Goal: Communication & Community: Ask a question

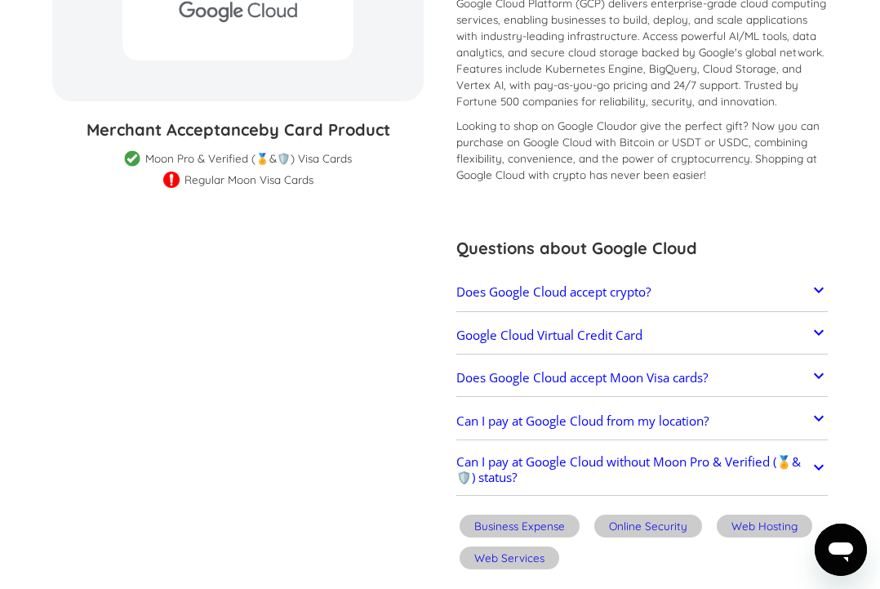
scroll to position [309, 0]
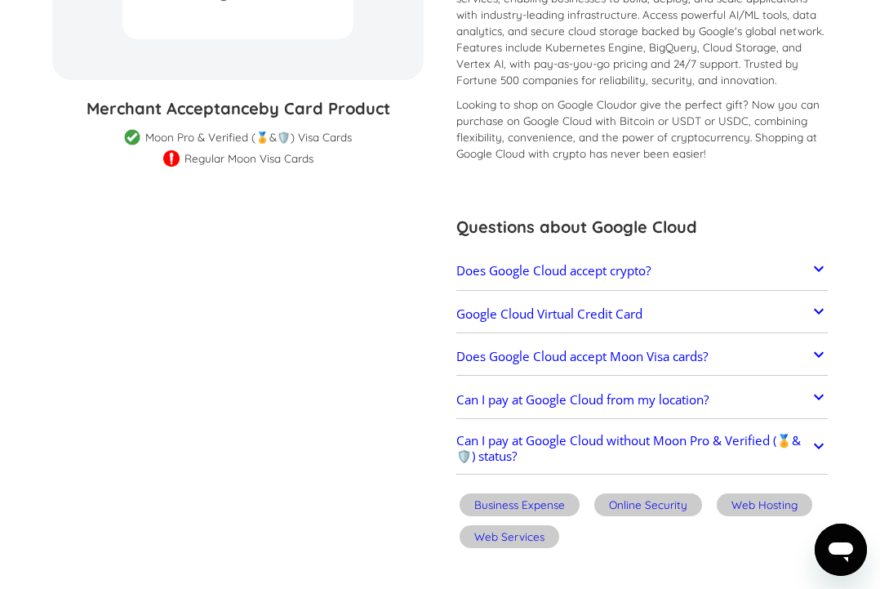
click at [816, 265] on icon at bounding box center [819, 269] width 20 height 20
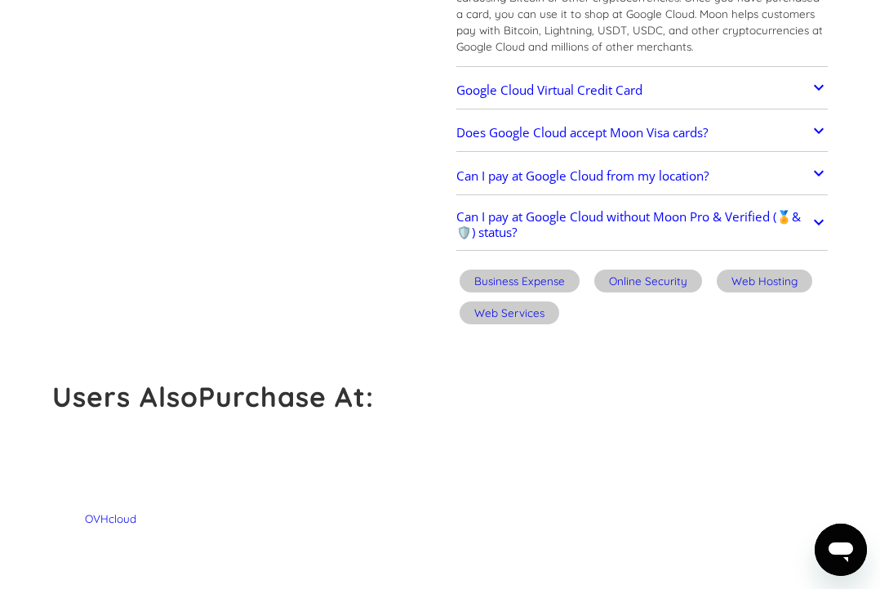
scroll to position [642, 0]
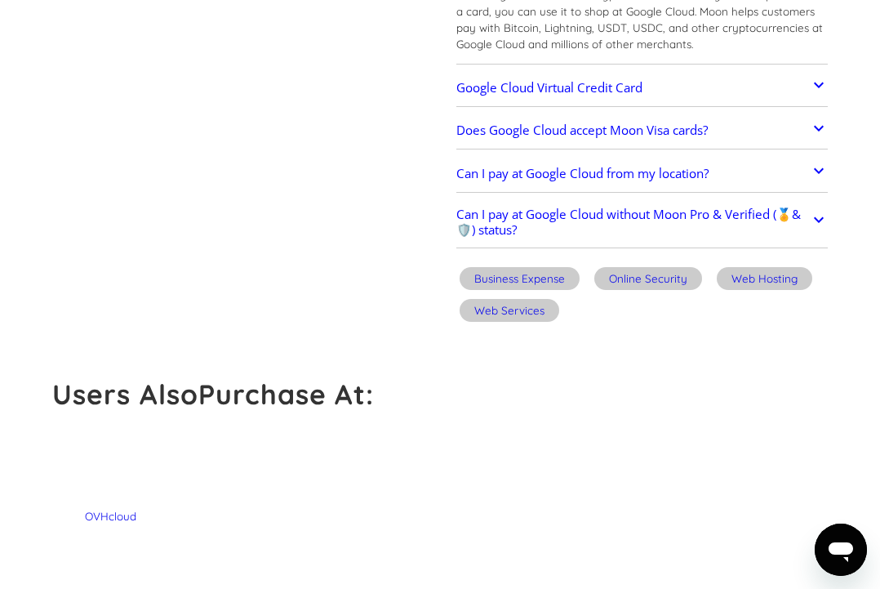
click at [631, 80] on h2 "Google Cloud Virtual Credit Card" at bounding box center [549, 87] width 186 height 15
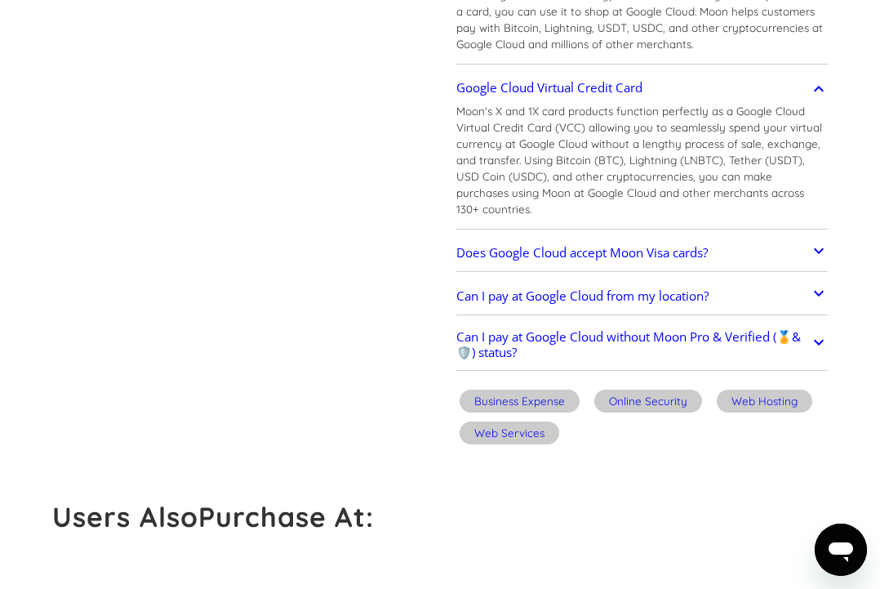
click at [585, 329] on h2 "Can I pay at Google Cloud without Moon Pro & Verified (🏅&🛡️) status?" at bounding box center [633, 344] width 354 height 30
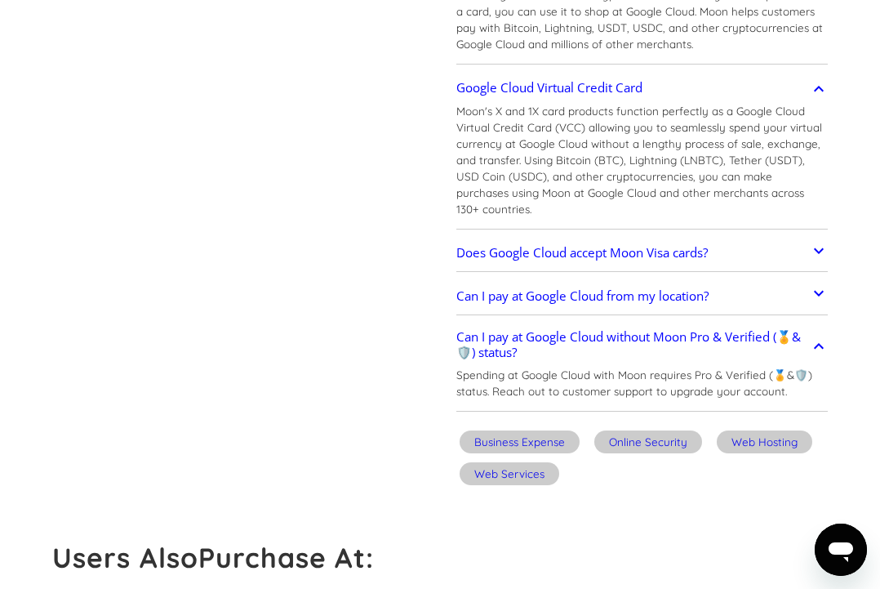
click at [558, 245] on h2 "Does Google Cloud accept Moon Visa cards?" at bounding box center [582, 252] width 252 height 15
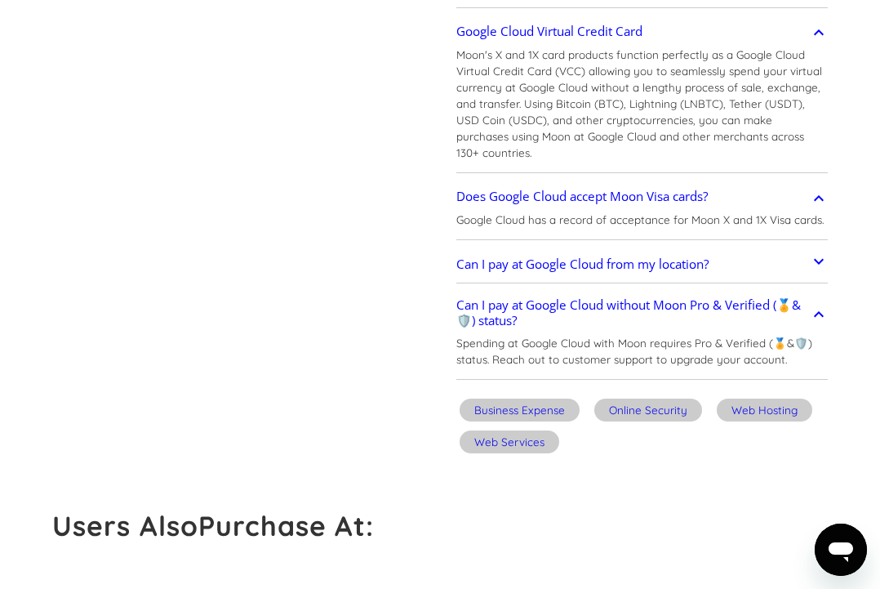
scroll to position [695, 0]
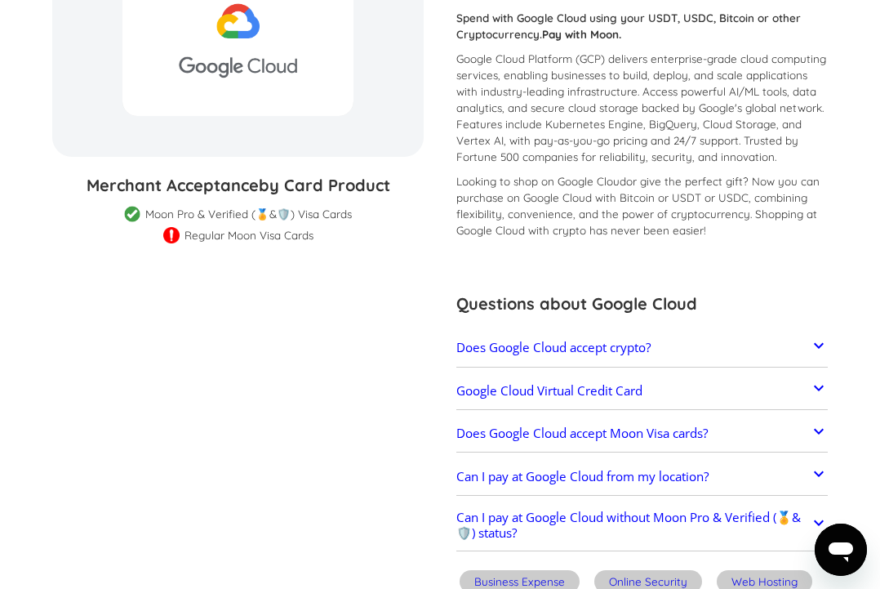
scroll to position [235, 0]
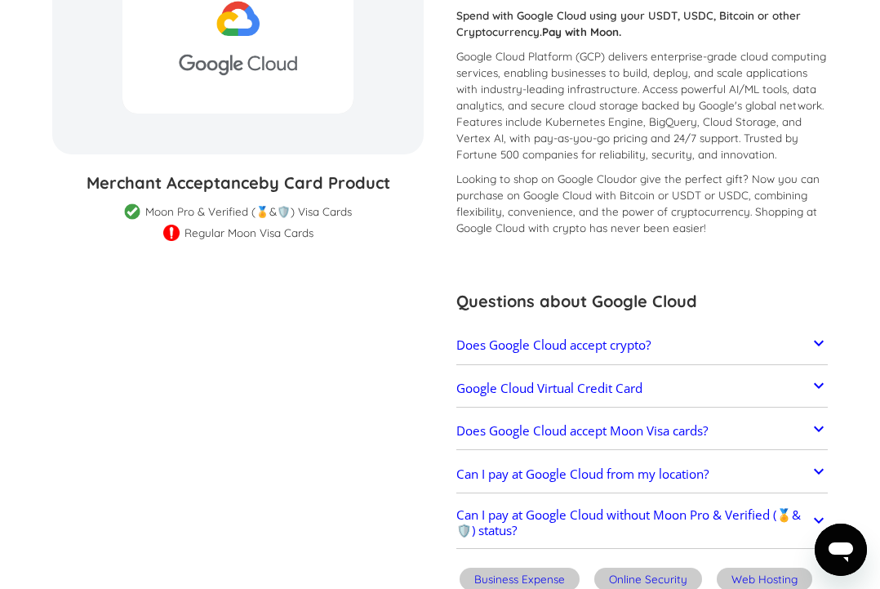
click at [704, 429] on h2 "Does Google Cloud accept Moon Visa cards?" at bounding box center [582, 430] width 252 height 15
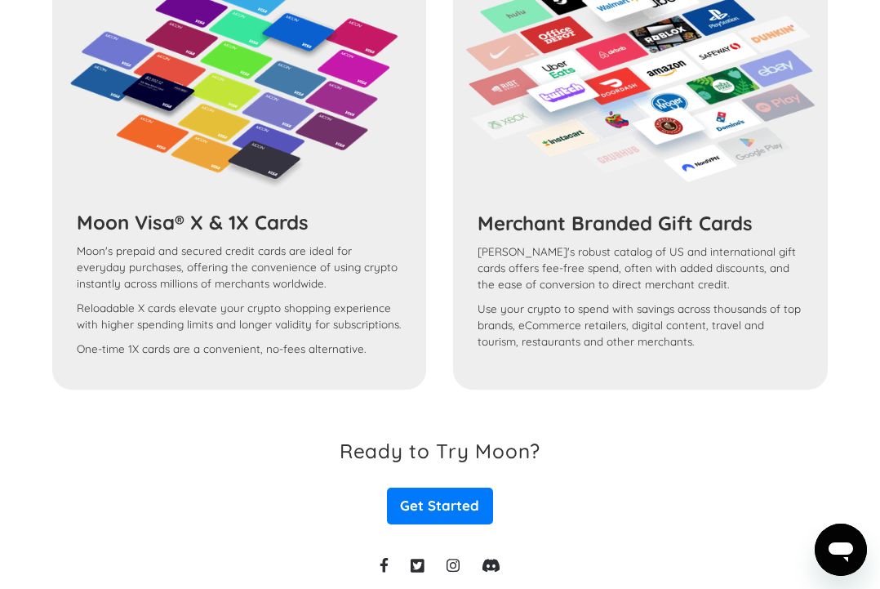
scroll to position [1761, 0]
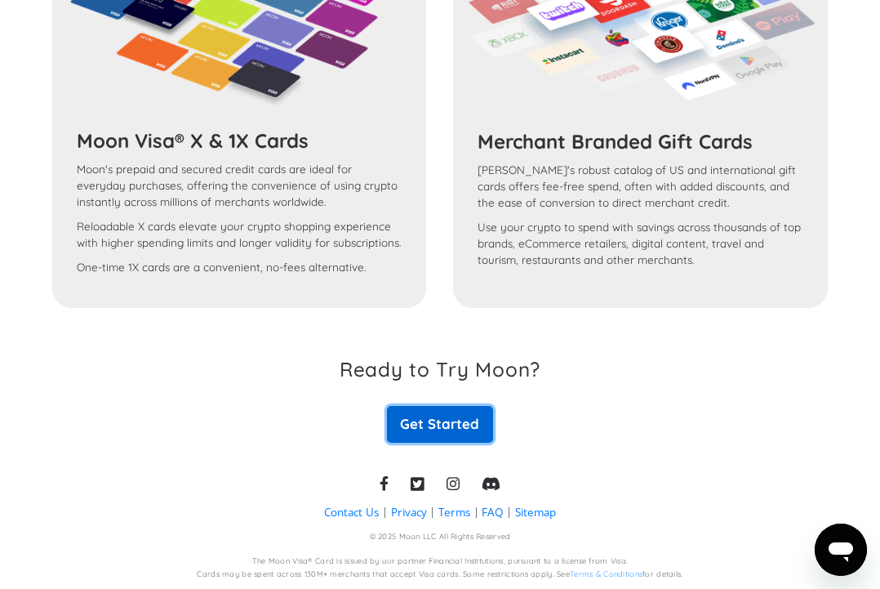
click at [453, 425] on link "Get Started" at bounding box center [440, 425] width 107 height 38
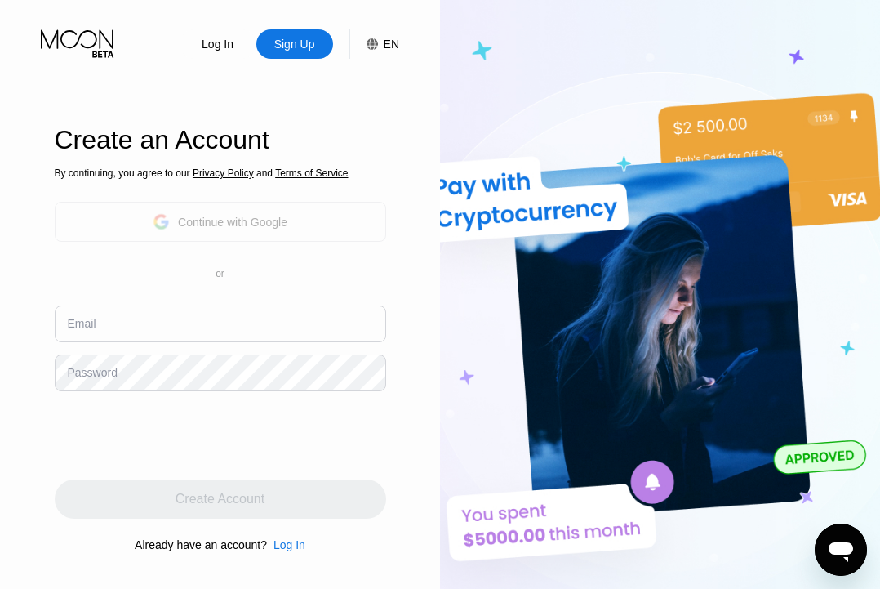
click at [323, 222] on div "Continue with Google" at bounding box center [220, 222] width 331 height 40
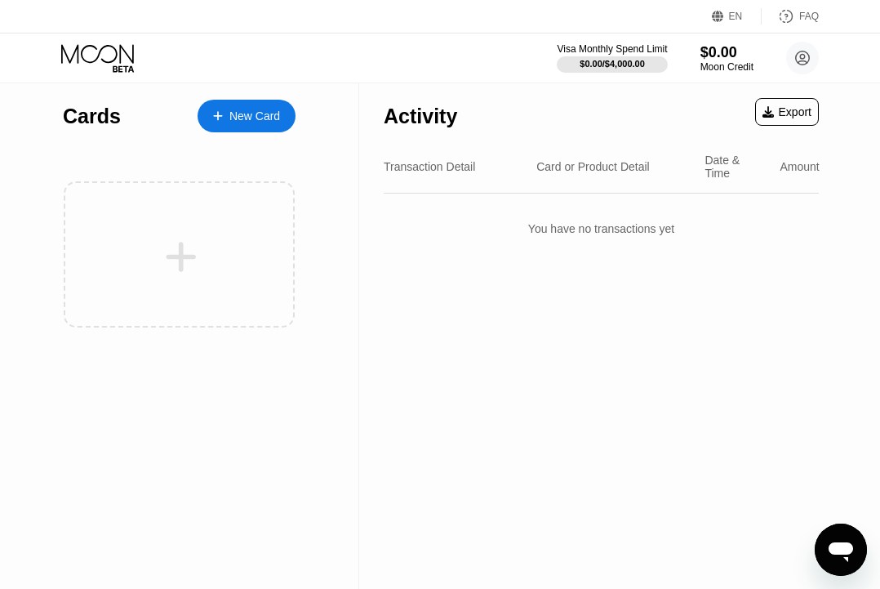
click at [220, 110] on icon at bounding box center [218, 115] width 10 height 11
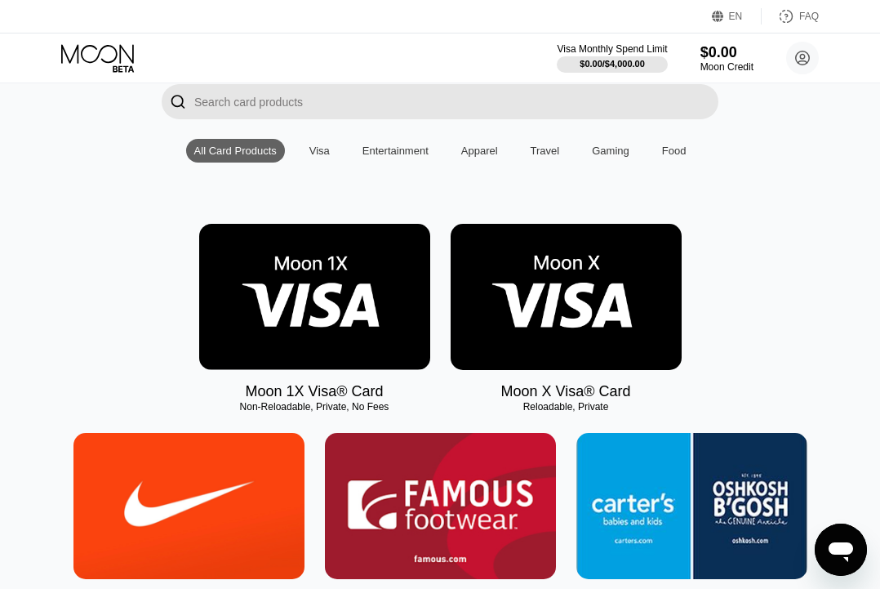
scroll to position [151, 0]
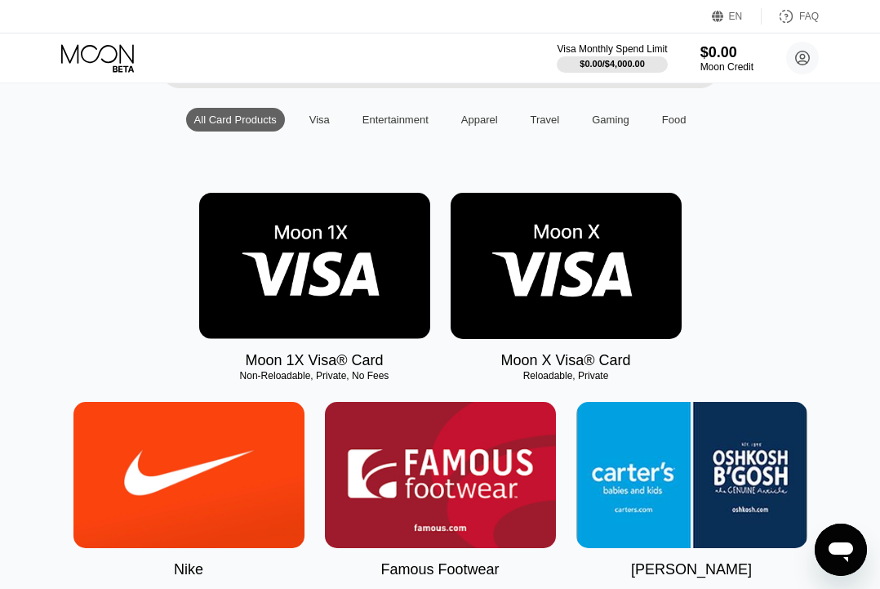
click at [571, 254] on img at bounding box center [566, 266] width 231 height 146
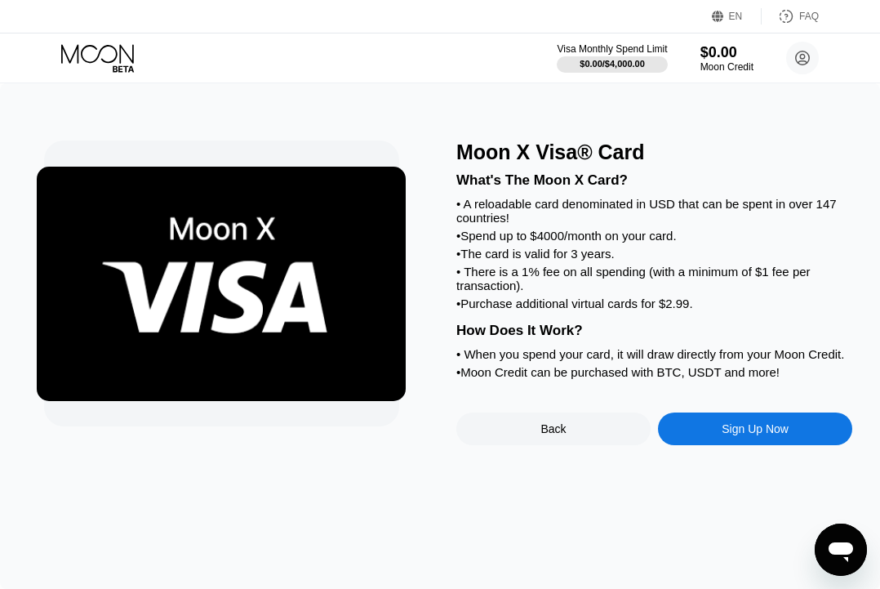
click at [739, 435] on div "Sign Up Now" at bounding box center [755, 428] width 67 height 13
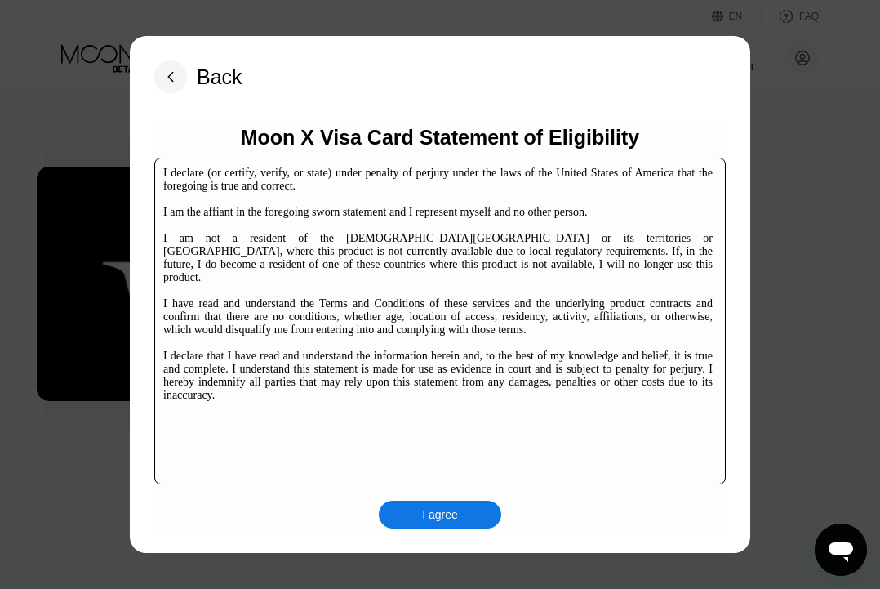
click at [454, 515] on div "I agree" at bounding box center [440, 514] width 36 height 15
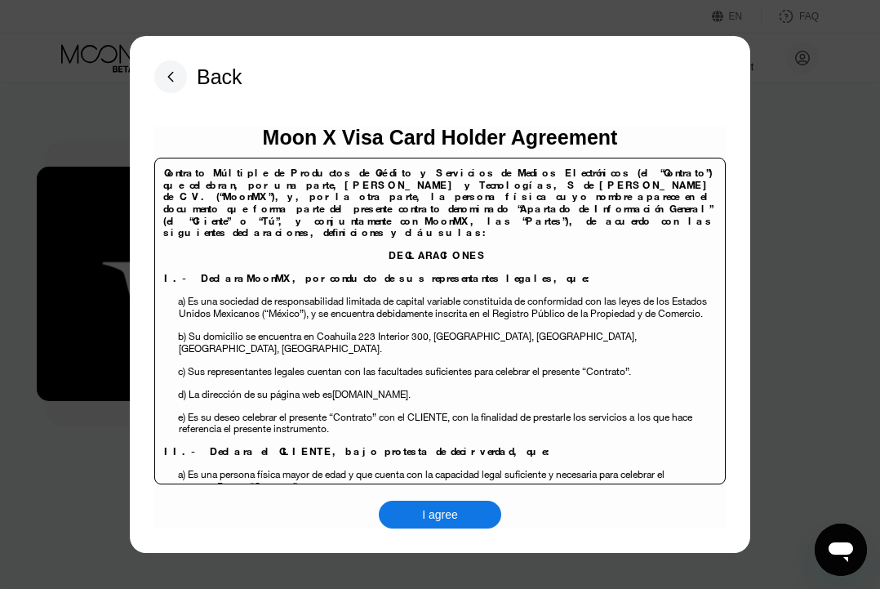
click at [454, 515] on div "I agree" at bounding box center [440, 514] width 36 height 15
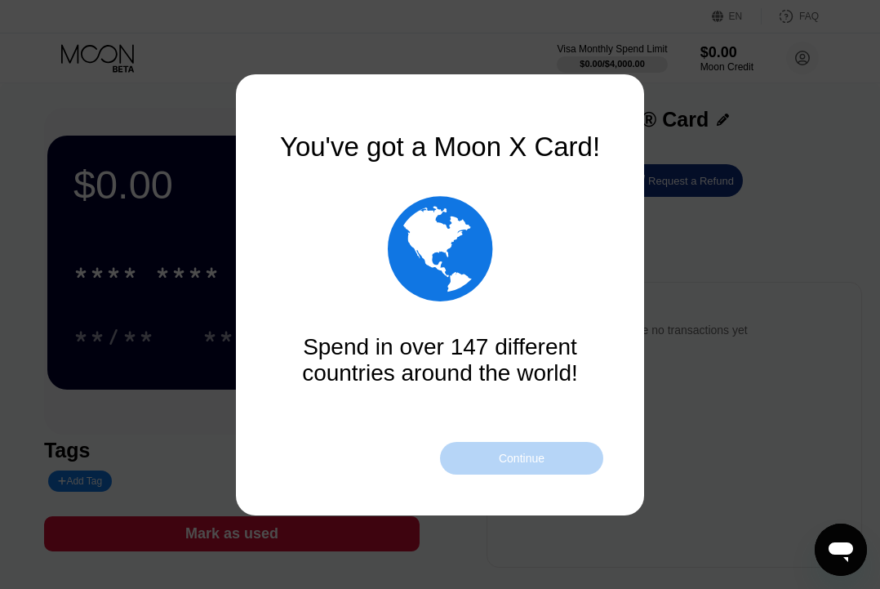
click at [542, 457] on div "Continue" at bounding box center [522, 458] width 46 height 13
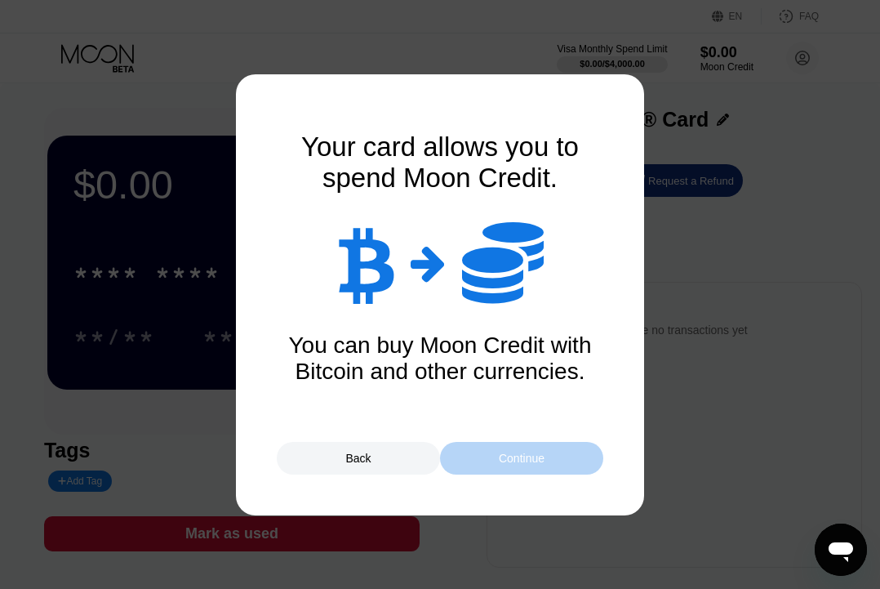
click at [543, 457] on div "Continue" at bounding box center [522, 458] width 46 height 13
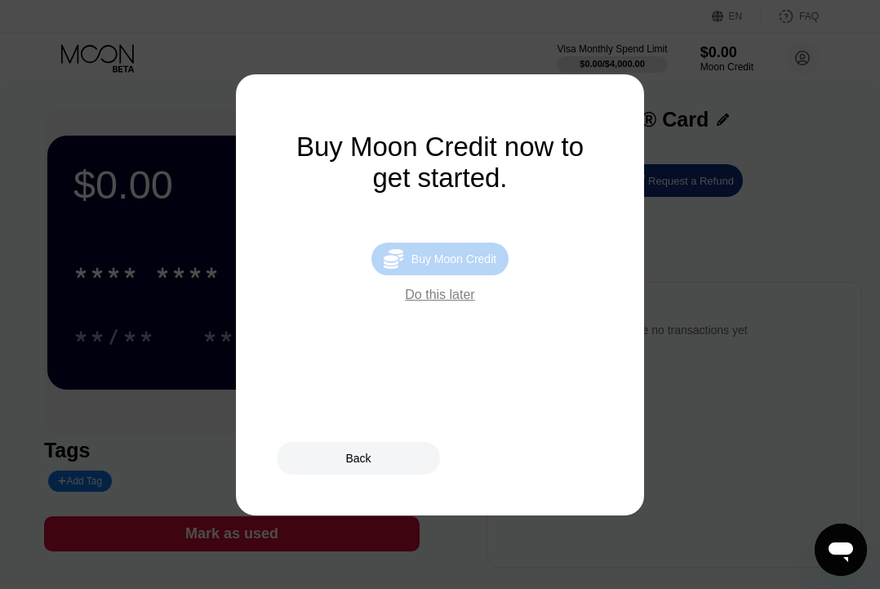
click at [489, 256] on div "Buy Moon Credit" at bounding box center [454, 258] width 85 height 13
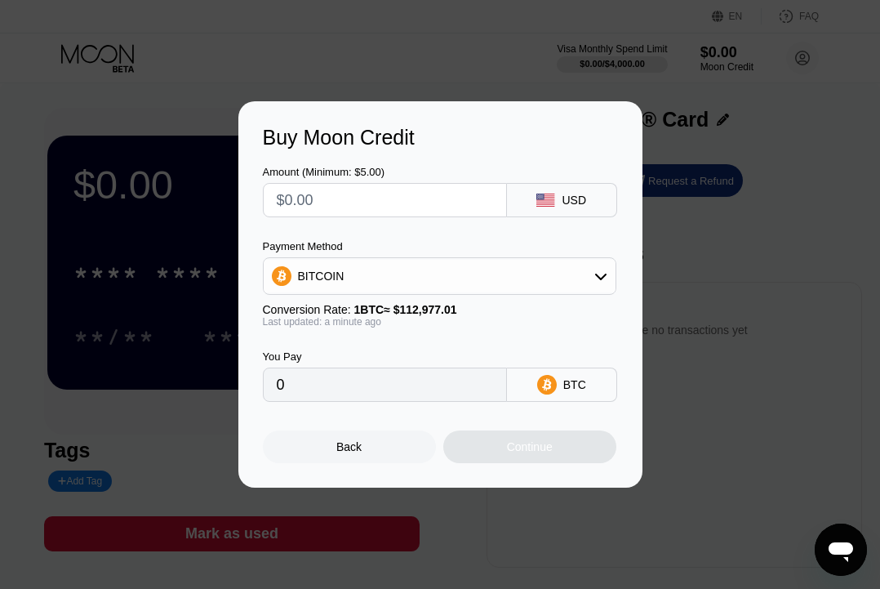
click at [474, 201] on input "text" at bounding box center [385, 200] width 216 height 33
type input "$5"
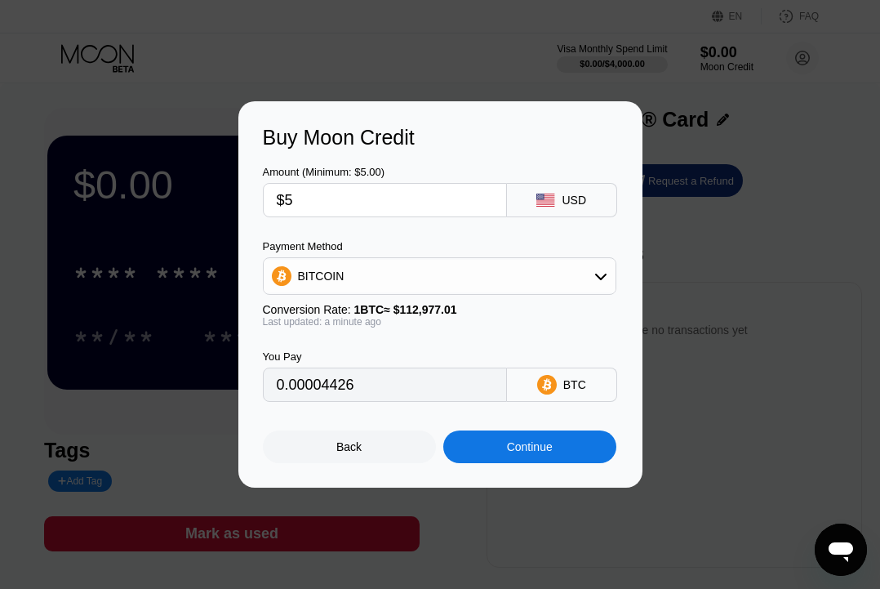
type input "0.00004426"
type input "$5"
click at [478, 272] on div "BITCOIN" at bounding box center [440, 276] width 352 height 33
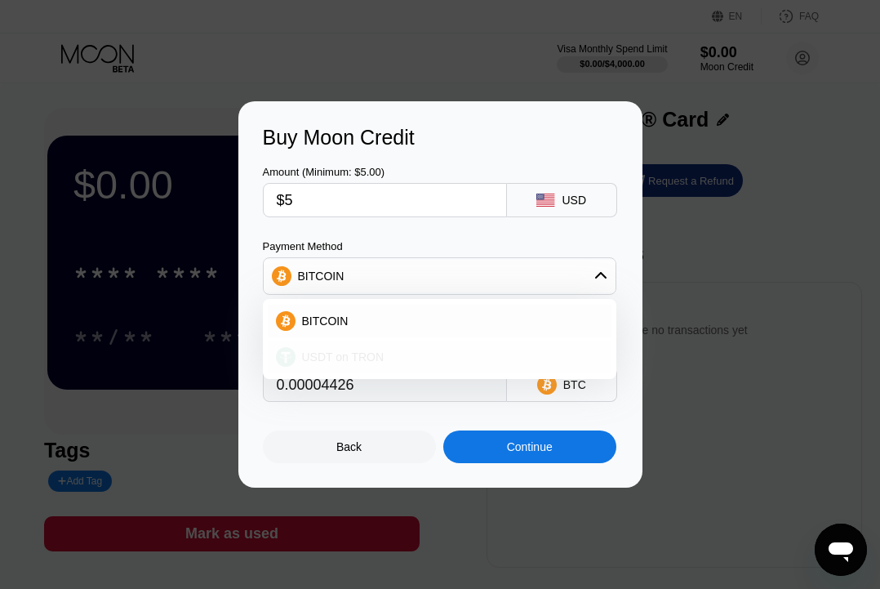
click at [434, 359] on div "USDT on TRON" at bounding box center [450, 356] width 308 height 13
type input "5.05"
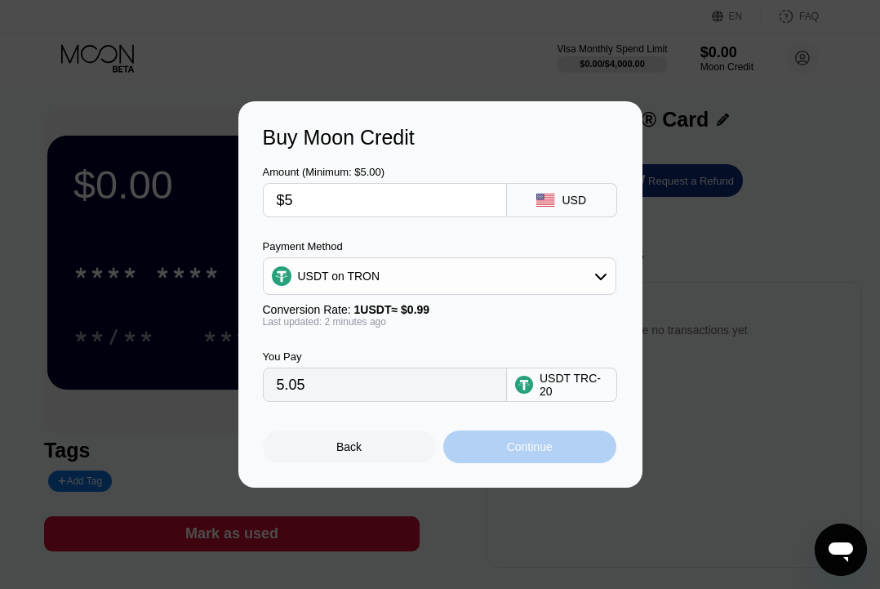
click at [484, 456] on div "Continue" at bounding box center [529, 446] width 173 height 33
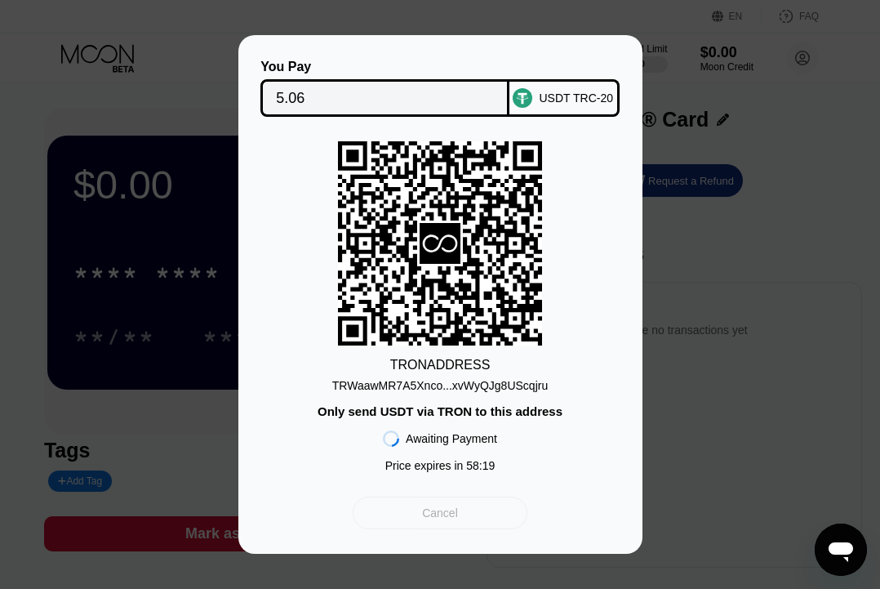
click at [452, 523] on div "Cancel" at bounding box center [440, 512] width 174 height 33
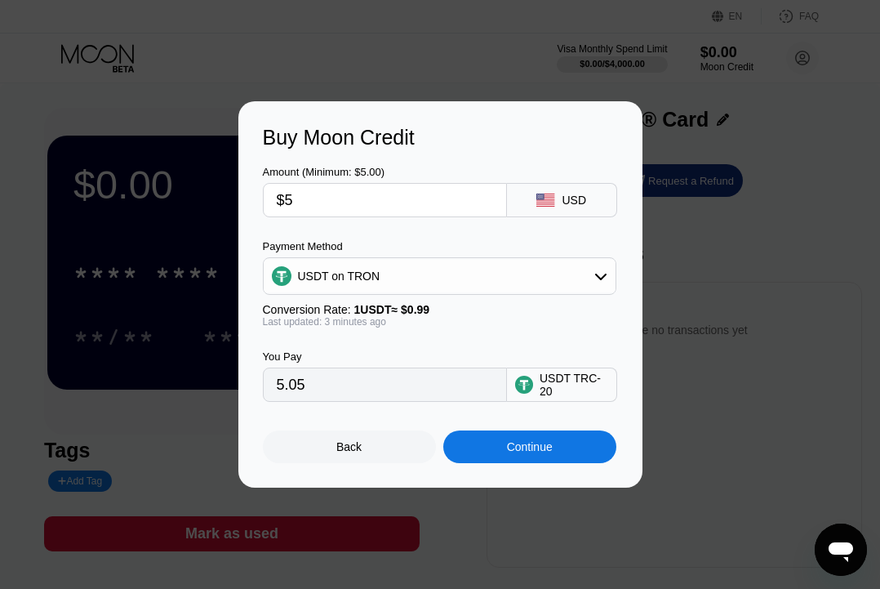
click at [420, 200] on input "$5" at bounding box center [385, 200] width 216 height 33
drag, startPoint x: 420, startPoint y: 200, endPoint x: 260, endPoint y: 197, distance: 160.1
click at [260, 197] on div "Buy Moon Credit Amount (Minimum: $5.00) $5 USD Payment Method USDT on TRON Conv…" at bounding box center [440, 294] width 404 height 386
type input "$8"
type input "8.08"
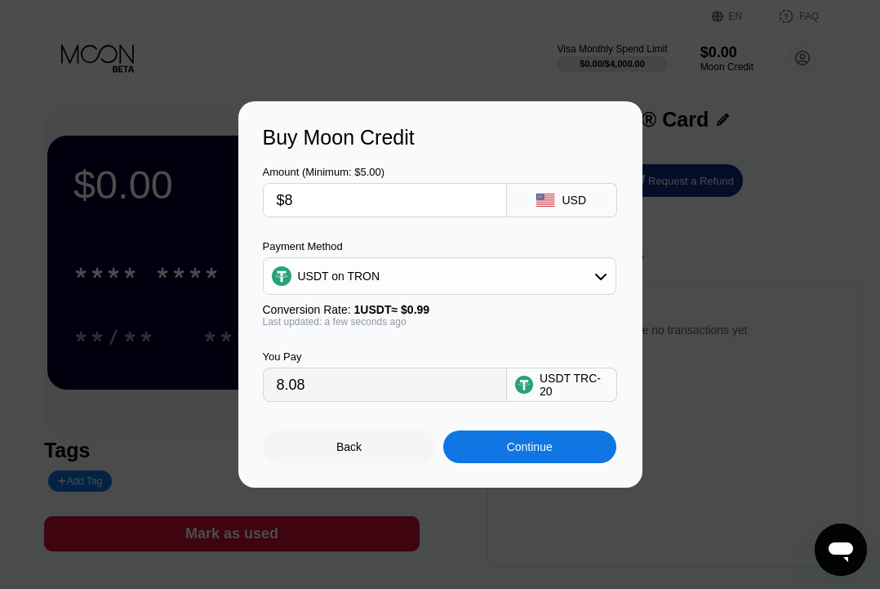
type input "$8"
type input "$8.5"
type input "8.59"
type input "$8."
type input "8.08"
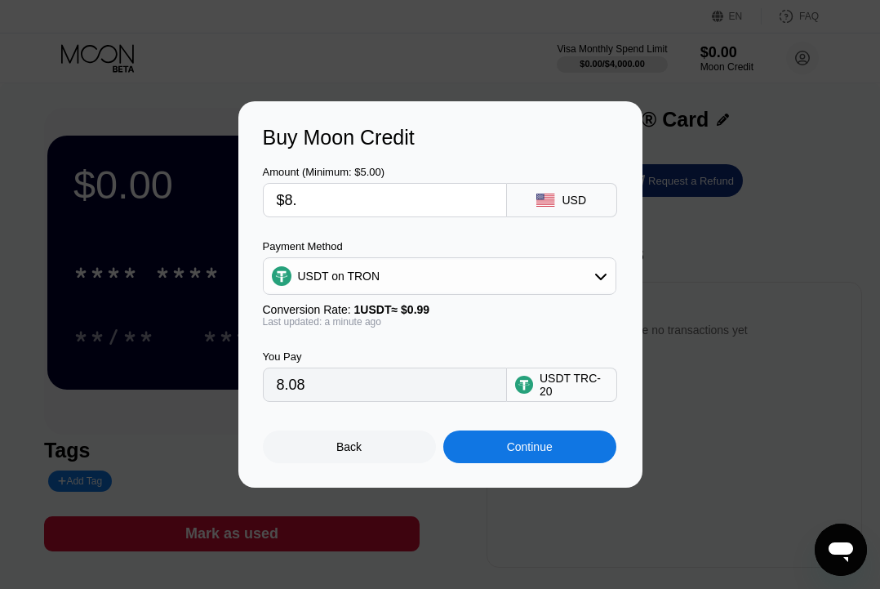
type input "$8.4"
type input "8.48"
type input "$8.49"
type input "8.58"
type input "$8.48"
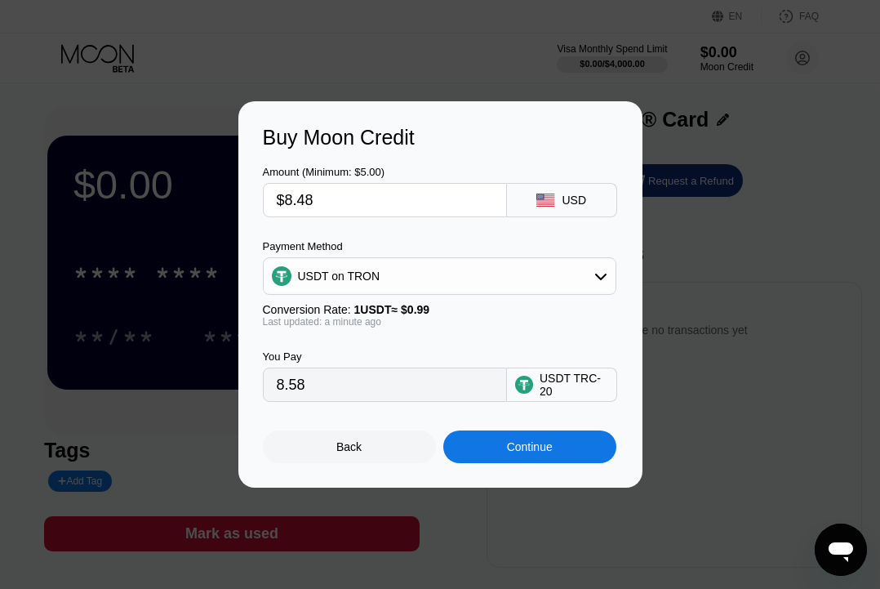
type input "8.57"
type input "$8.48"
click at [536, 449] on div "Continue" at bounding box center [530, 446] width 46 height 13
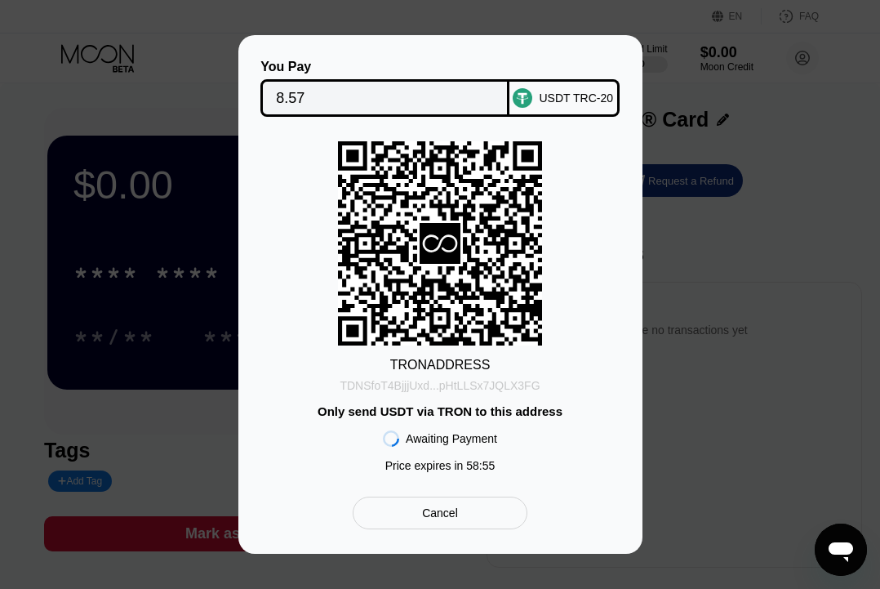
click at [517, 380] on div "TDNSfoT4BjjjUxd...pHtLLSx7JQLX3FG" at bounding box center [440, 385] width 200 height 13
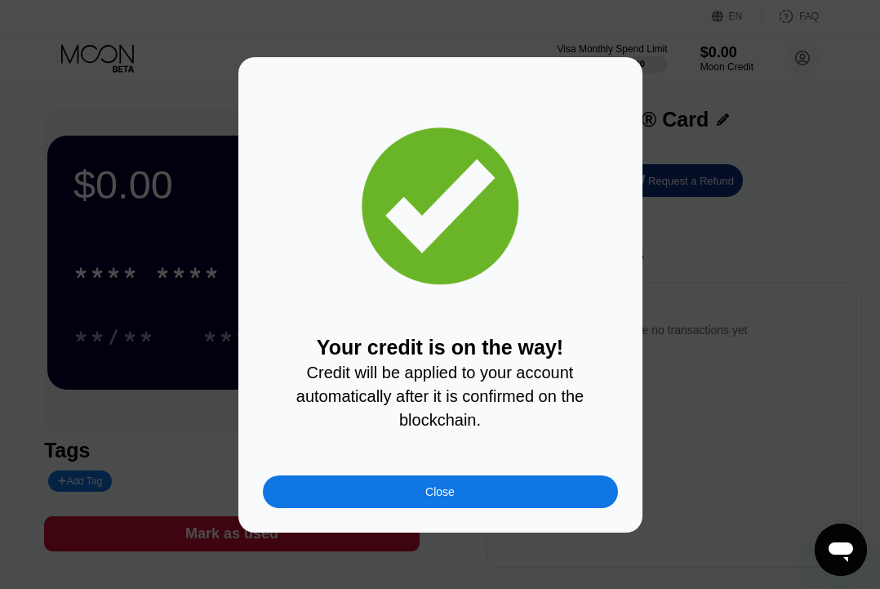
click at [444, 489] on div "Close" at bounding box center [439, 491] width 29 height 13
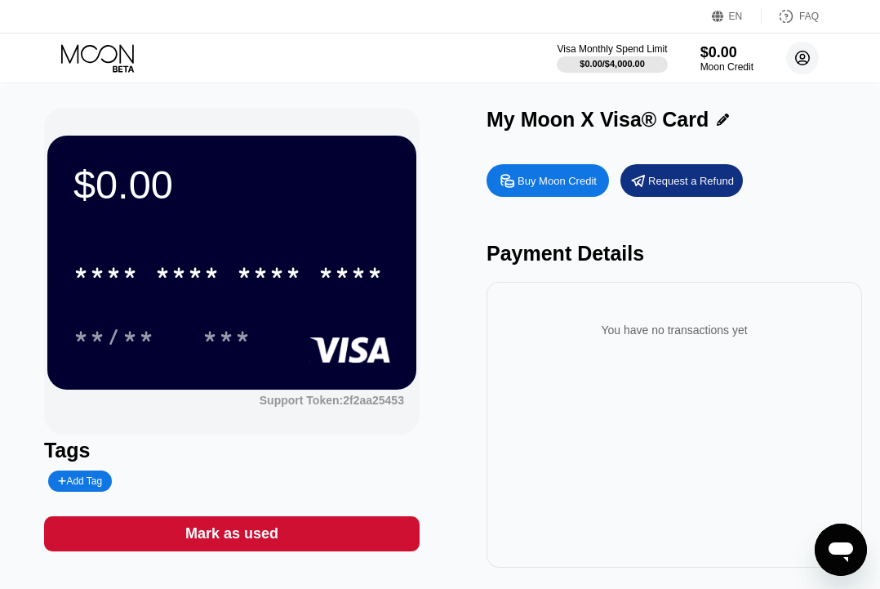
click at [799, 57] on icon at bounding box center [803, 58] width 9 height 9
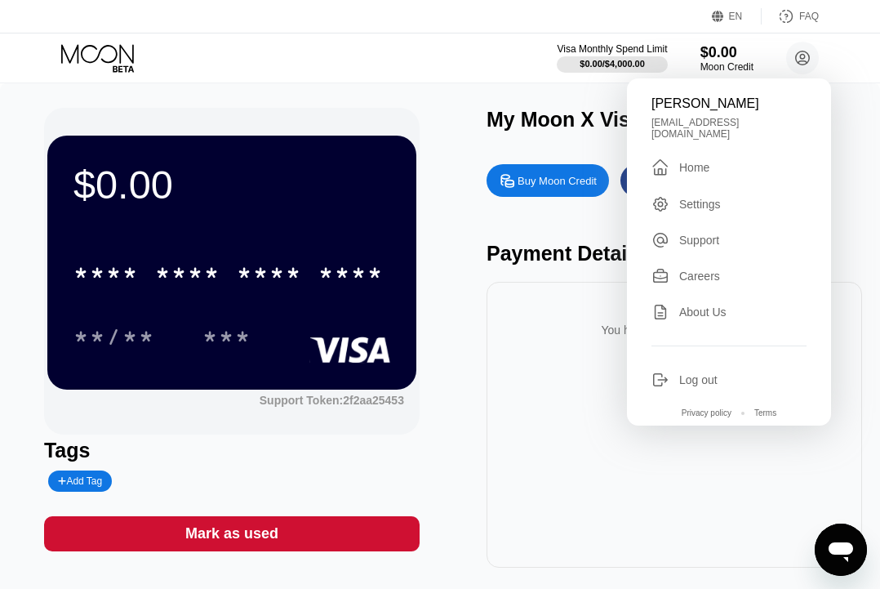
click at [749, 158] on div " Home" at bounding box center [729, 168] width 155 height 20
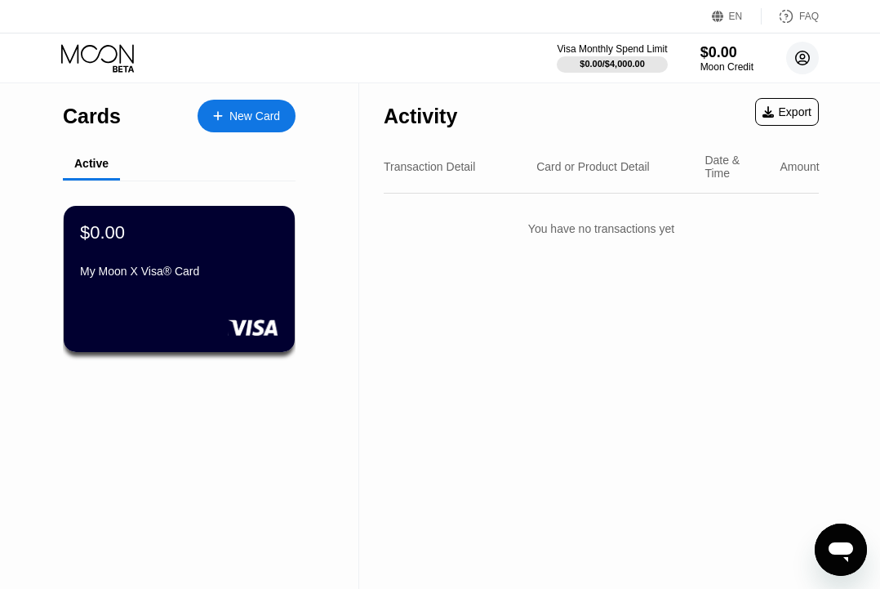
click at [800, 60] on circle at bounding box center [802, 58] width 33 height 33
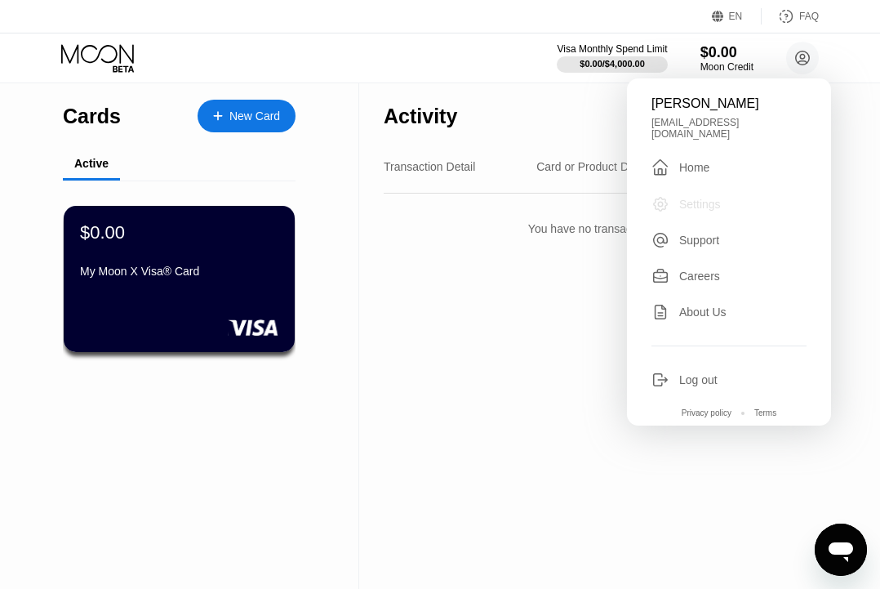
click at [705, 198] on div "Settings" at bounding box center [700, 204] width 42 height 13
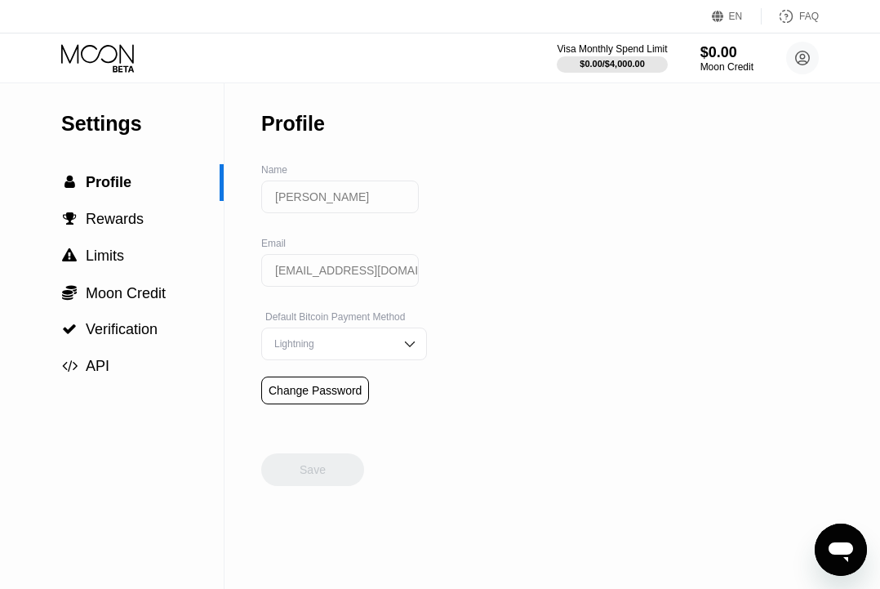
click at [403, 341] on img at bounding box center [410, 344] width 16 height 16
click at [91, 51] on icon at bounding box center [99, 58] width 76 height 29
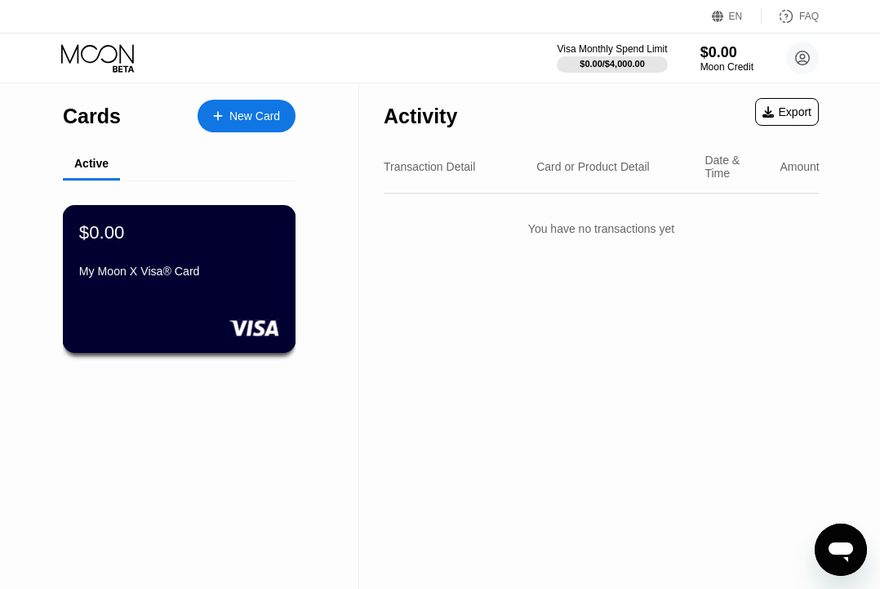
click at [158, 261] on div "$0.00 My Moon X Visa® Card" at bounding box center [179, 252] width 200 height 63
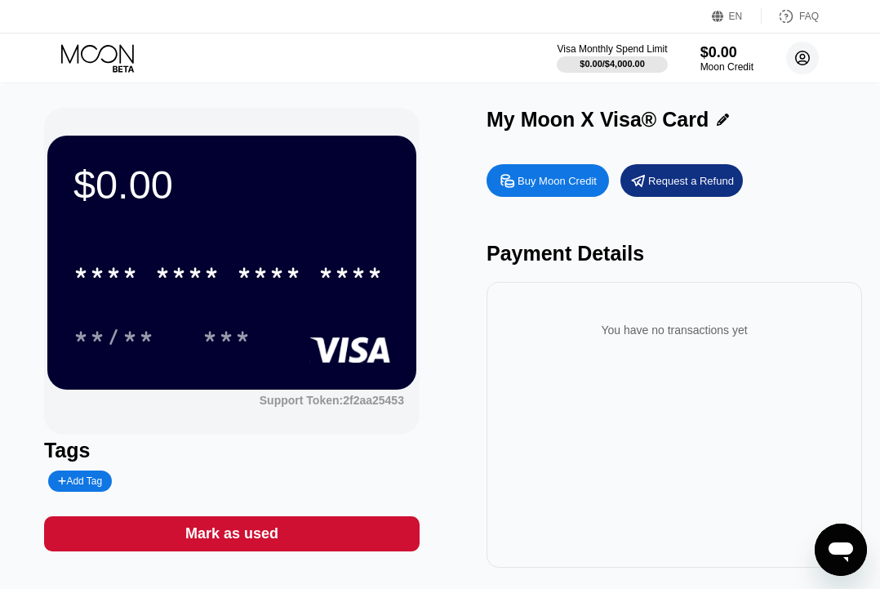
click at [803, 70] on circle at bounding box center [802, 58] width 33 height 33
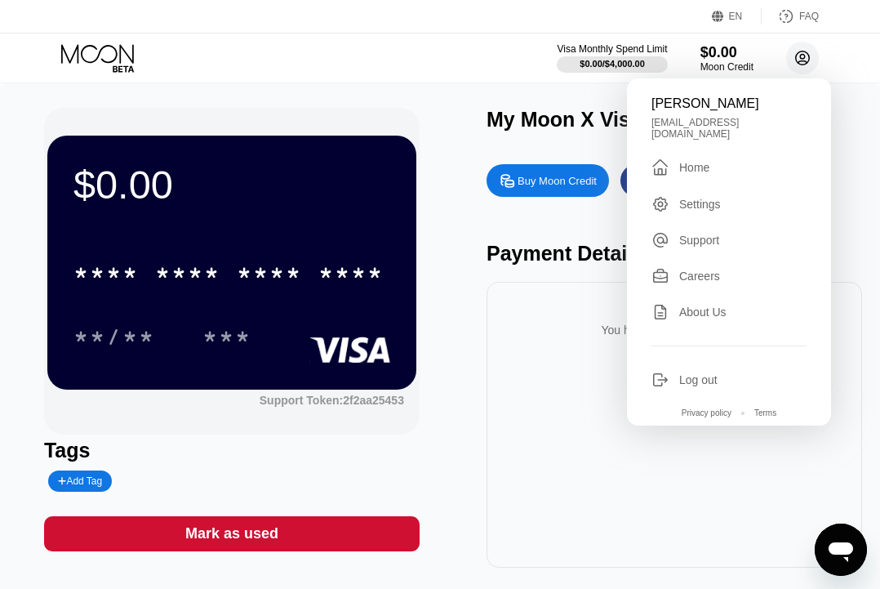
click at [802, 68] on circle at bounding box center [802, 58] width 33 height 33
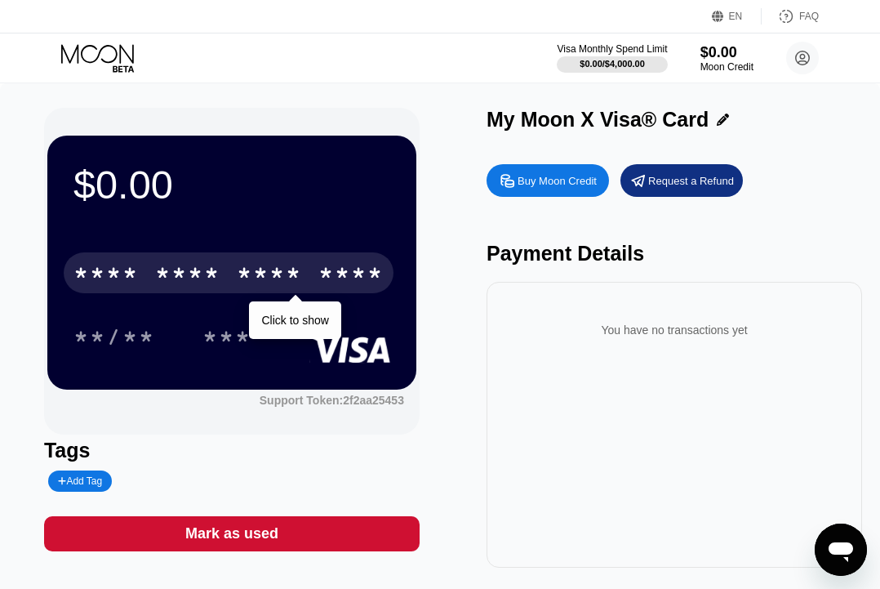
click at [247, 279] on div "* * * *" at bounding box center [269, 275] width 65 height 26
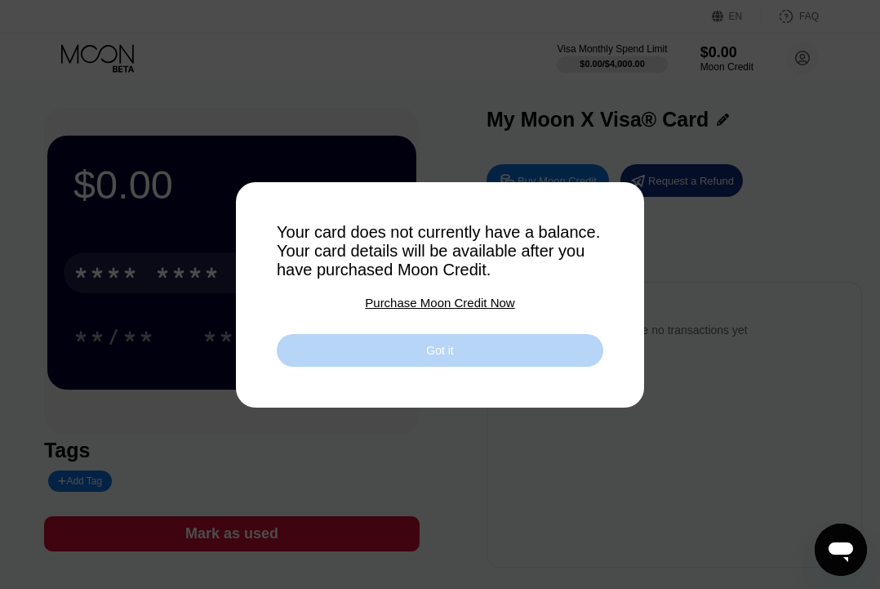
click at [309, 346] on div "Got it" at bounding box center [440, 350] width 327 height 33
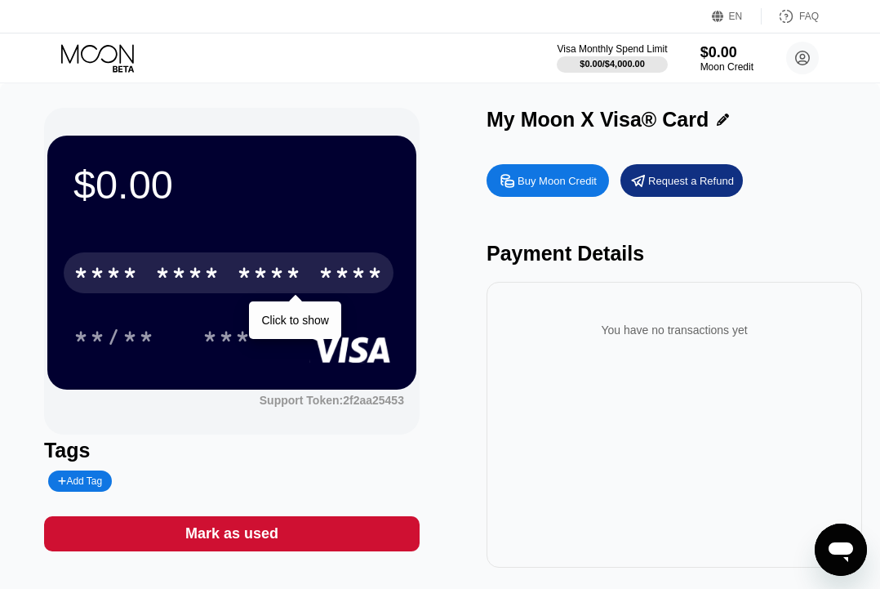
click at [439, 76] on div "Visa Monthly Spend Limit $0.00 / $4,000.00 $0.00 Moon Credit George g35889477@g…" at bounding box center [440, 57] width 880 height 49
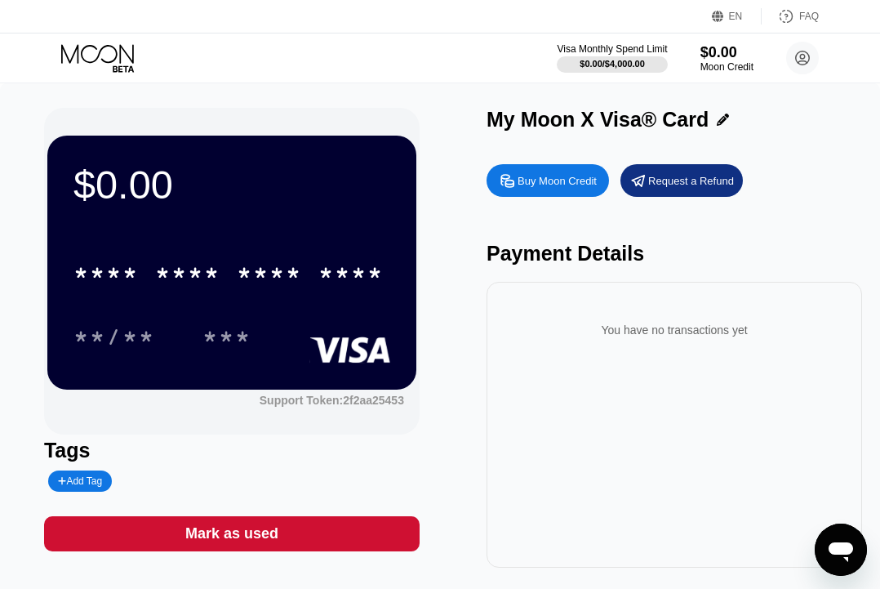
click at [296, 318] on div "**/** ***" at bounding box center [231, 336] width 317 height 41
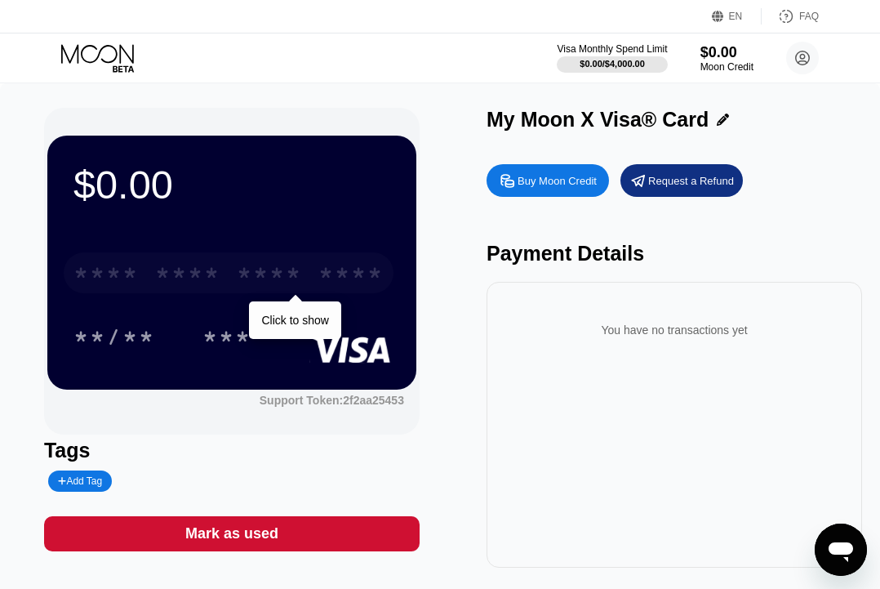
click at [298, 282] on div "* * * *" at bounding box center [269, 275] width 65 height 26
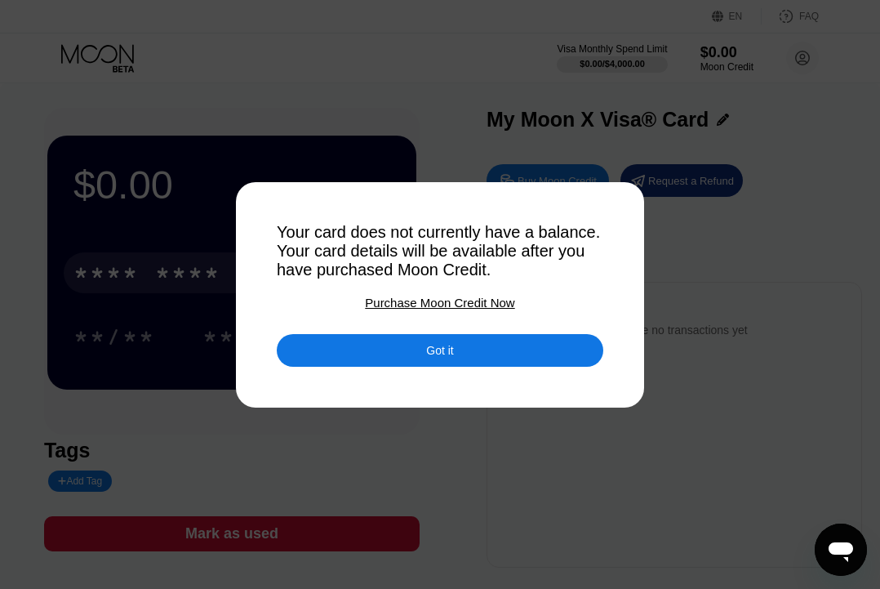
click at [371, 349] on div "Got it" at bounding box center [440, 350] width 327 height 33
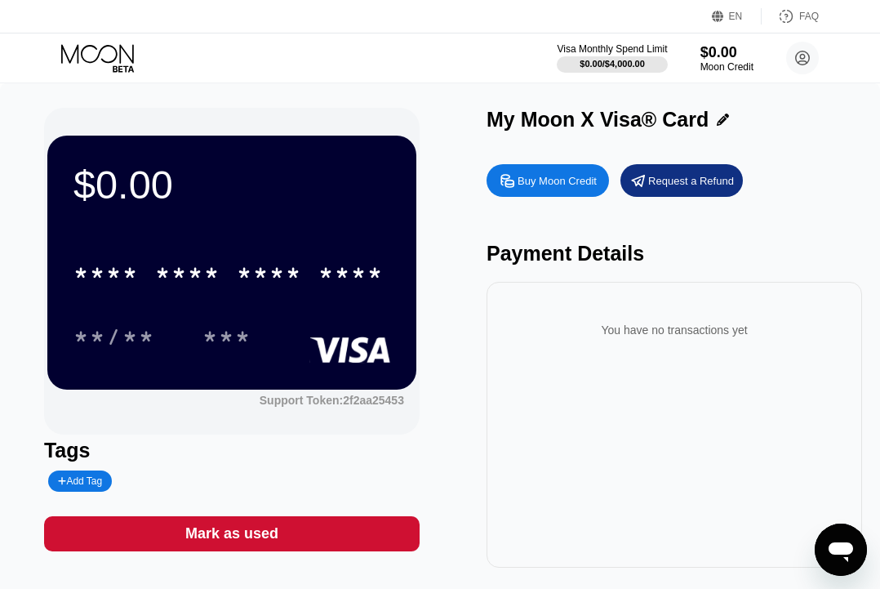
click at [799, 19] on div "FAQ" at bounding box center [809, 16] width 20 height 11
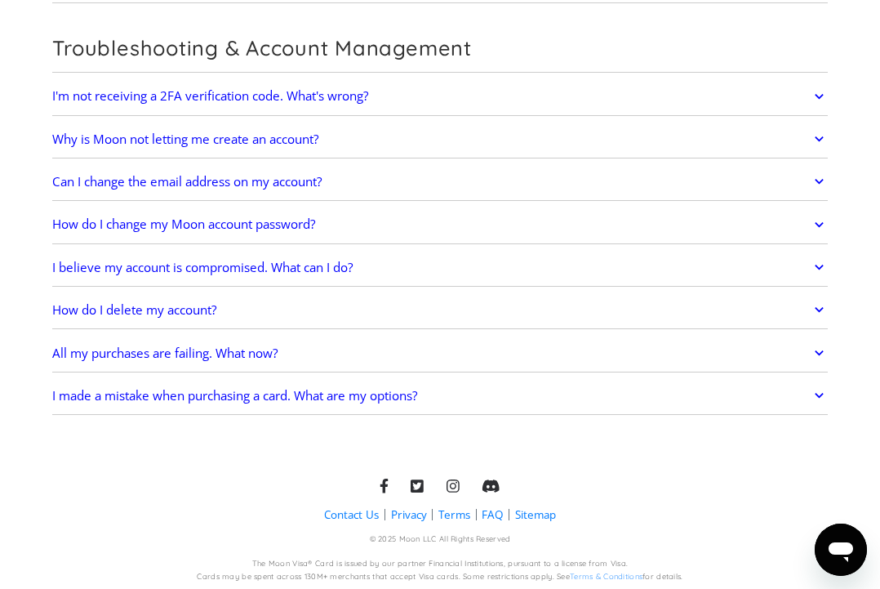
scroll to position [3218, 0]
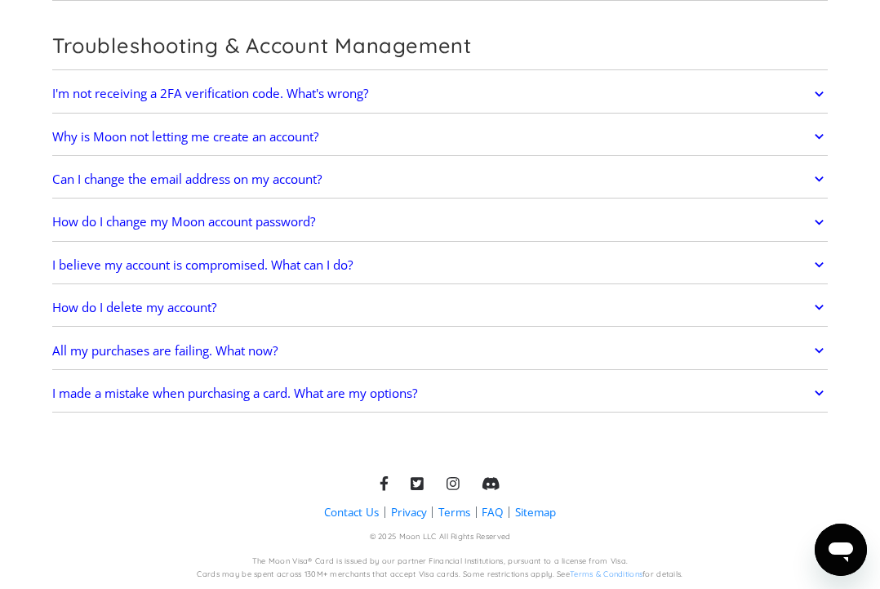
click at [359, 508] on link "Contact Us" at bounding box center [351, 513] width 55 height 16
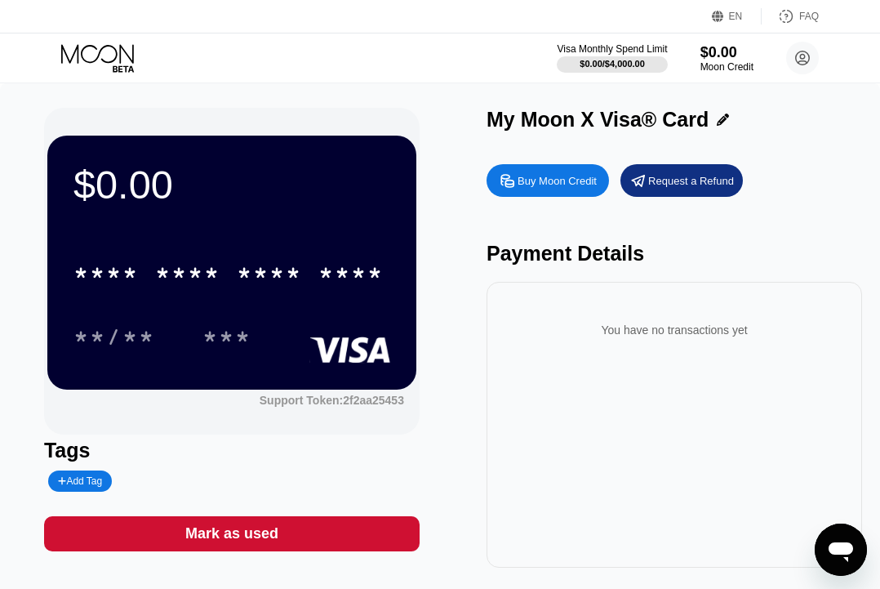
click at [850, 555] on icon "Open messaging window" at bounding box center [840, 549] width 29 height 29
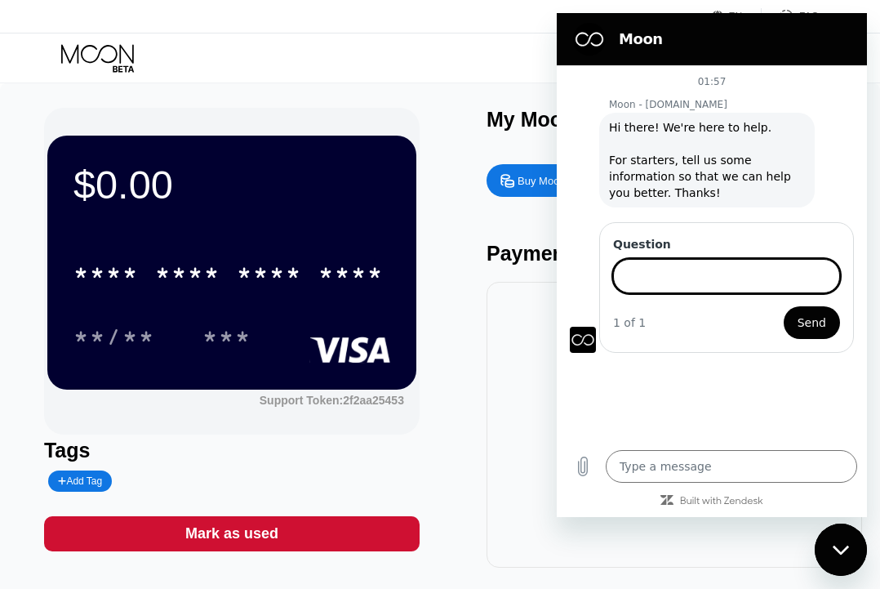
type textarea "x"
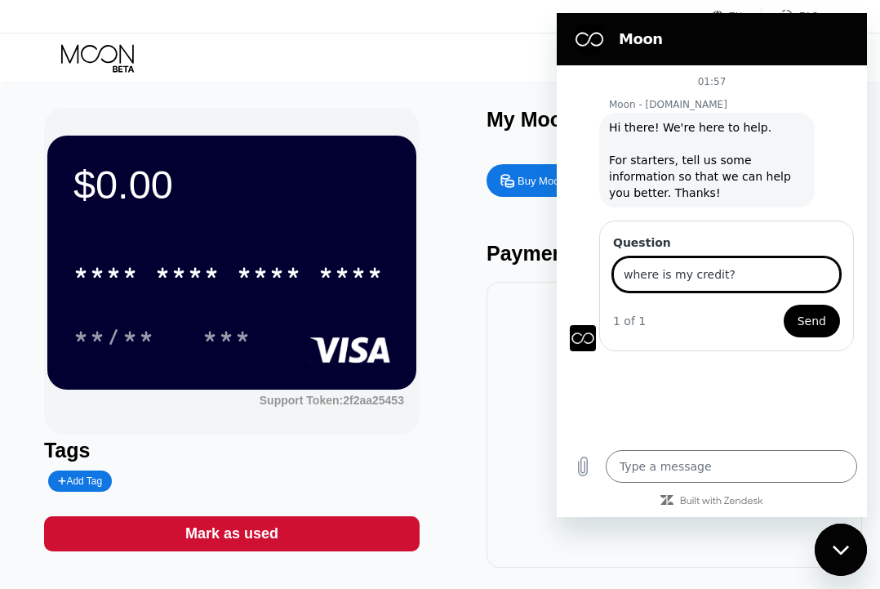
type input "where is my credit?"
click at [816, 317] on span "Send" at bounding box center [812, 321] width 29 height 20
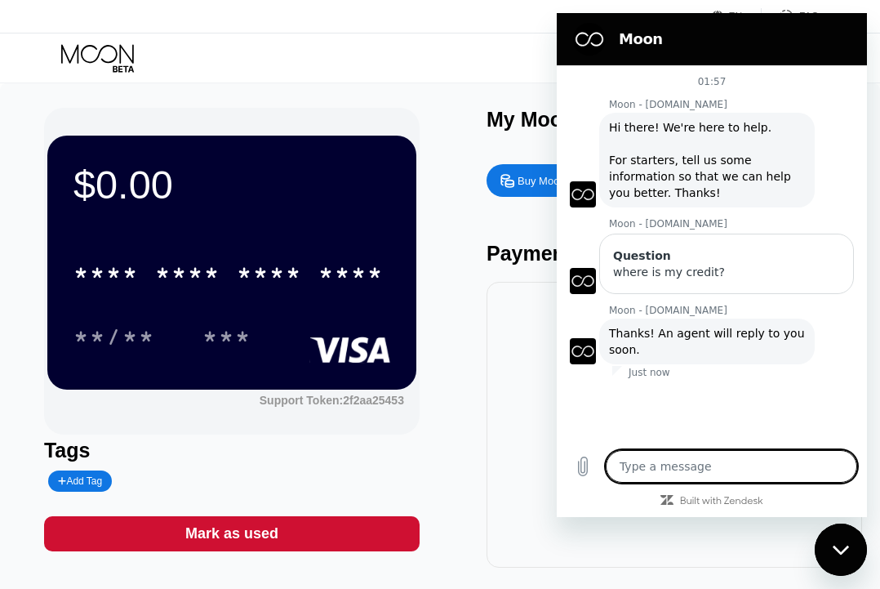
click at [466, 37] on div "Visa Monthly Spend Limit $0.00 / $4,000.00 $0.00 Moon Credit George g35889477@g…" at bounding box center [440, 57] width 880 height 49
type textarea "x"
click at [687, 465] on textarea at bounding box center [731, 466] width 251 height 33
type textarea "p"
type textarea "x"
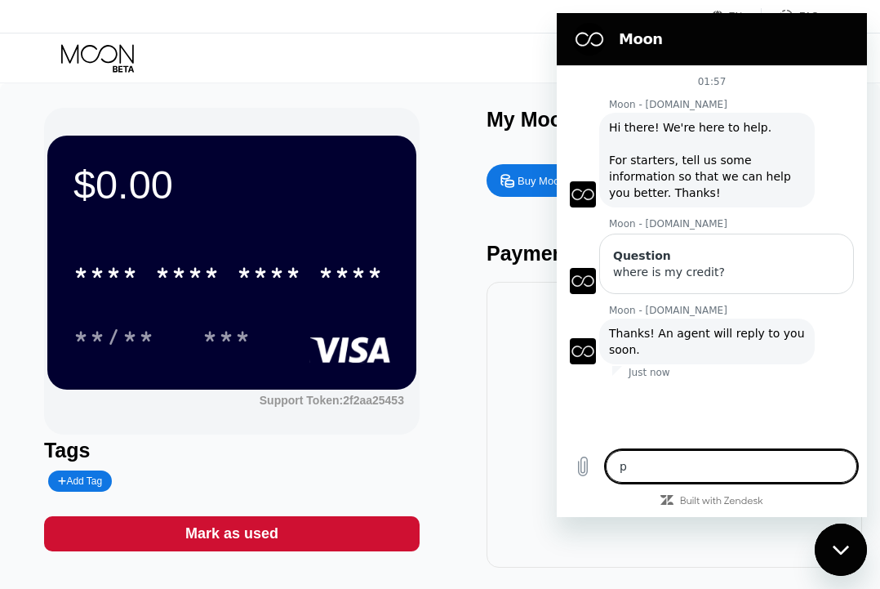
type textarea "pl"
type textarea "x"
type textarea "ple"
type textarea "x"
type textarea "plea"
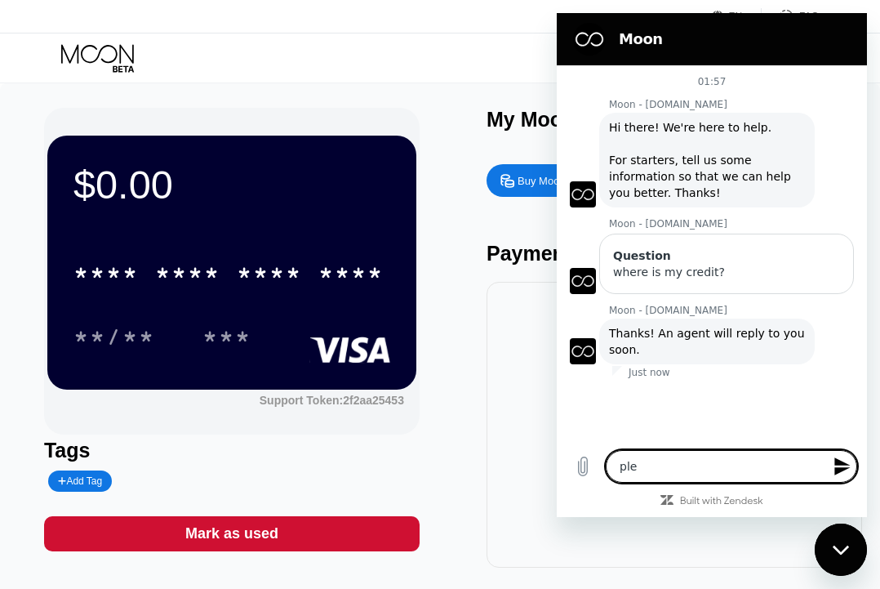
type textarea "x"
type textarea "pleas"
type textarea "x"
type textarea "please"
type textarea "x"
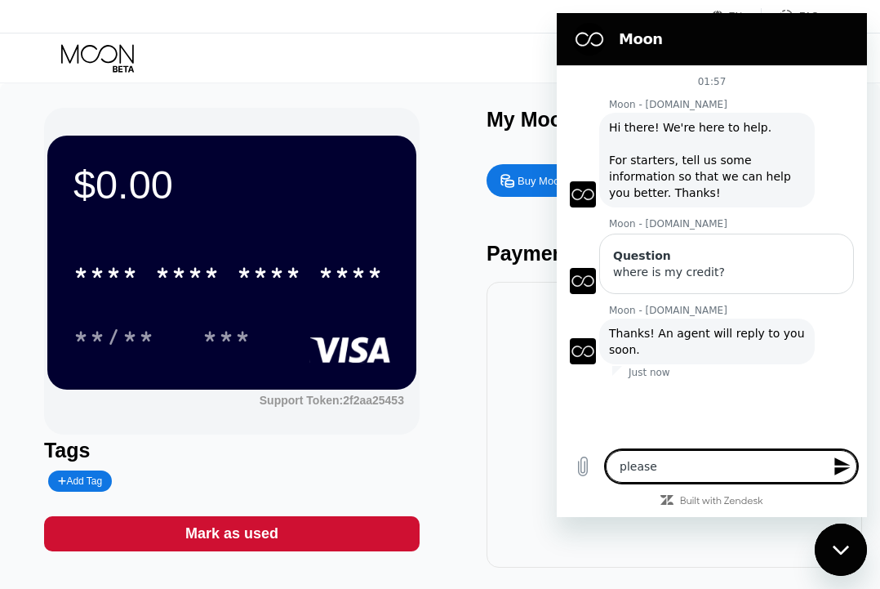
type textarea "please"
type textarea "x"
type textarea "please ."
type textarea "x"
type textarea "please ."
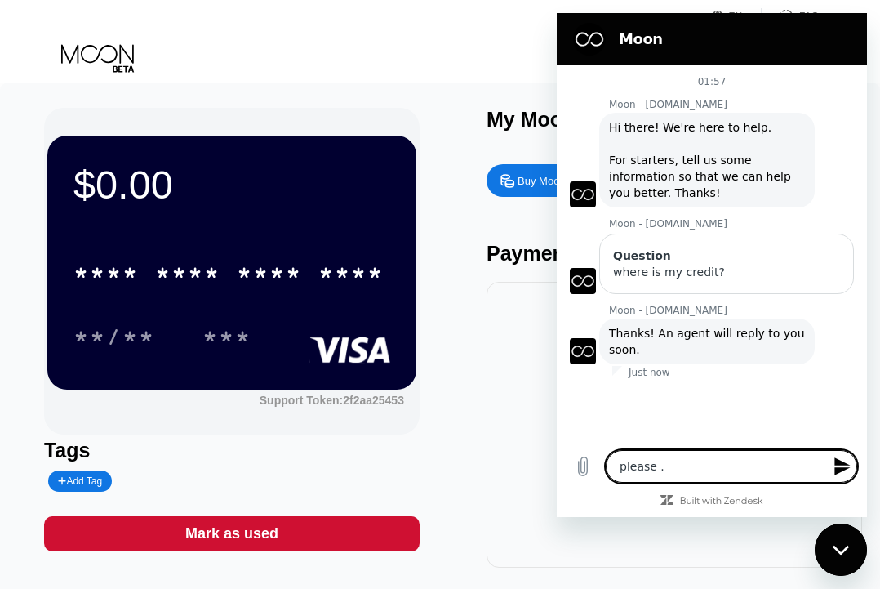
type textarea "x"
type textarea "please . b"
type textarea "x"
type textarea "please . bl"
type textarea "x"
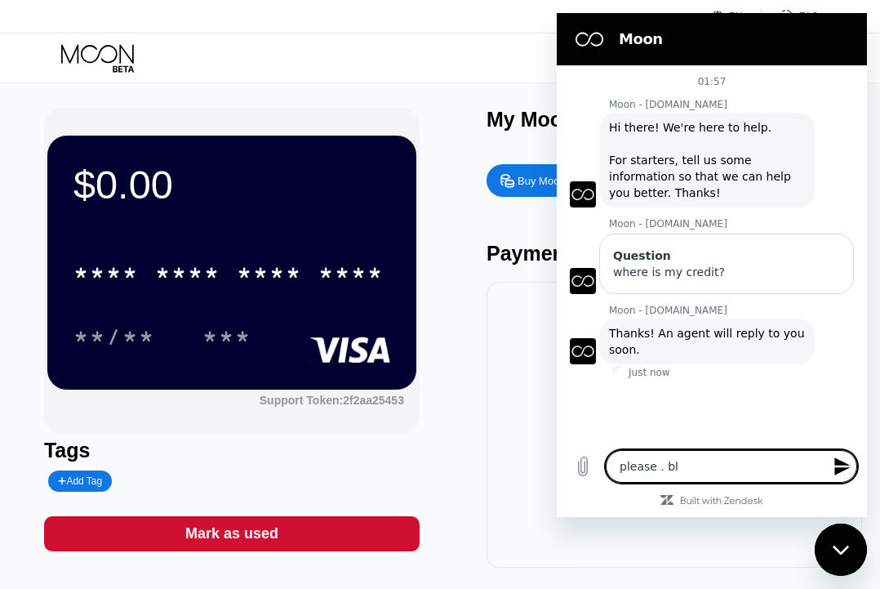
type textarea "please . blo"
type textarea "x"
type textarea "please . bloc"
type textarea "x"
type textarea "please . block"
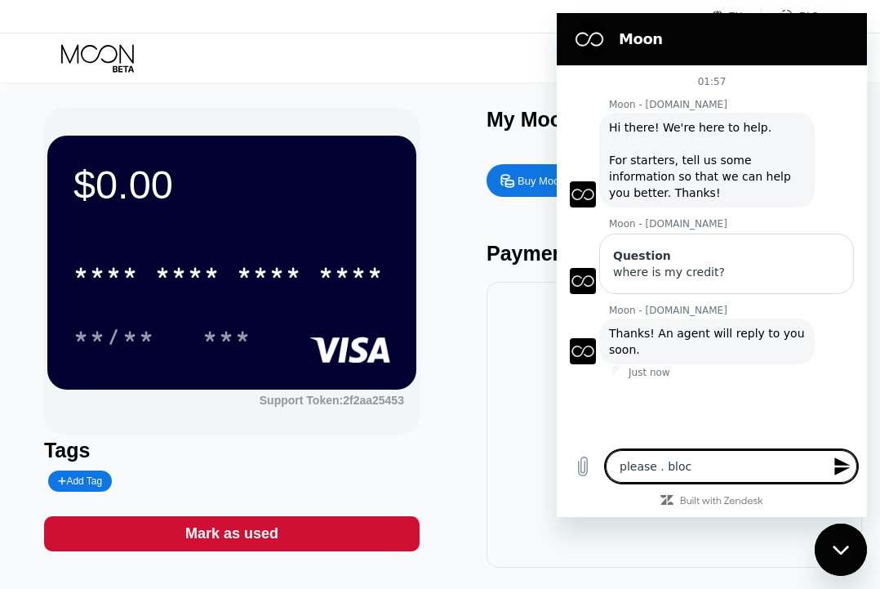
type textarea "x"
type textarea "please . blockc"
type textarea "x"
type textarea "please . blockch"
type textarea "x"
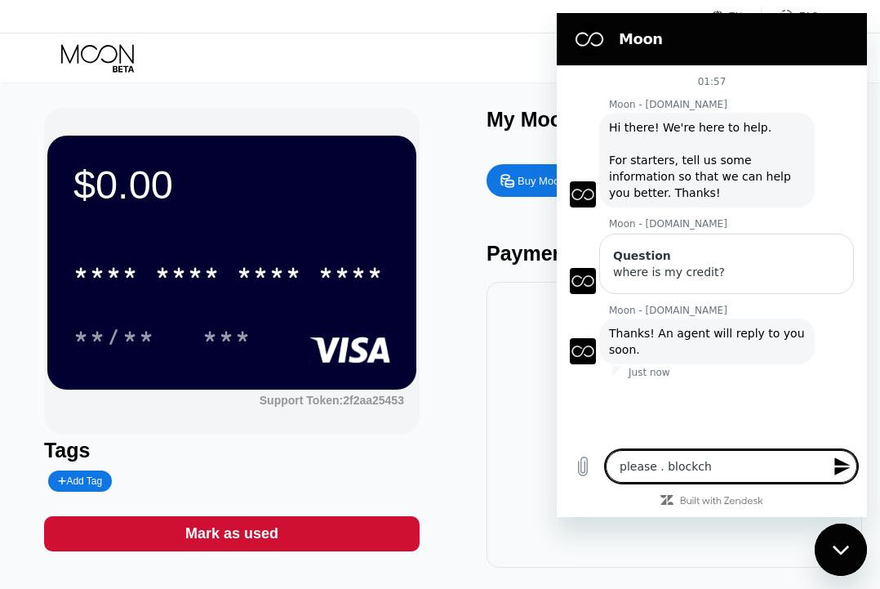
type textarea "please . blockcha"
type textarea "x"
type textarea "please . blockchai"
type textarea "x"
type textarea "please . blockchain"
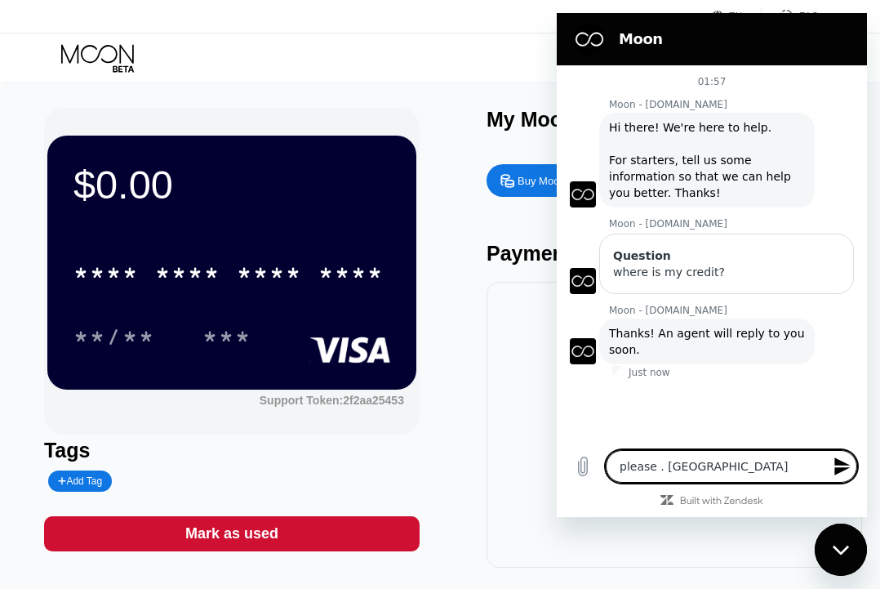
type textarea "x"
type textarea "please . blockchain"
type textarea "x"
type textarea "please . blockchain h"
type textarea "x"
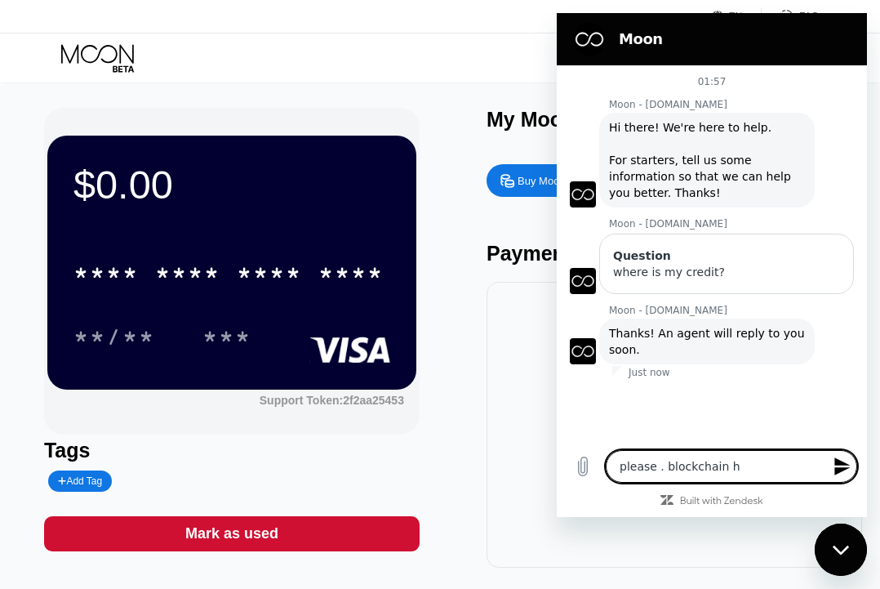
type textarea "please . blockchain ha"
type textarea "x"
type textarea "please . blockchain has"
type textarea "x"
type textarea "please . blockchain has"
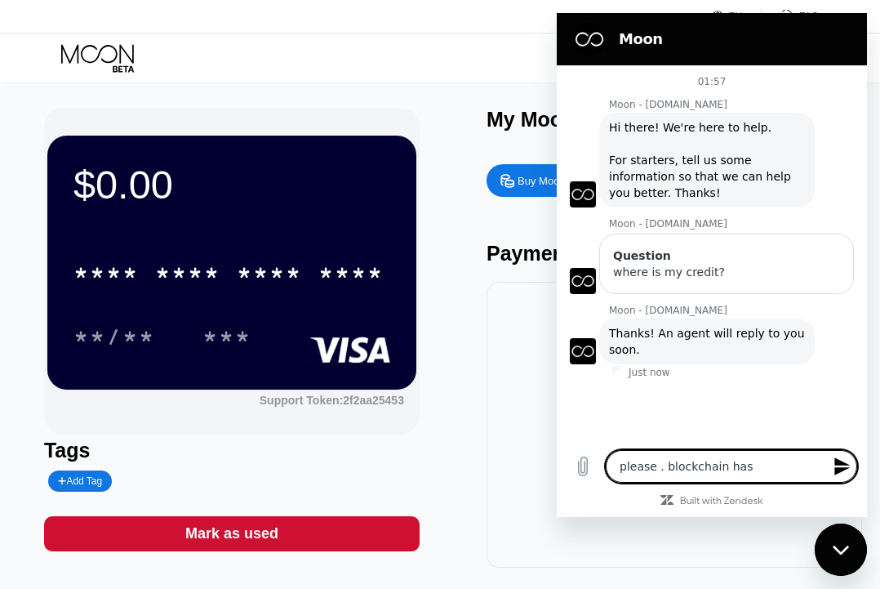
type textarea "x"
type textarea "please . blockchain has a"
type textarea "x"
type textarea "please . blockchain has al"
type textarea "x"
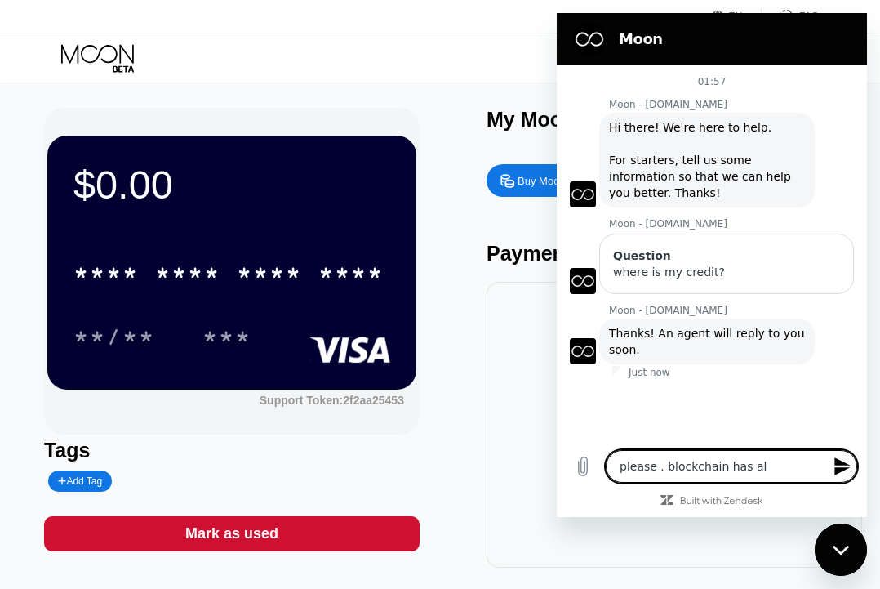
type textarea "please . blockchain has ala"
type textarea "x"
type textarea "please . blockchain has alar"
type textarea "x"
type textarea "please . blockchain has alare"
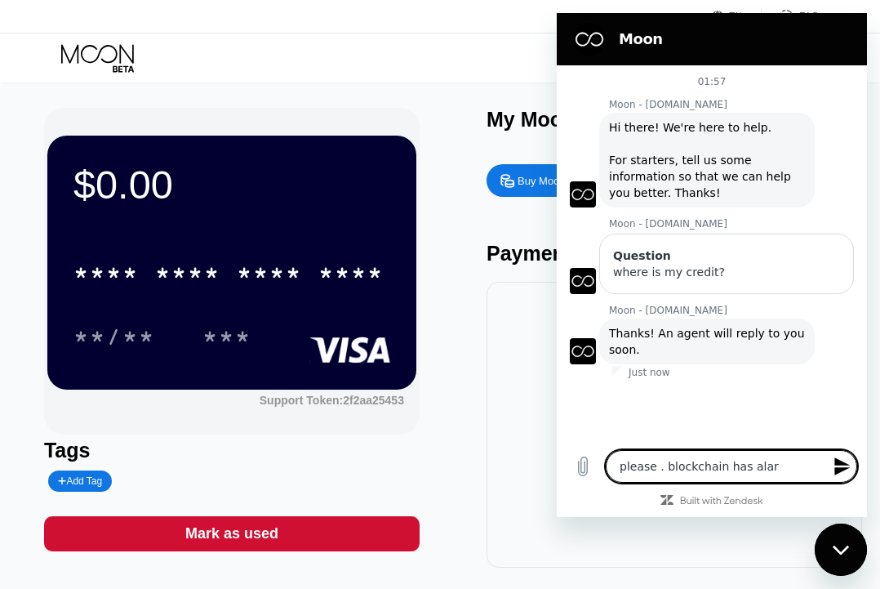
type textarea "x"
type textarea "please . blockchain has alar"
type textarea "x"
type textarea "please . blockchain has ala"
type textarea "x"
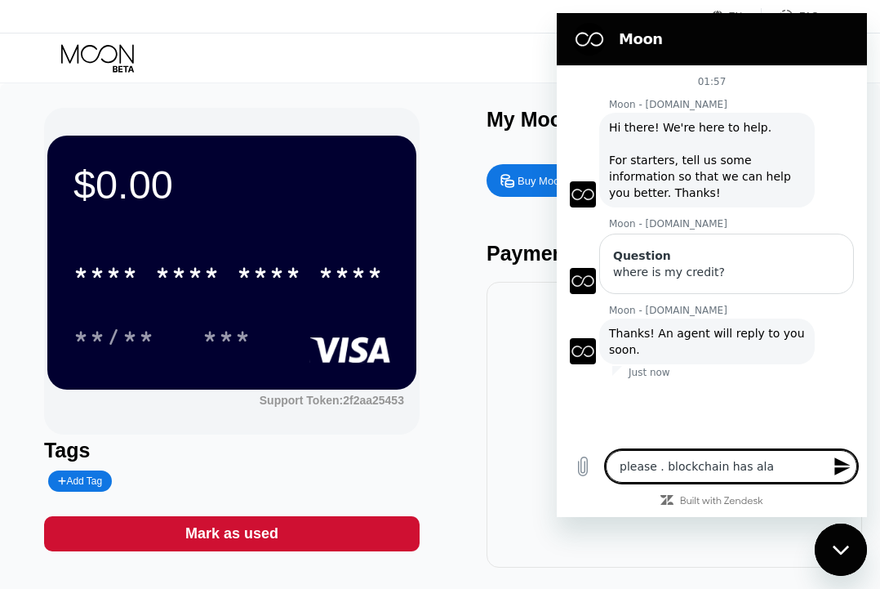
type textarea "please . blockchain has al"
type textarea "x"
type textarea "please . blockchain has alr"
type textarea "x"
type textarea "please . blockchain has alre"
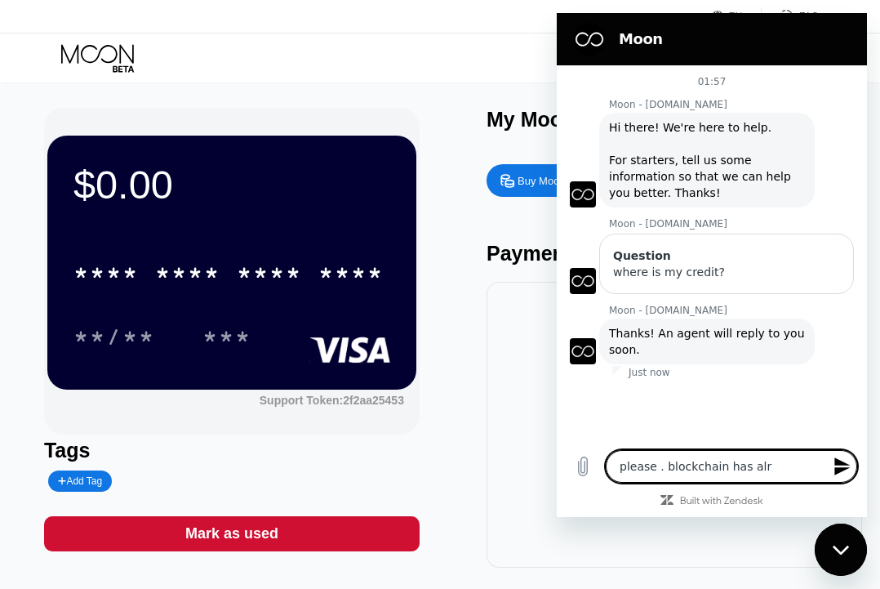
type textarea "x"
type textarea "please . blockchain has alrea"
type textarea "x"
type textarea "please . blockchain has alread"
type textarea "x"
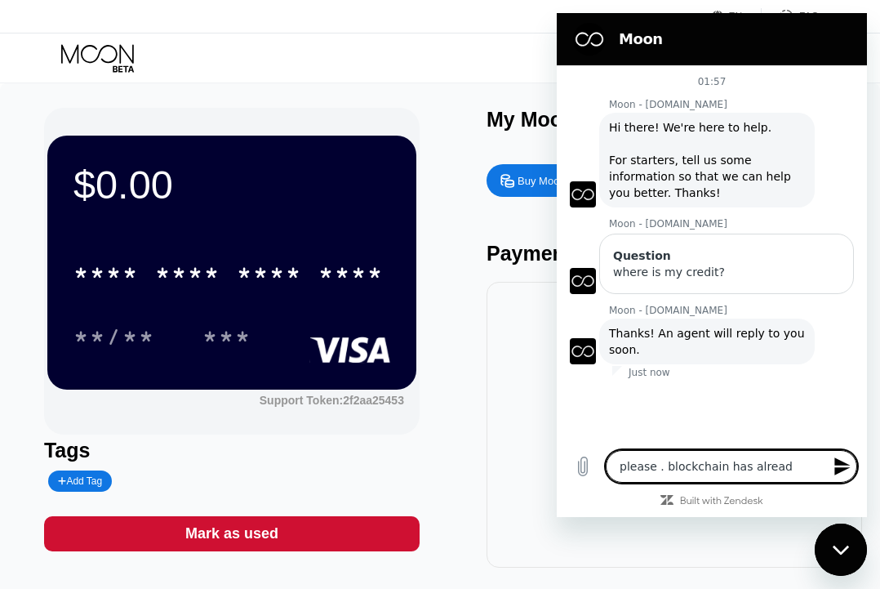
type textarea "please . blockchain has already"
type textarea "x"
type textarea "please . blockchain has already"
type textarea "x"
type textarea "please . blockchain has already c"
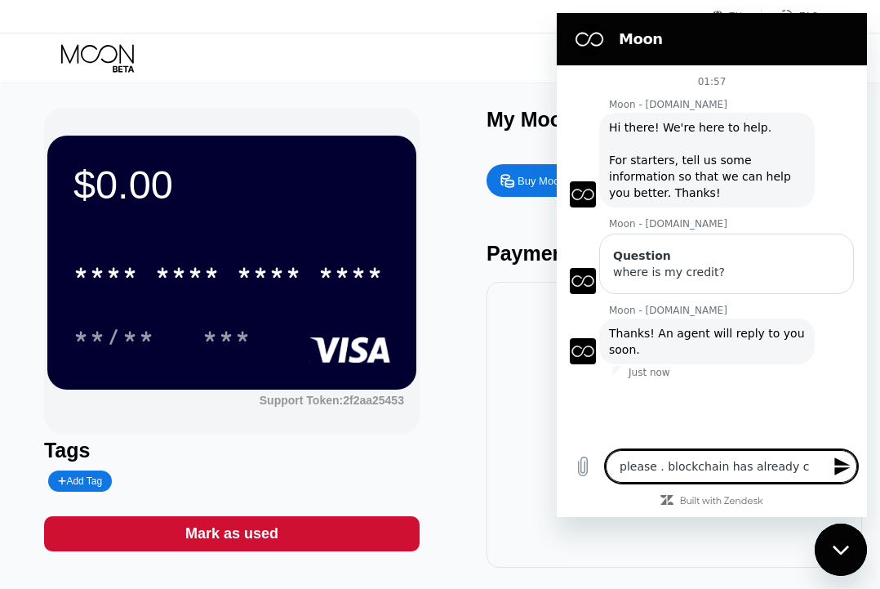
type textarea "x"
type textarea "please . blockchain has already co"
type textarea "x"
type textarea "please . blockchain has already con"
type textarea "x"
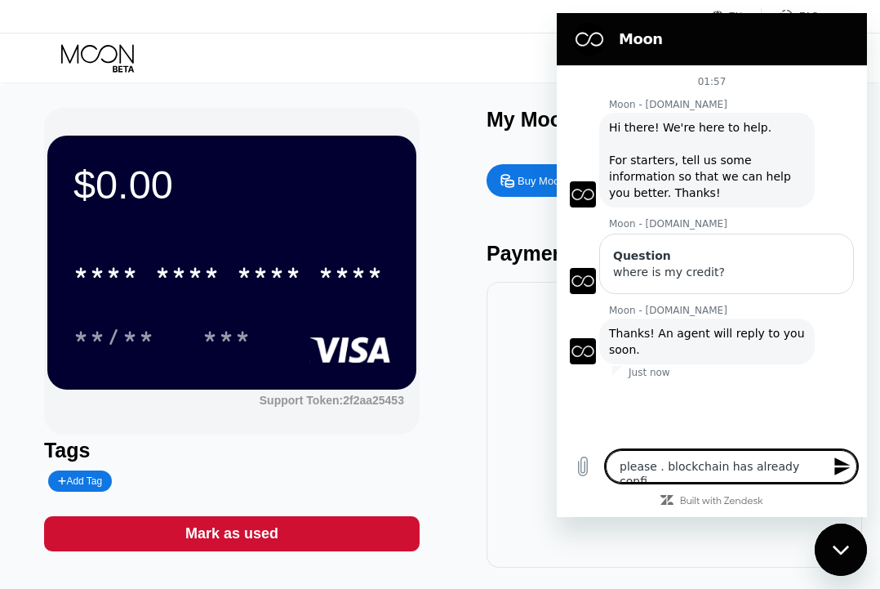
type textarea "please . blockchain has already confir"
type textarea "x"
type textarea "please . blockchain has already confirmed"
type textarea "x"
type textarea "please . blockchain has already confirmed th"
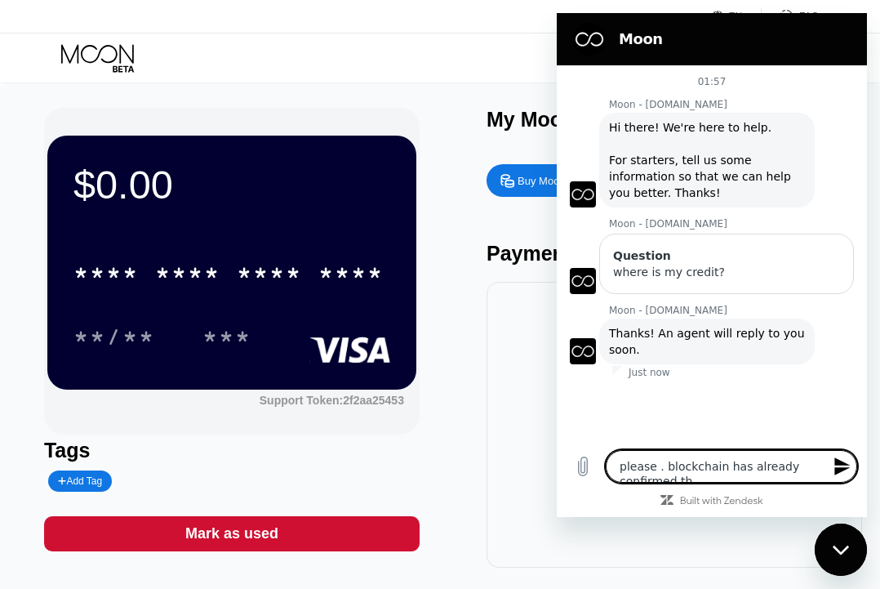
type textarea "x"
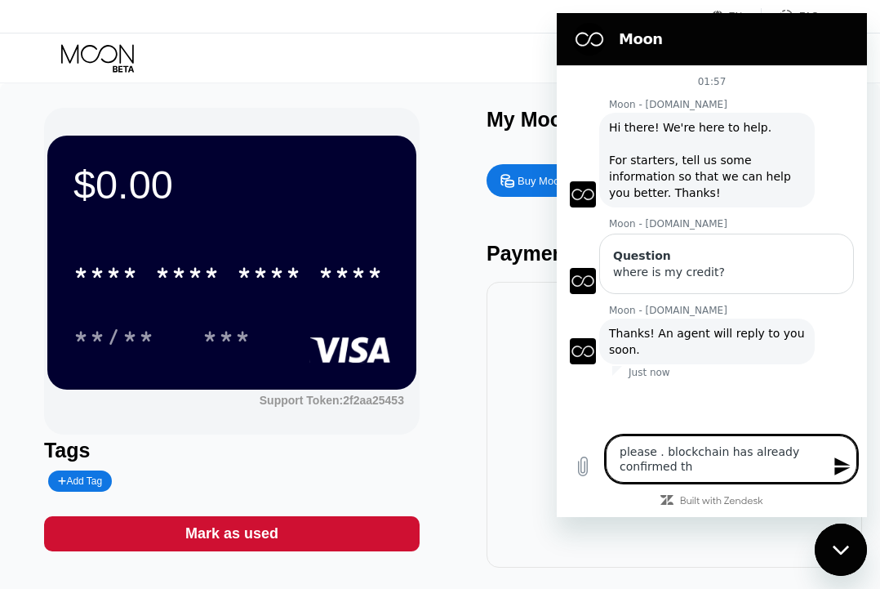
type textarea "please . blockchain has already confirmed the"
type textarea "x"
type textarea "please . blockchain has already confirmed the t"
type textarea "x"
type textarea "please . blockchain has already confirmed the tr"
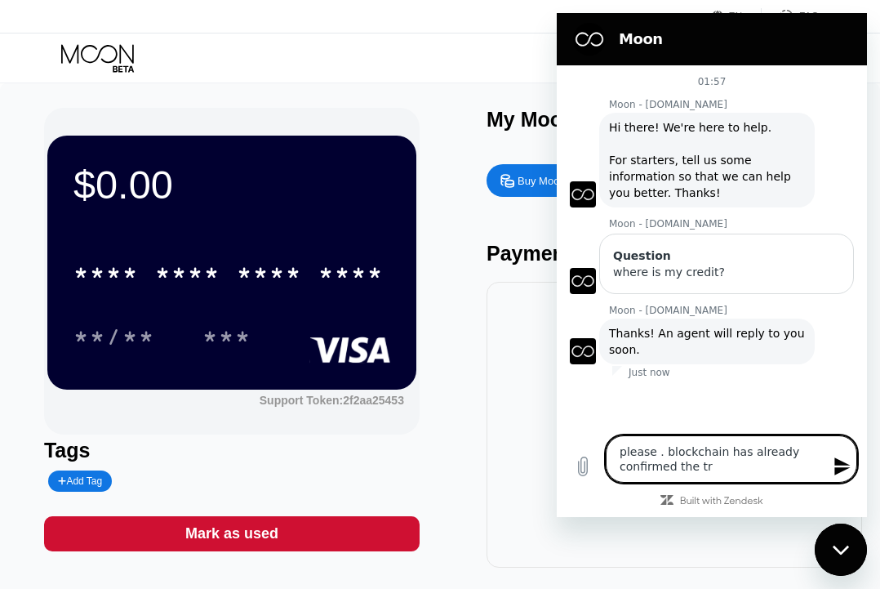
type textarea "x"
type textarea "please . blockchain has already confirmed the tra"
type textarea "x"
type textarea "please . blockchain has already confirmed the tran"
type textarea "x"
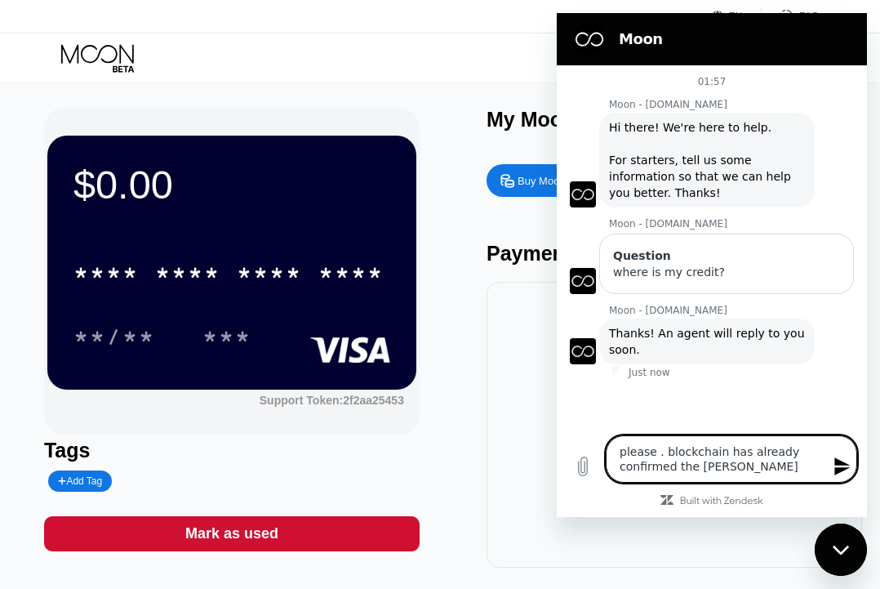
type textarea "please . blockchain has already confirmed the trans"
type textarea "x"
type textarea "please . blockchain has already confirmed the transa"
type textarea "x"
type textarea "please . blockchain has already confirmed the transac"
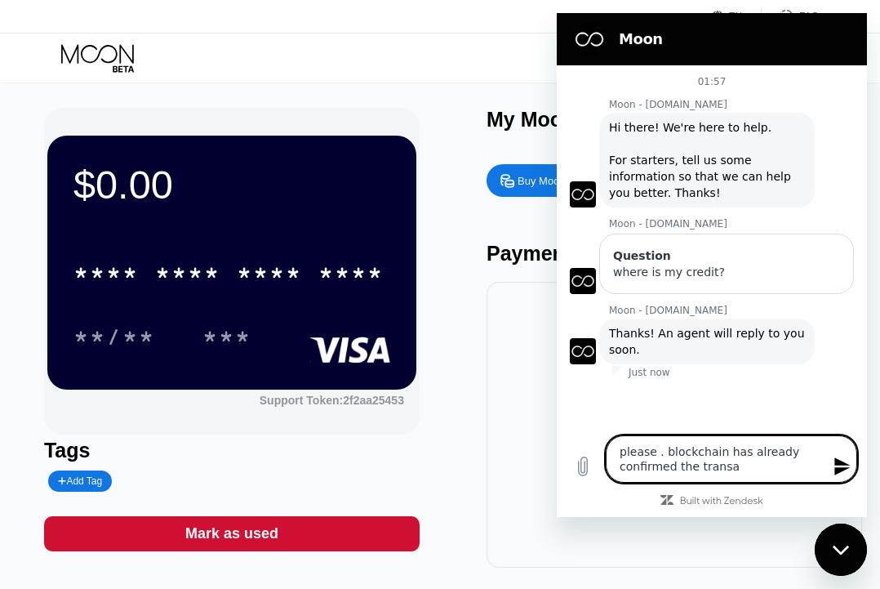
type textarea "x"
type textarea "please . blockchain has already confirmed the transact"
type textarea "x"
type textarea "please . blockchain has already confirmed the transacti"
type textarea "x"
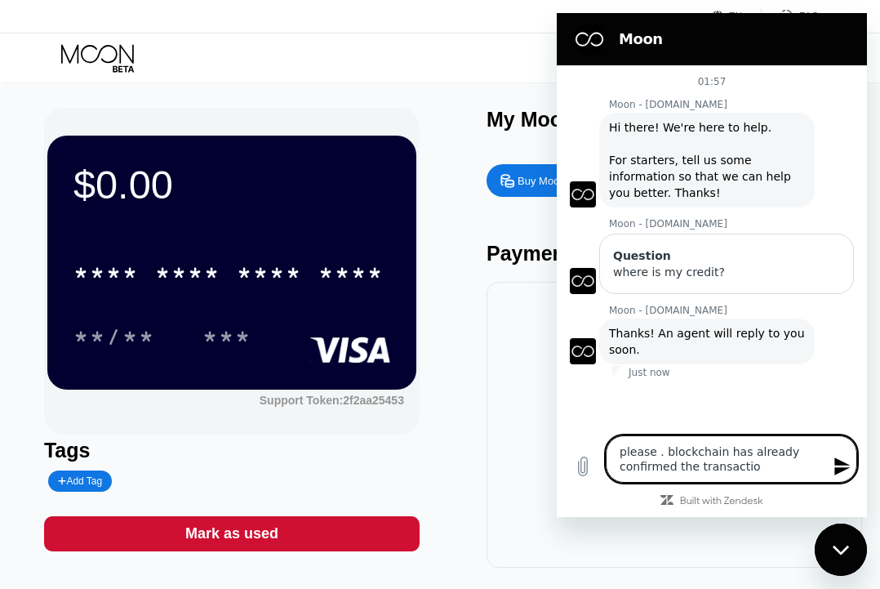
type textarea "please . blockchain has already confirmed the transaction"
type textarea "x"
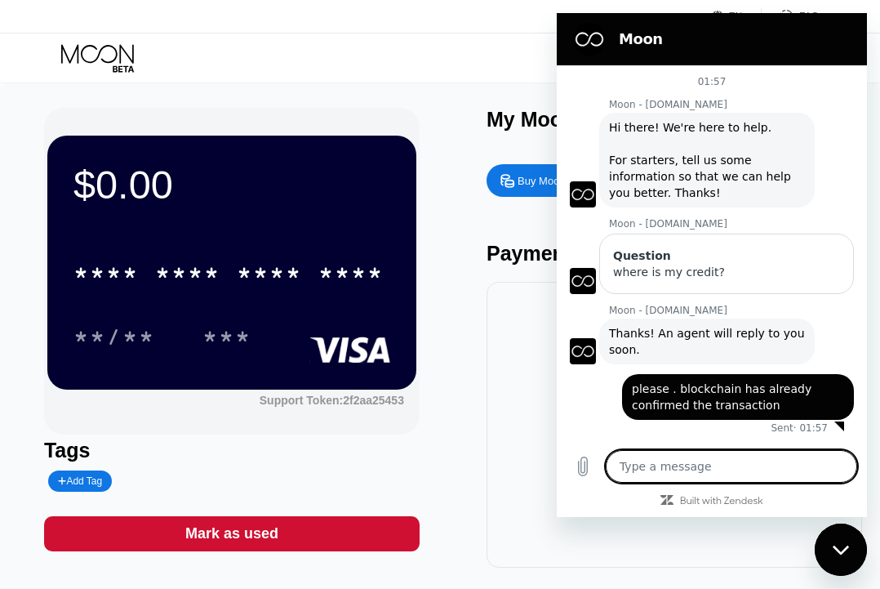
click at [447, 470] on div "$0.00 * * * * * * * * * * * * **** **/** *** Support Token: 2f2aa25453 Tags Add…" at bounding box center [440, 338] width 792 height 460
click at [838, 551] on icon "Close messaging window" at bounding box center [840, 549] width 16 height 9
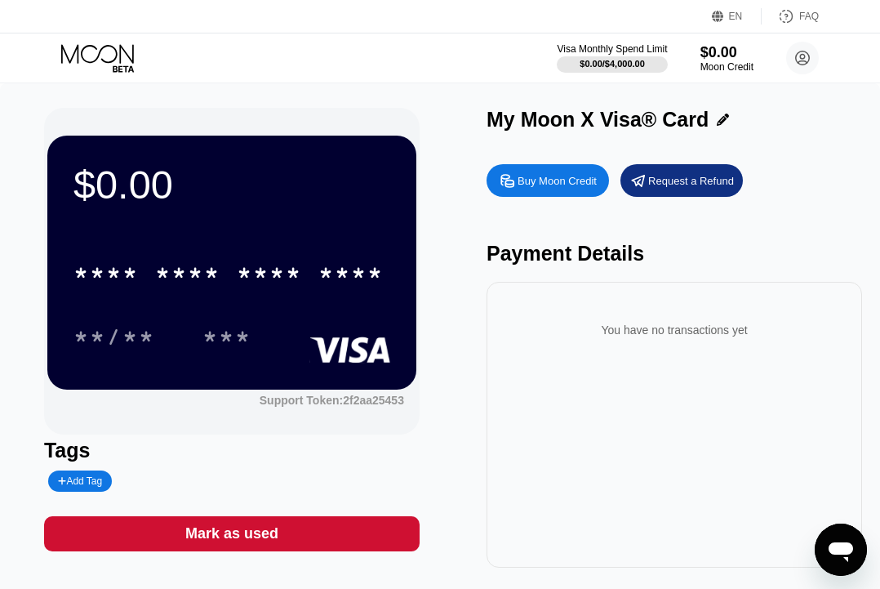
click at [838, 551] on icon "Open messaging window" at bounding box center [841, 552] width 24 height 20
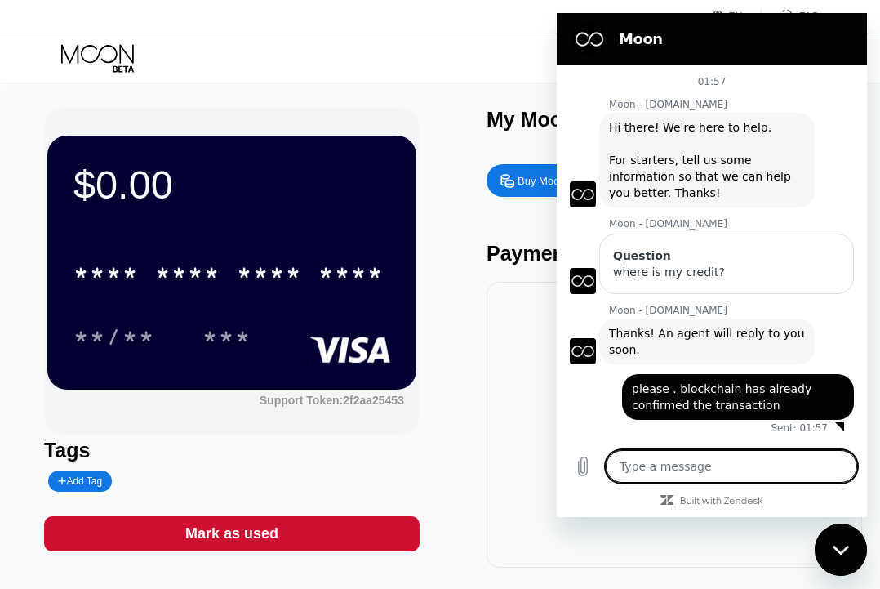
click at [735, 462] on textarea at bounding box center [731, 466] width 251 height 33
type textarea "x"
type textarea "h"
type textarea "x"
type textarea "hi"
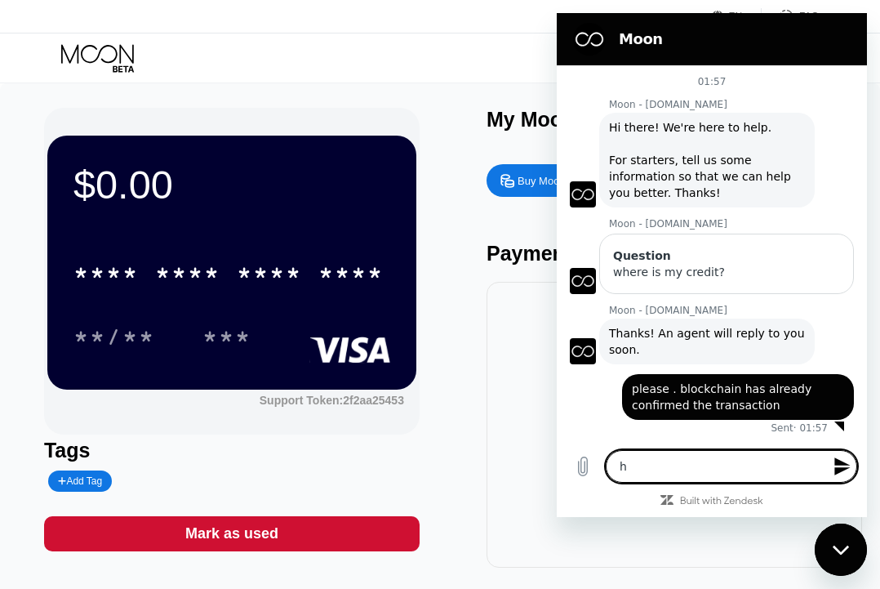
type textarea "x"
type textarea "hii"
type textarea "x"
type textarea "hiii"
type textarea "x"
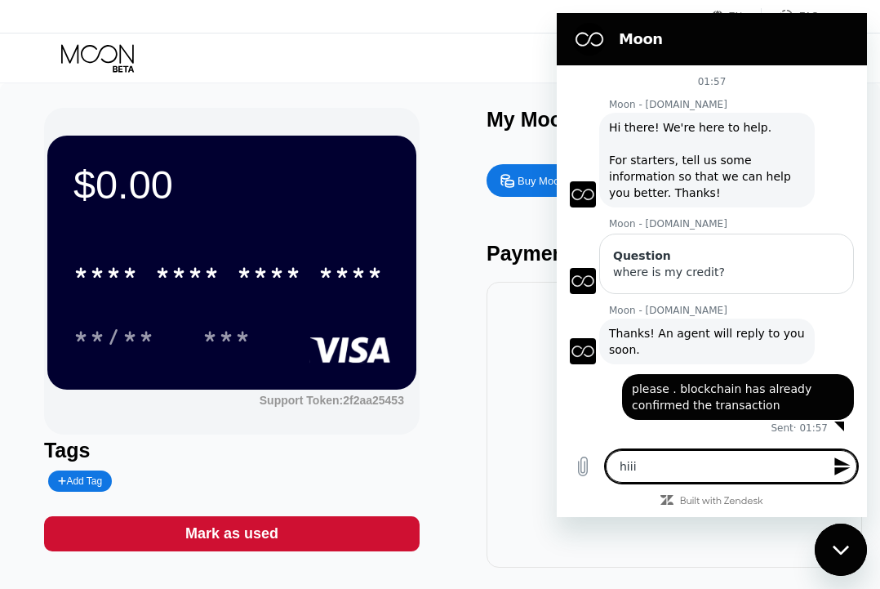
type textarea "hiiii"
type textarea "x"
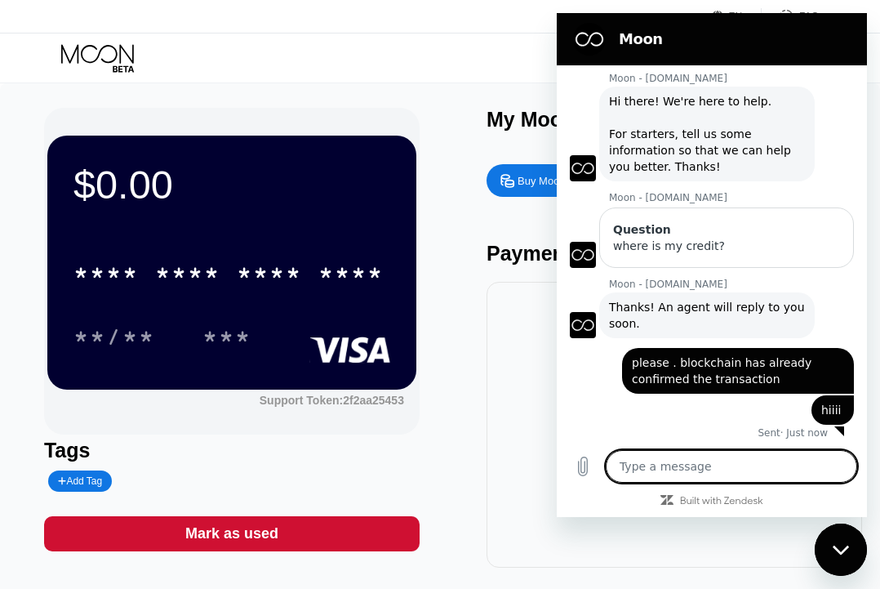
scroll to position [29, 0]
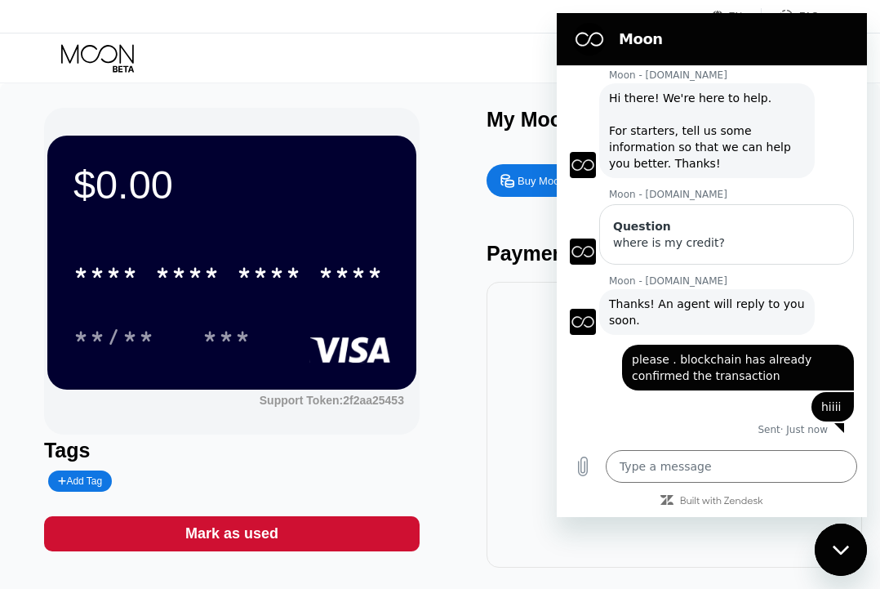
click at [454, 237] on div "$0.00 * * * * * * * * * * * * **** **/** *** Support Token: 2f2aa25453 Tags Add…" at bounding box center [440, 338] width 792 height 460
click at [597, 45] on figure at bounding box center [589, 39] width 33 height 33
click at [845, 549] on icon "Close messaging window" at bounding box center [840, 549] width 16 height 9
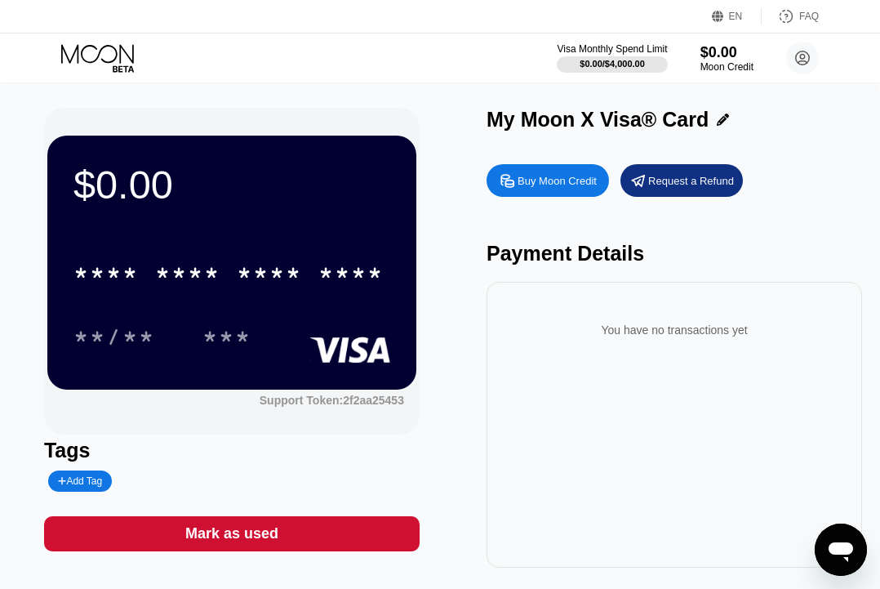
click at [831, 542] on icon "Open messaging window" at bounding box center [840, 549] width 29 height 29
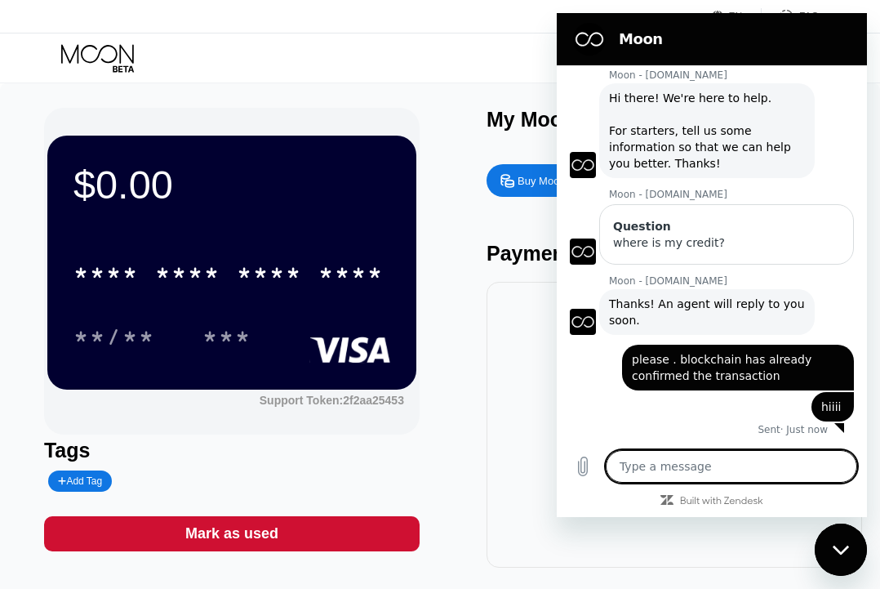
scroll to position [0, 0]
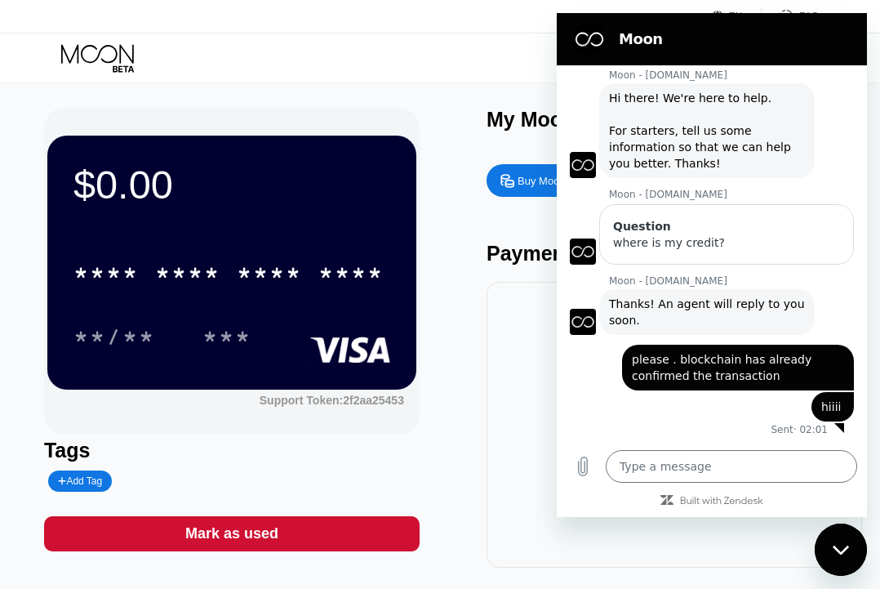
click at [863, 548] on div "Close messaging window" at bounding box center [840, 549] width 49 height 49
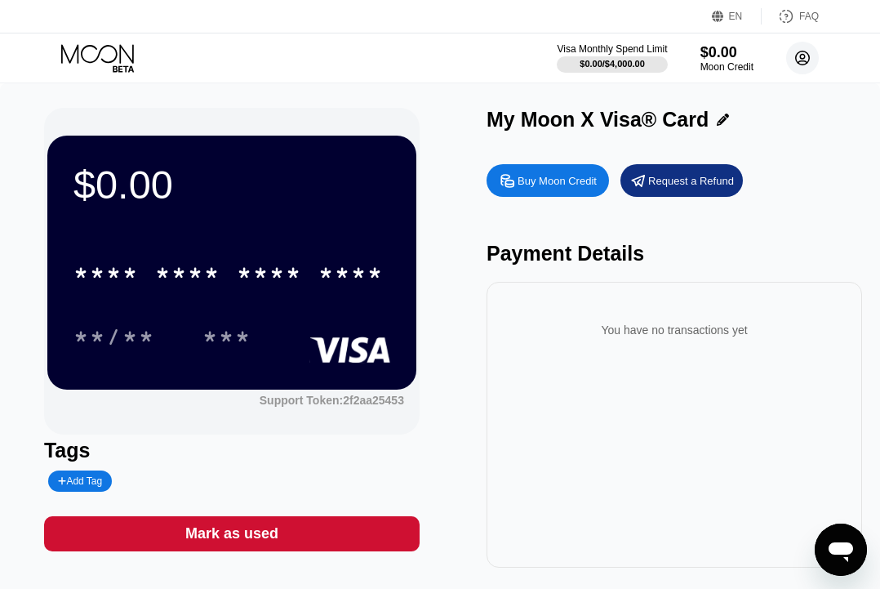
click at [800, 51] on circle at bounding box center [802, 58] width 33 height 33
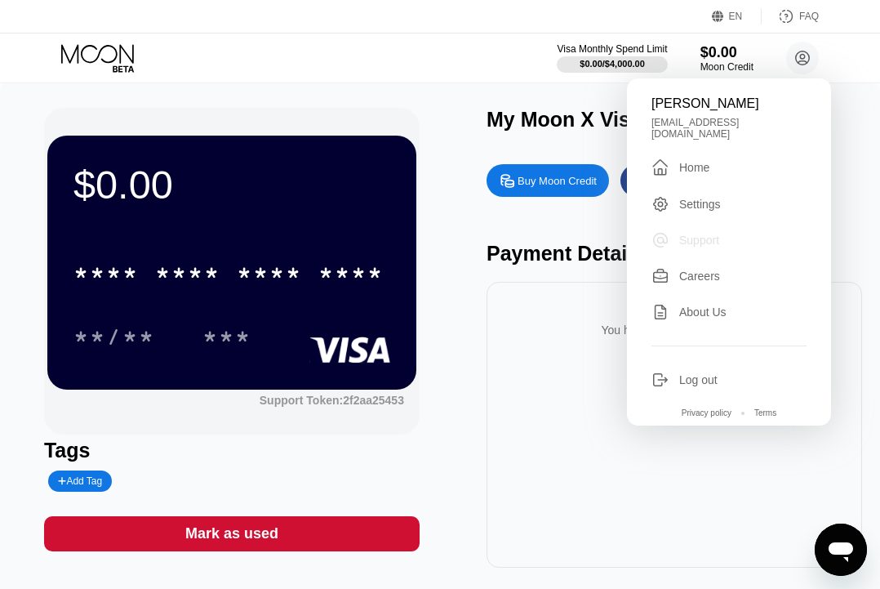
click at [710, 234] on div "Support" at bounding box center [699, 240] width 40 height 13
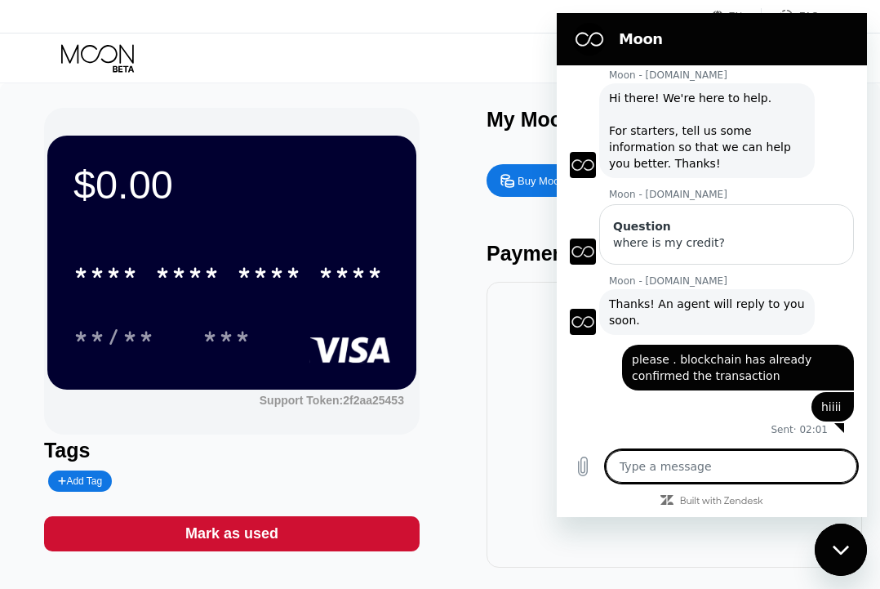
click at [484, 337] on div "$0.00 * * * * * * * * * * * * **** **/** *** Support Token: 2f2aa25453 Tags Add…" at bounding box center [440, 338] width 792 height 460
click at [581, 36] on figure at bounding box center [589, 39] width 33 height 33
click at [521, 51] on div "Visa Monthly Spend Limit $0.00 / $4,000.00 $0.00 Moon Credit George g35889477@g…" at bounding box center [440, 57] width 880 height 49
click at [828, 550] on div "Close messaging window" at bounding box center [840, 549] width 49 height 49
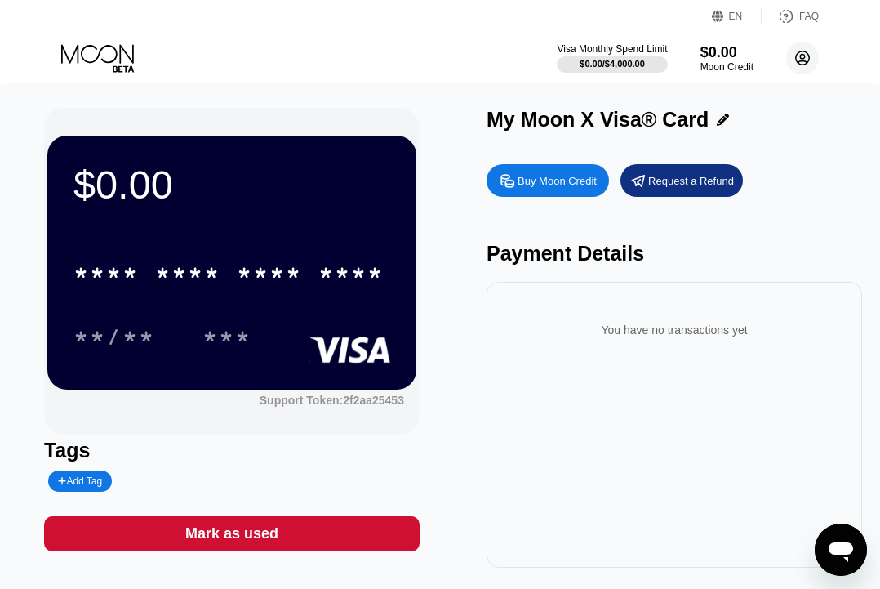
click at [799, 65] on circle at bounding box center [802, 58] width 33 height 33
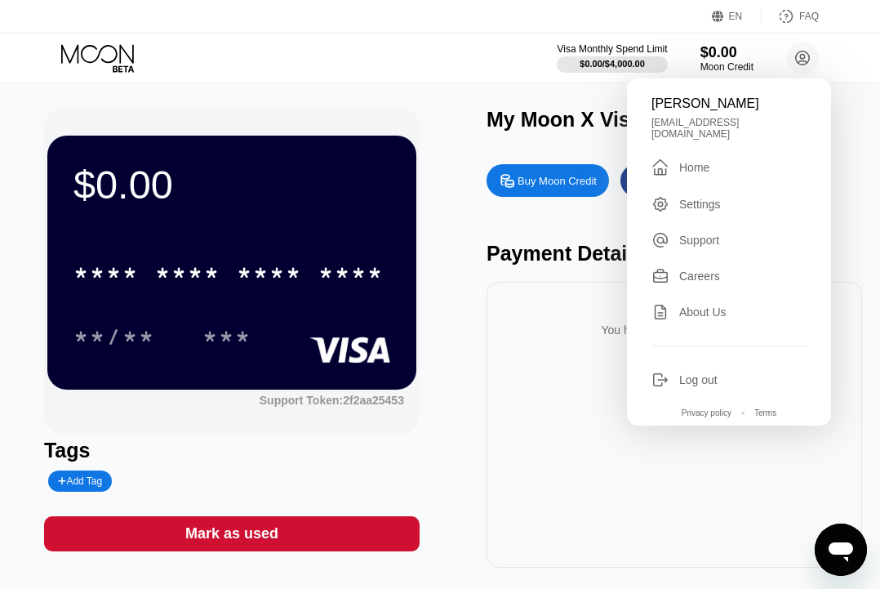
click at [840, 538] on icon "Open messaging window" at bounding box center [840, 549] width 29 height 29
type textarea "x"
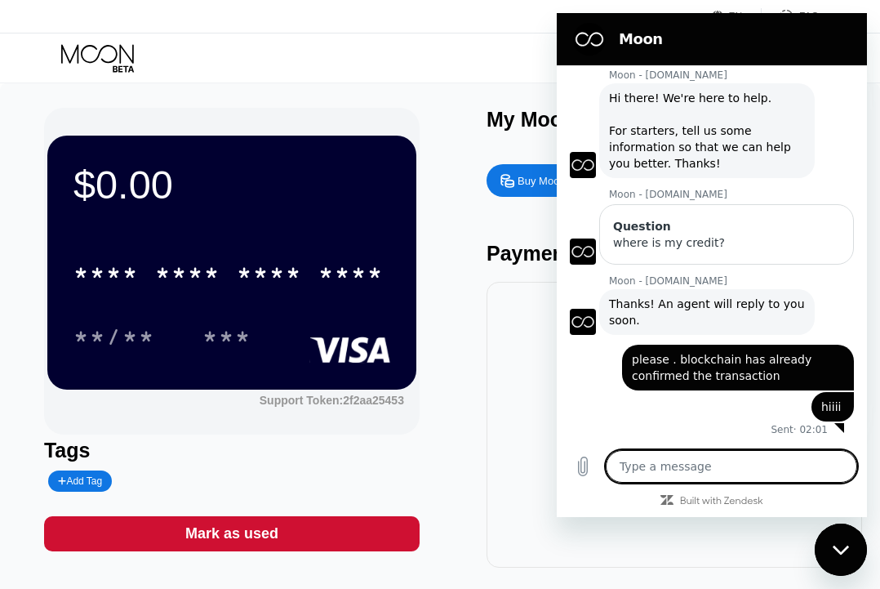
click at [758, 464] on textarea at bounding box center [731, 466] width 251 height 33
type textarea "p"
type textarea "x"
type textarea "pl"
type textarea "x"
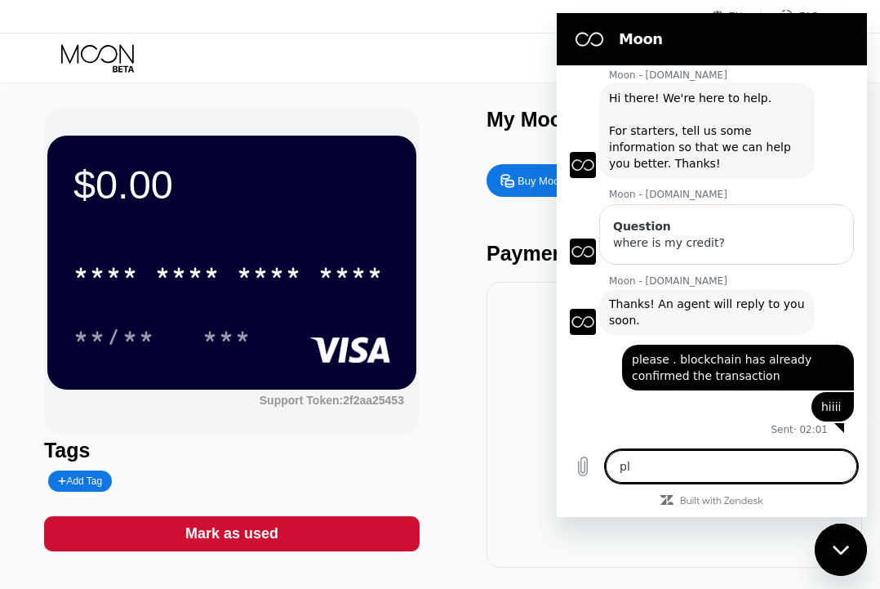
type textarea "ple"
type textarea "x"
type textarea "plea"
type textarea "x"
type textarea "pleas"
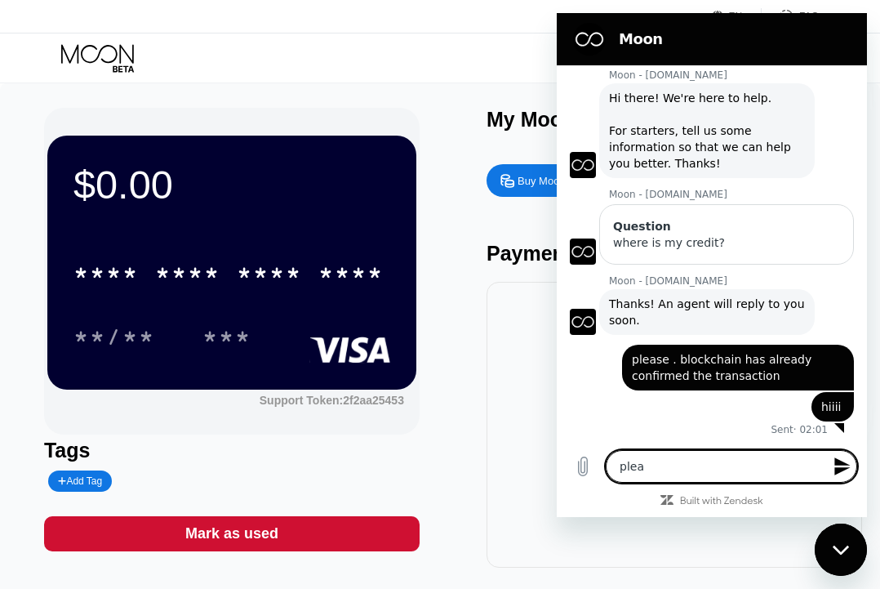
type textarea "x"
type textarea "please"
type textarea "x"
type textarea "please"
type textarea "x"
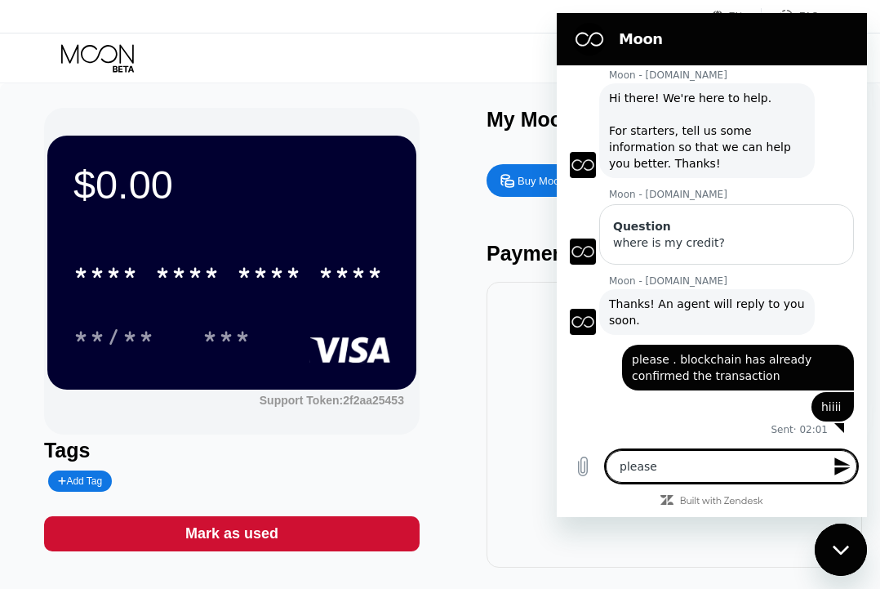
type textarea "please c"
type textarea "x"
type textarea "please ch"
type textarea "x"
type textarea "please che"
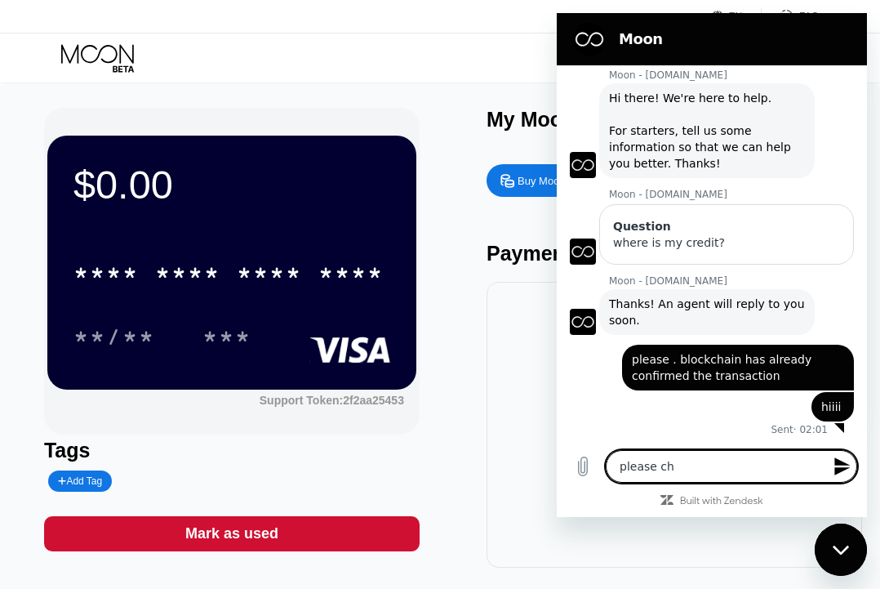
type textarea "x"
type textarea "please chec"
type textarea "x"
type textarea "please check"
type textarea "x"
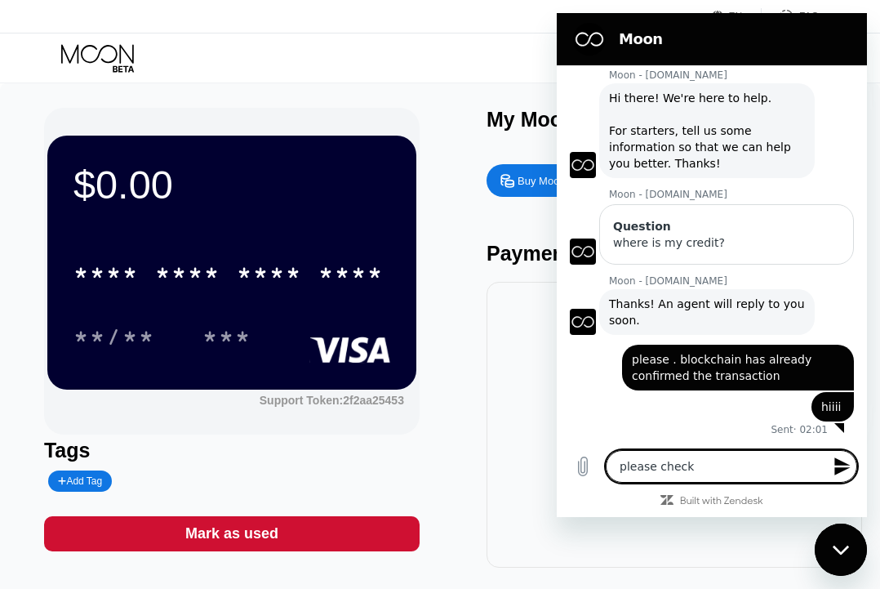
type textarea "please check"
type textarea "x"
type textarea "please check h"
type textarea "x"
type textarea "please check he"
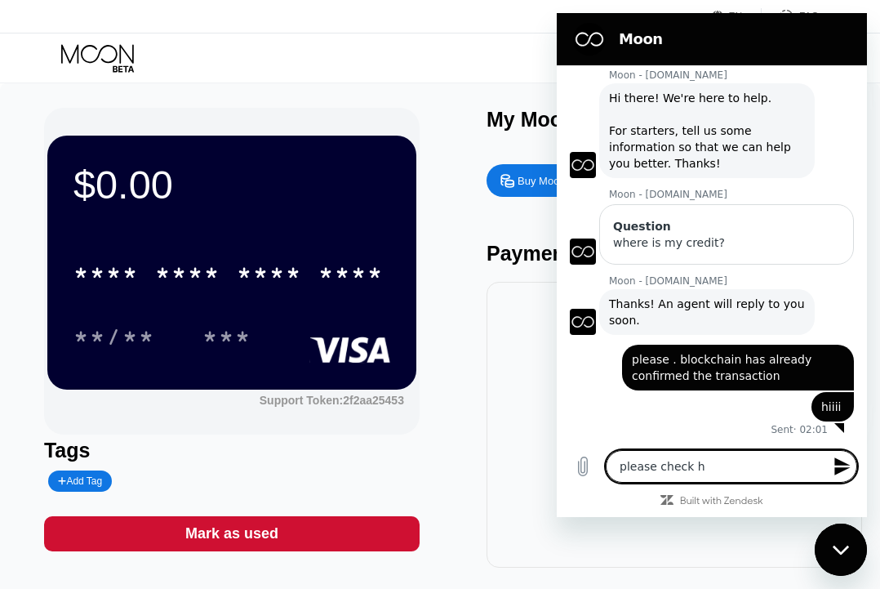
type textarea "x"
type textarea "please check her"
type textarea "x"
type textarea "please check here"
type textarea "x"
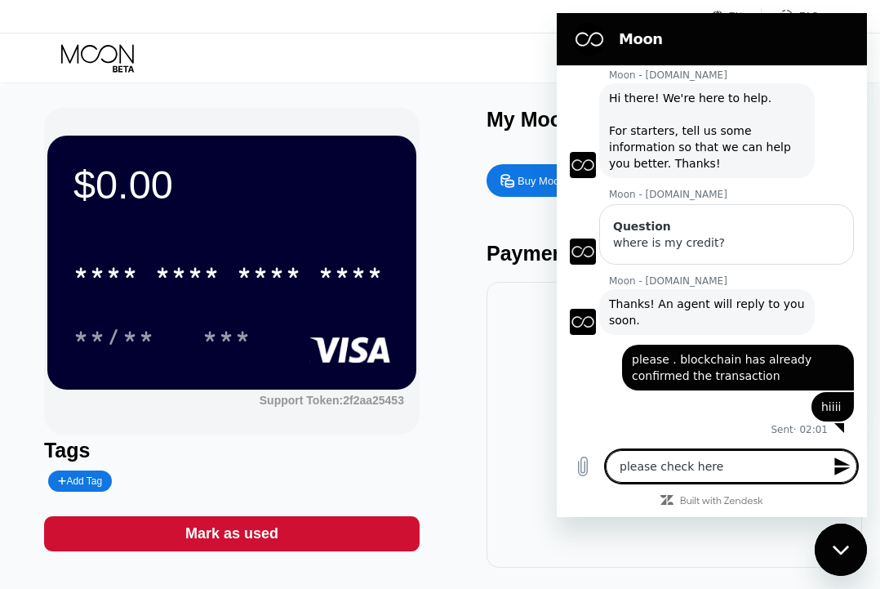
type textarea "please check here'"
type textarea "x"
type textarea "please check here's"
type textarea "x"
type textarea "please check here's"
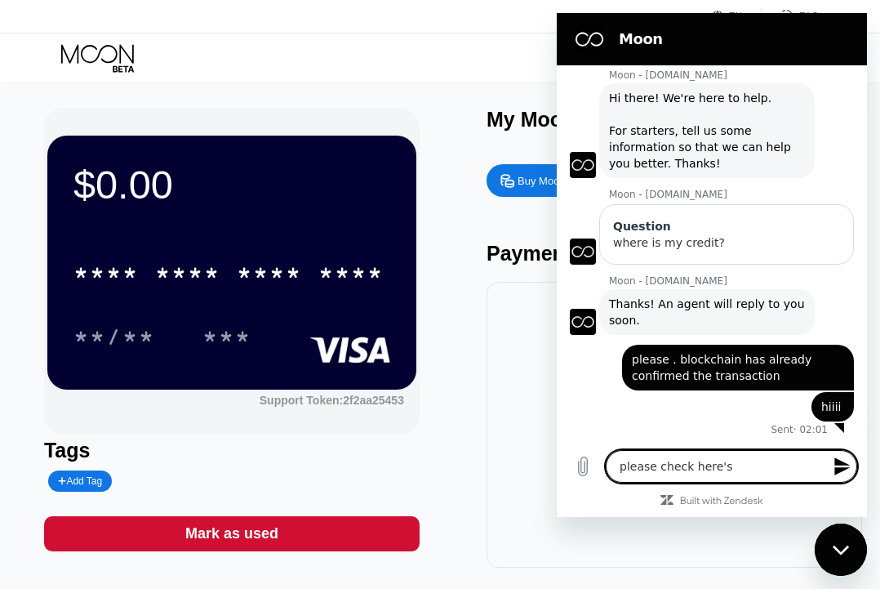
type textarea "x"
type textarea "please check here's m"
type textarea "x"
type textarea "please check here's my"
type textarea "x"
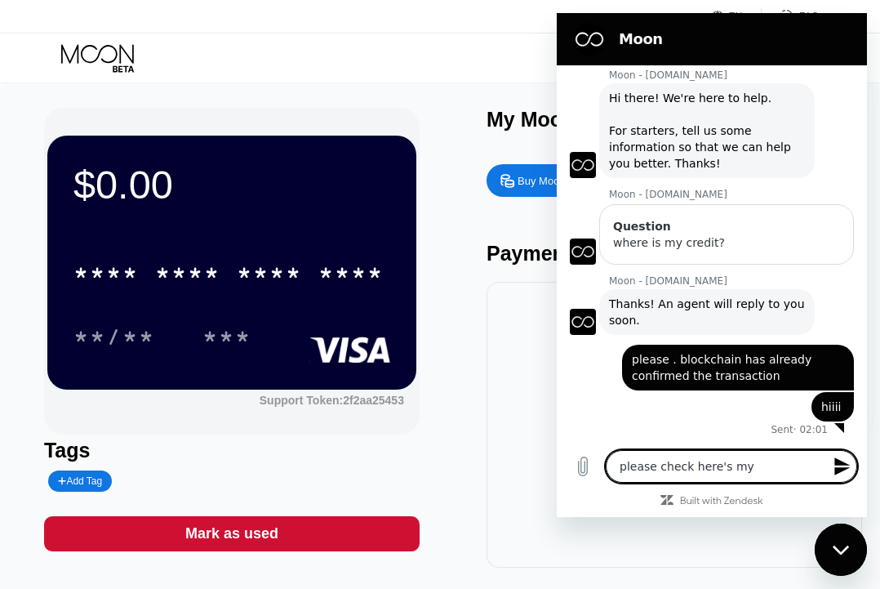
type textarea "please check here's my"
type textarea "x"
type textarea "please check here's my h"
type textarea "x"
type textarea "please check here's my ha"
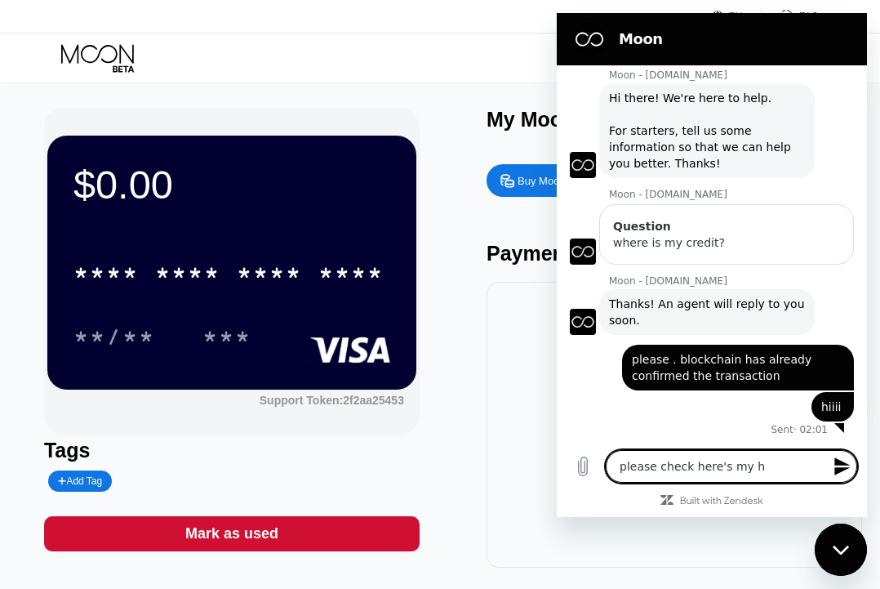
type textarea "x"
type textarea "please check here's my has"
type textarea "x"
type textarea "please check here's my hash"
type textarea "x"
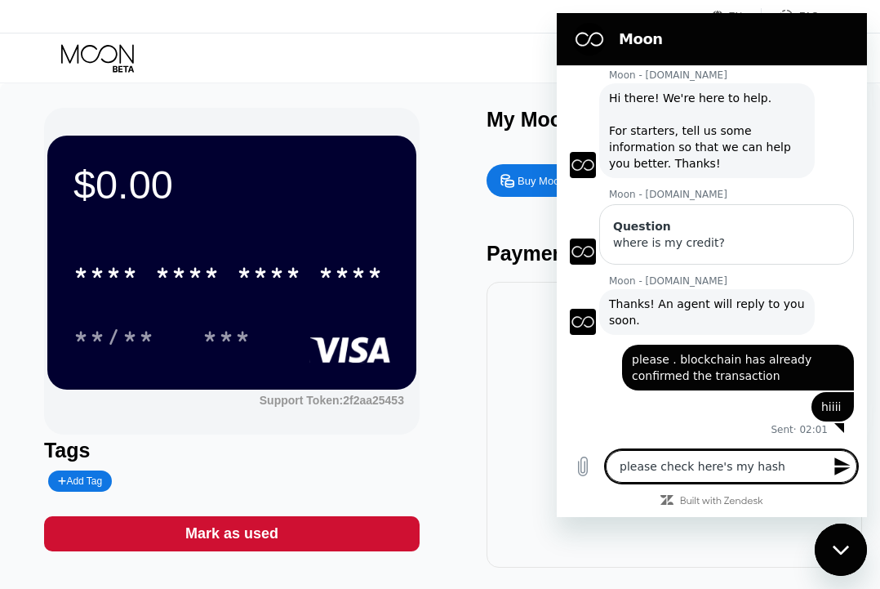
type textarea "please check here's my hash"
type textarea "x"
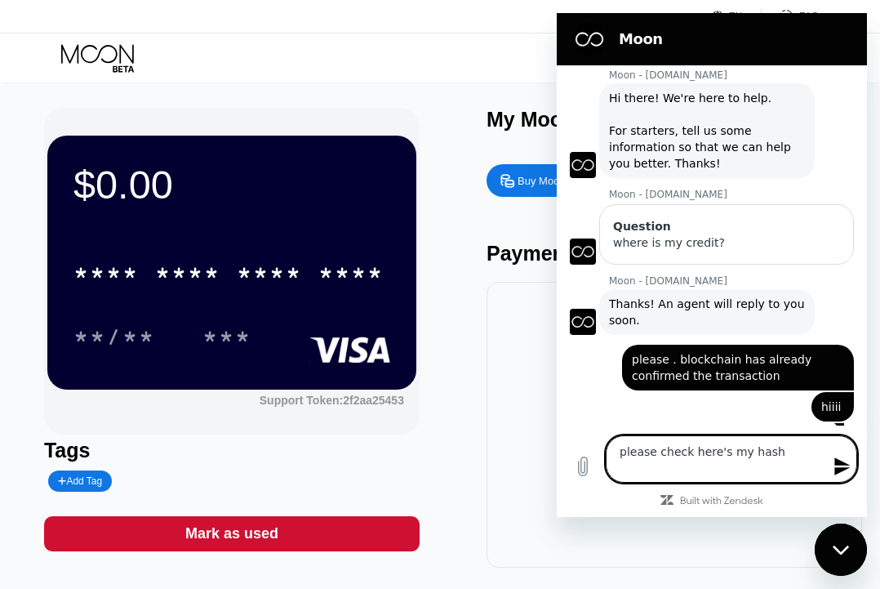
type textarea "please check here's my hash 53c243fcaade3905f8b6ad008ca407e9d2b28079d20c3e48749…"
type textarea "x"
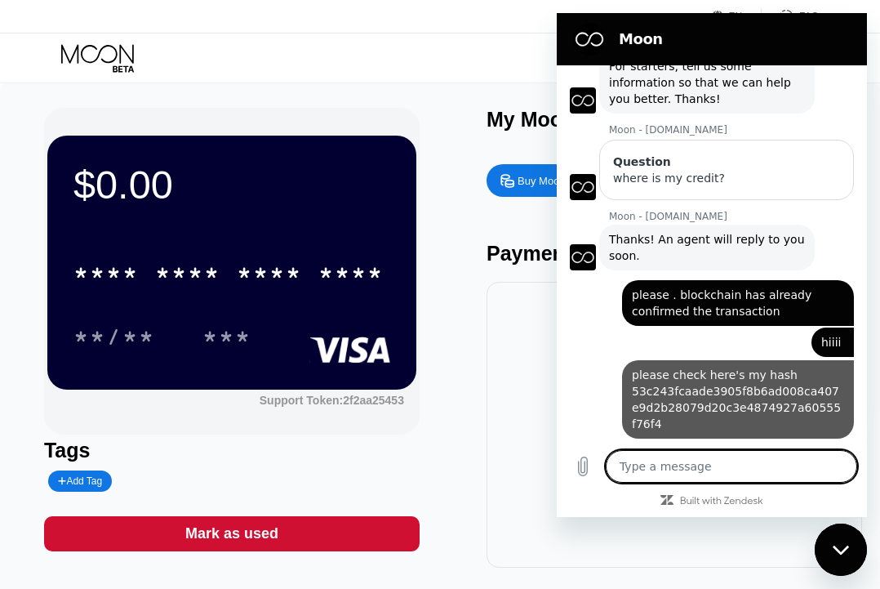
scroll to position [93, 0]
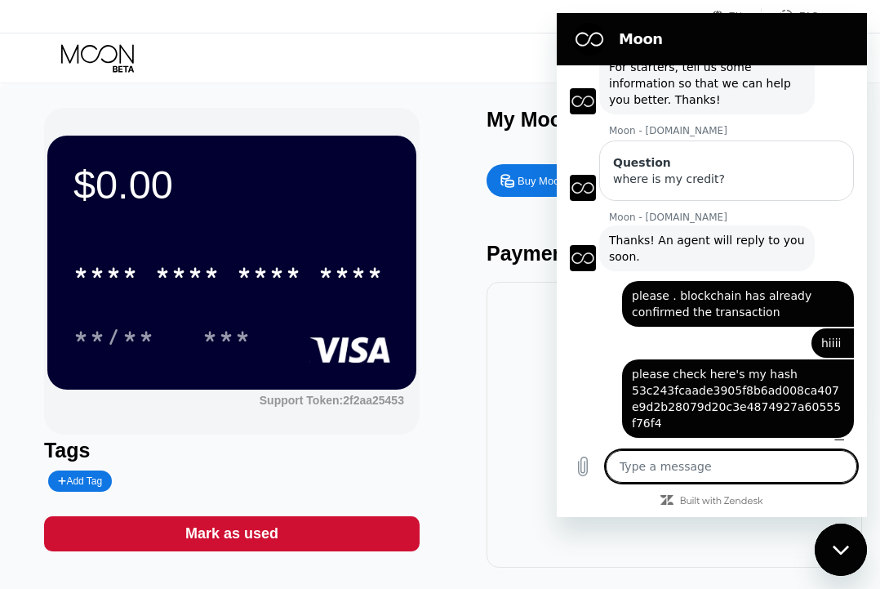
click at [482, 349] on div "$0.00 * * * * * * * * * * * * **** **/** *** Support Token: 2f2aa25453 Tags Add…" at bounding box center [440, 338] width 792 height 460
click at [466, 342] on div "$0.00 * * * * * * * * * * * * **** **/** *** Support Token: 2f2aa25453 Tags Add…" at bounding box center [440, 338] width 792 height 460
click at [601, 30] on figure at bounding box center [589, 39] width 33 height 33
click at [839, 535] on div "Close messaging window" at bounding box center [840, 549] width 49 height 49
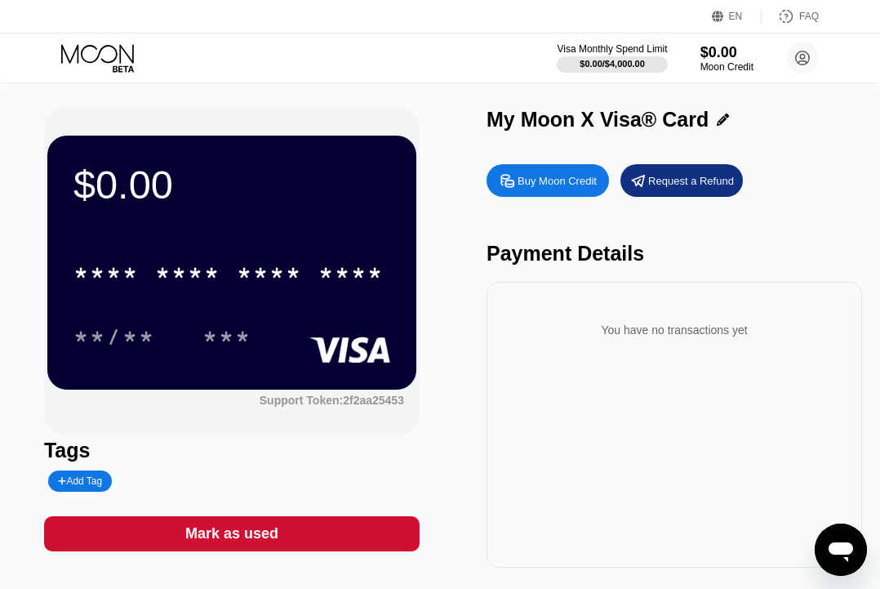
scroll to position [95, 0]
click at [839, 556] on icon "Open messaging window" at bounding box center [840, 549] width 29 height 29
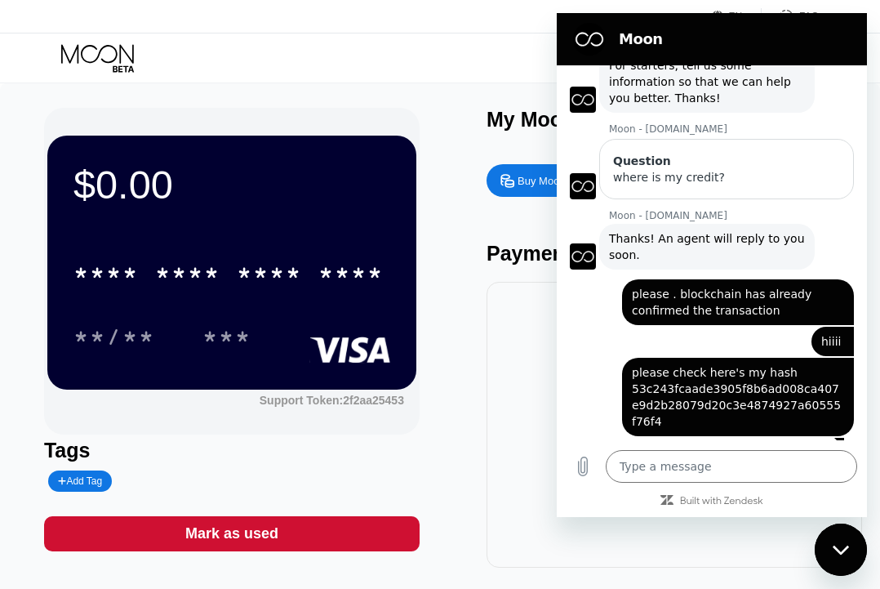
scroll to position [93, 0]
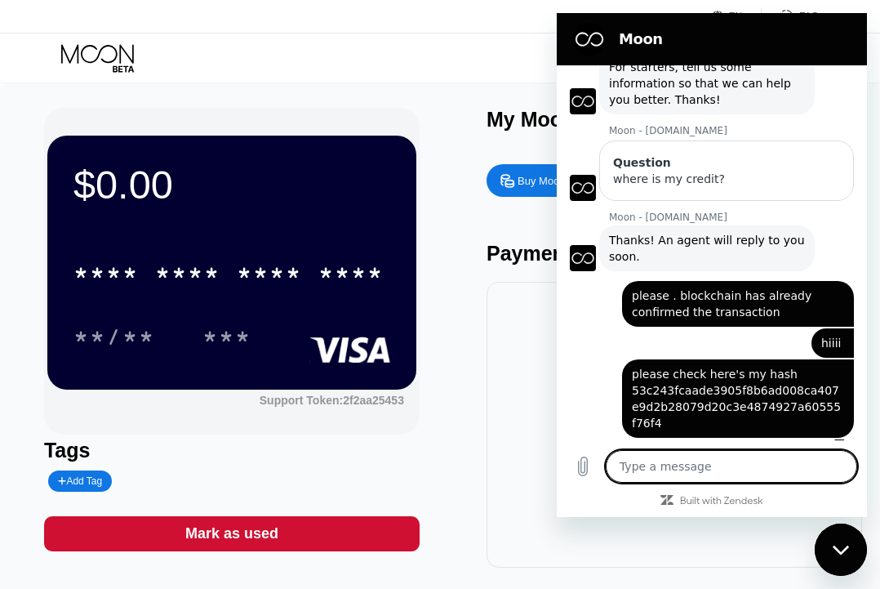
click at [510, 372] on div "You have no transactions yet" at bounding box center [675, 425] width 376 height 286
click at [587, 42] on figure at bounding box center [589, 39] width 33 height 33
click at [839, 543] on div "Close messaging window" at bounding box center [840, 549] width 49 height 49
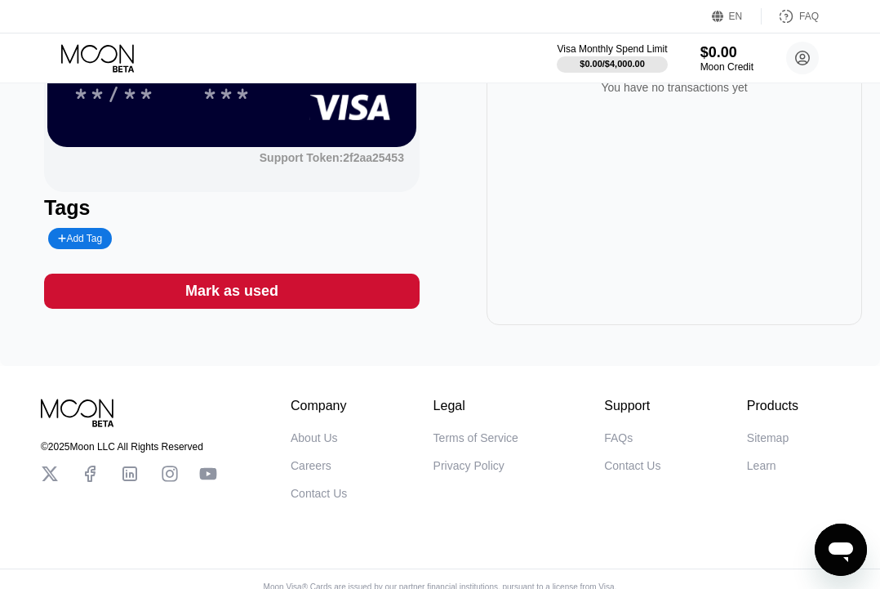
scroll to position [261, 0]
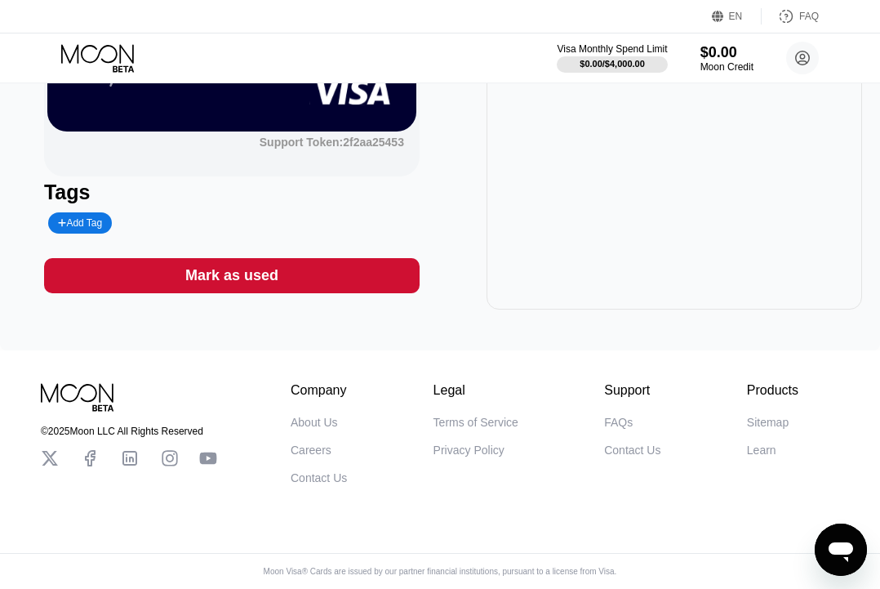
click at [652, 446] on div "Contact Us" at bounding box center [632, 449] width 56 height 13
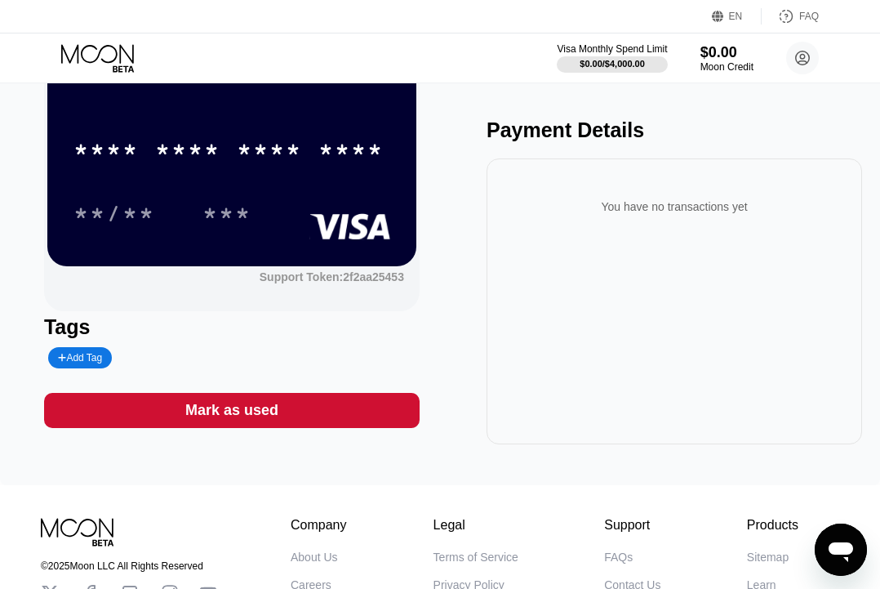
scroll to position [0, 0]
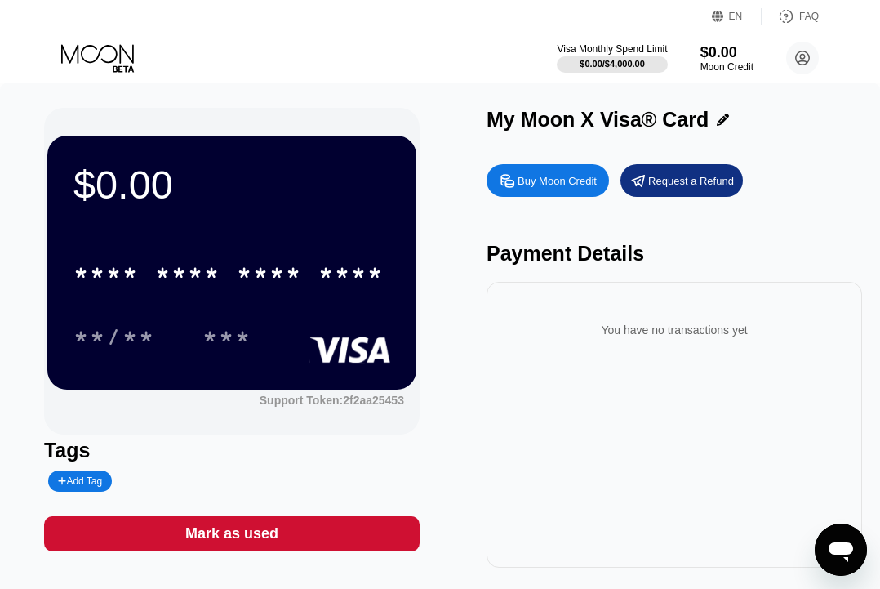
click at [847, 560] on icon "Open messaging window" at bounding box center [841, 552] width 24 height 20
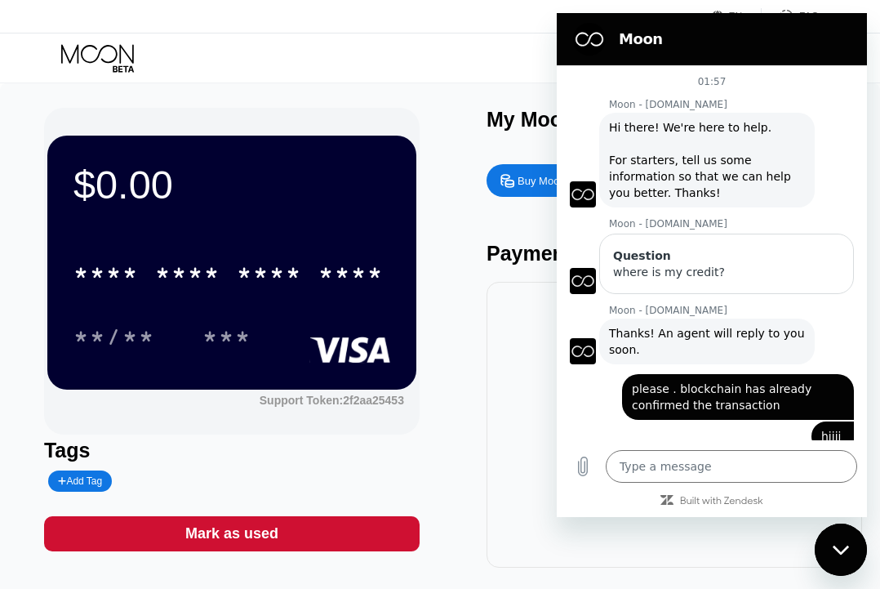
click at [540, 446] on div "You have no transactions yet" at bounding box center [675, 425] width 376 height 286
click at [453, 474] on div "$0.00 * * * * * * * * * * * * **** **/** *** Support Token: 2f2aa25453 Tags Add…" at bounding box center [440, 338] width 792 height 460
click at [850, 552] on div "Close messaging window" at bounding box center [840, 549] width 49 height 49
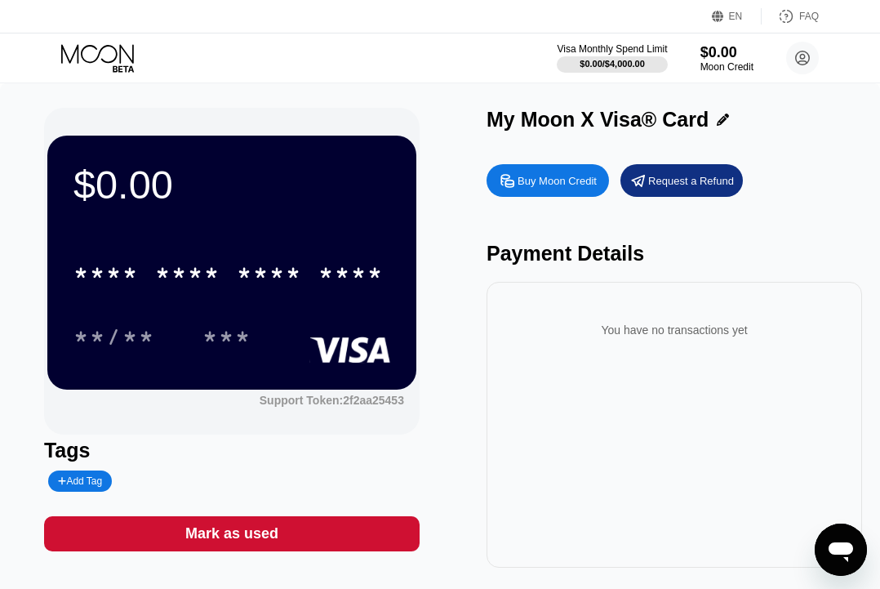
click at [851, 553] on icon "Open messaging window" at bounding box center [840, 549] width 29 height 29
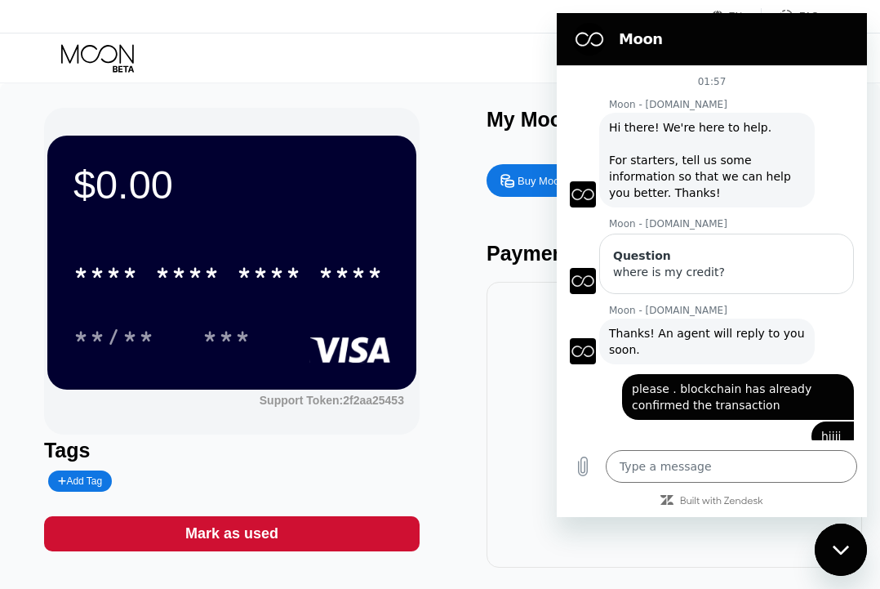
click at [852, 553] on div "Close messaging window" at bounding box center [840, 549] width 49 height 49
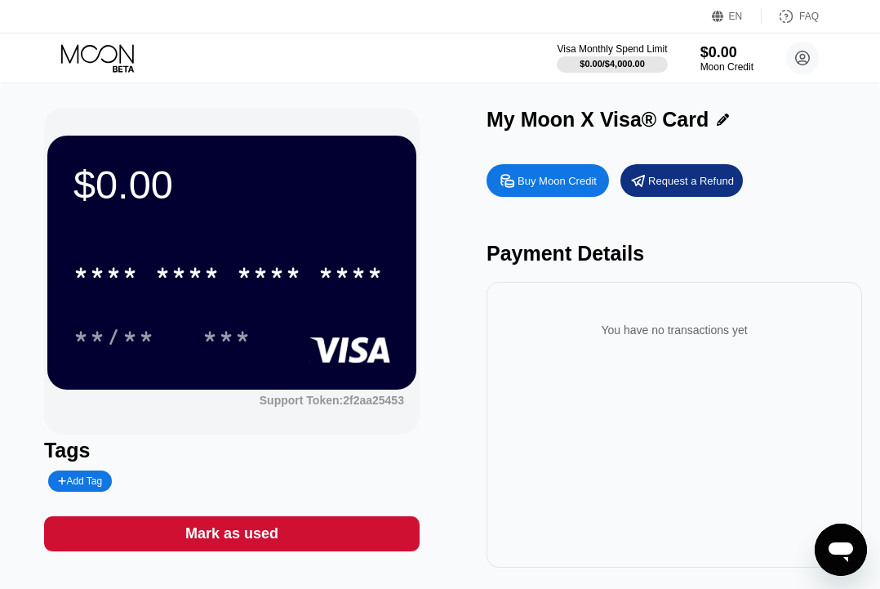
click at [852, 553] on icon "Open messaging window" at bounding box center [840, 549] width 29 height 29
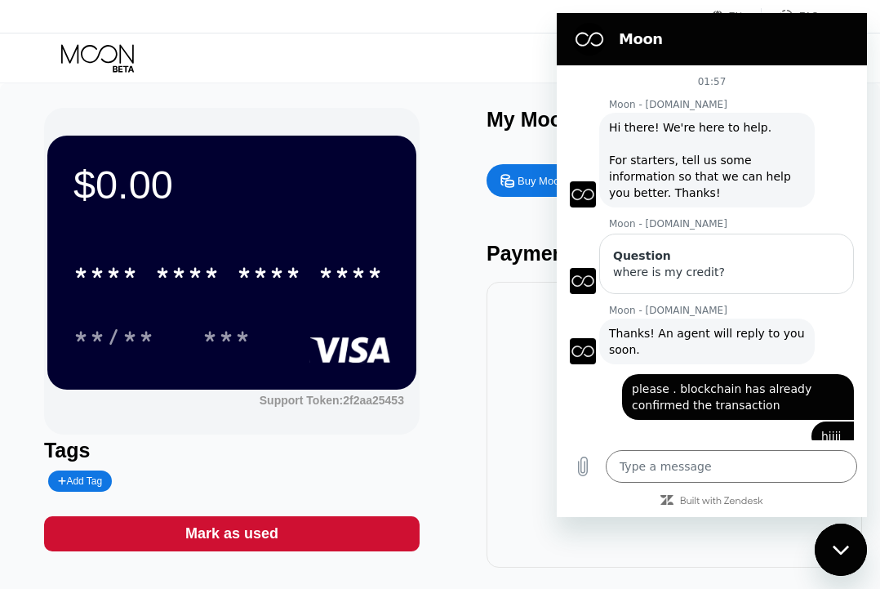
click at [852, 554] on div "Close messaging window" at bounding box center [840, 549] width 49 height 49
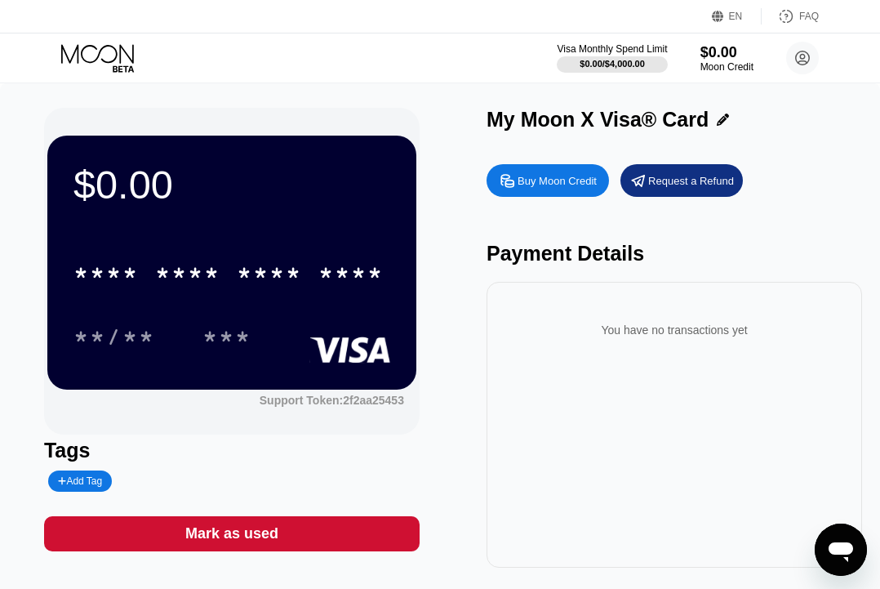
click at [852, 554] on icon "Open messaging window" at bounding box center [840, 549] width 29 height 29
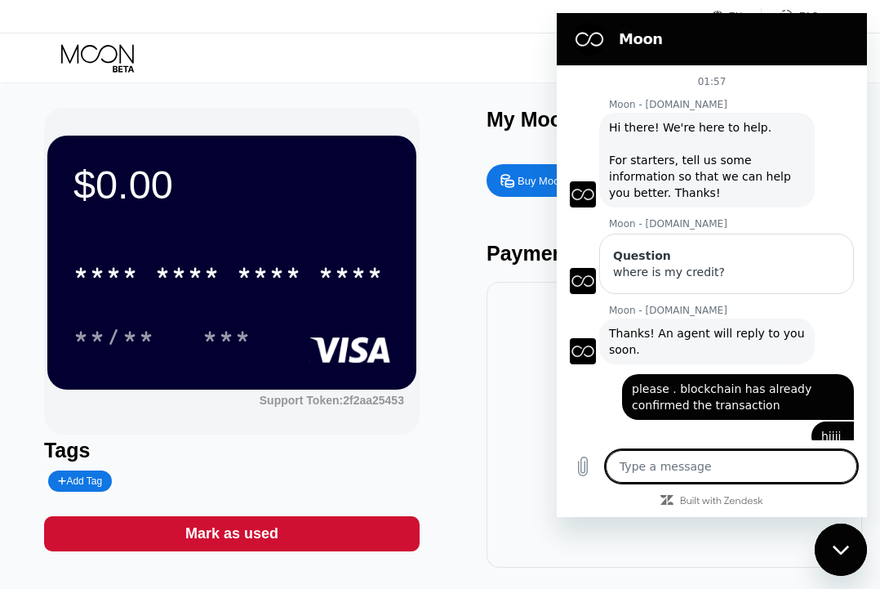
scroll to position [93, 0]
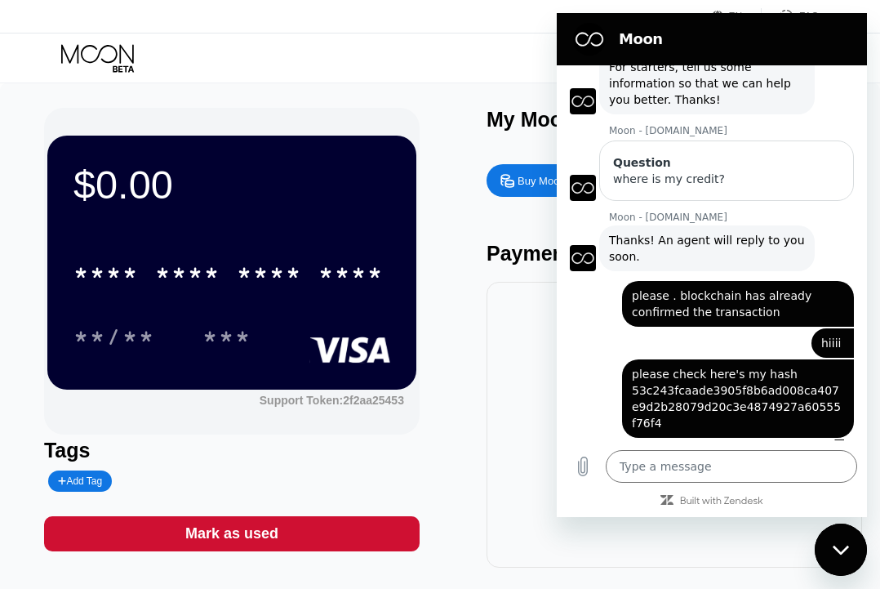
click at [464, 429] on div "$0.00 * * * * * * * * * * * * **** **/** *** Support Token: 2f2aa25453 Tags Add…" at bounding box center [440, 338] width 792 height 460
click at [469, 311] on div "$0.00 * * * * * * * * * * * * **** **/** *** Support Token: 2f2aa25453 Tags Add…" at bounding box center [440, 338] width 792 height 460
click at [447, 81] on div "Visa Monthly Spend Limit $0.00 / $4,000.00 $0.00 Moon Credit George g35889477@g…" at bounding box center [440, 57] width 880 height 49
click at [589, 39] on figure at bounding box center [589, 39] width 33 height 33
click at [848, 545] on icon "Close messaging window" at bounding box center [841, 550] width 17 height 11
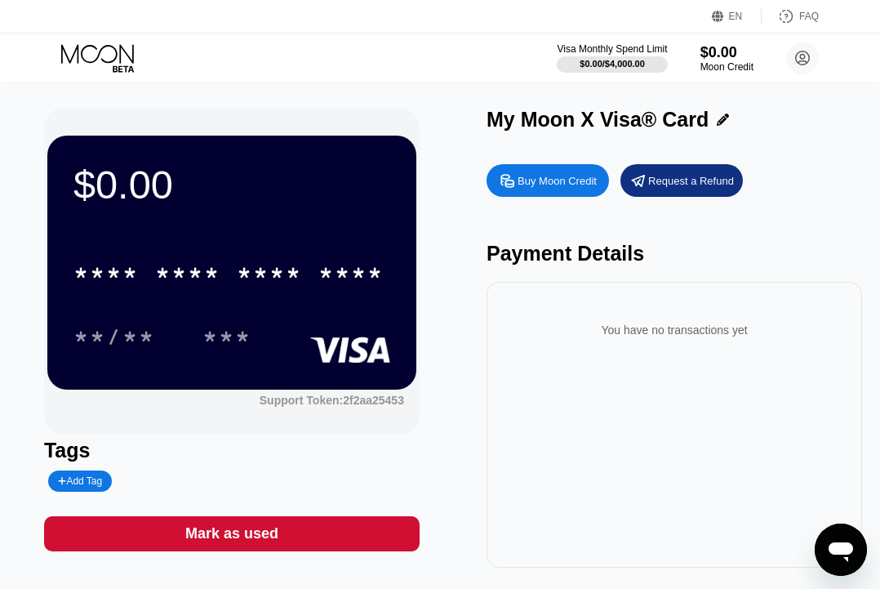
click at [847, 551] on icon "Open messaging window" at bounding box center [841, 552] width 24 height 20
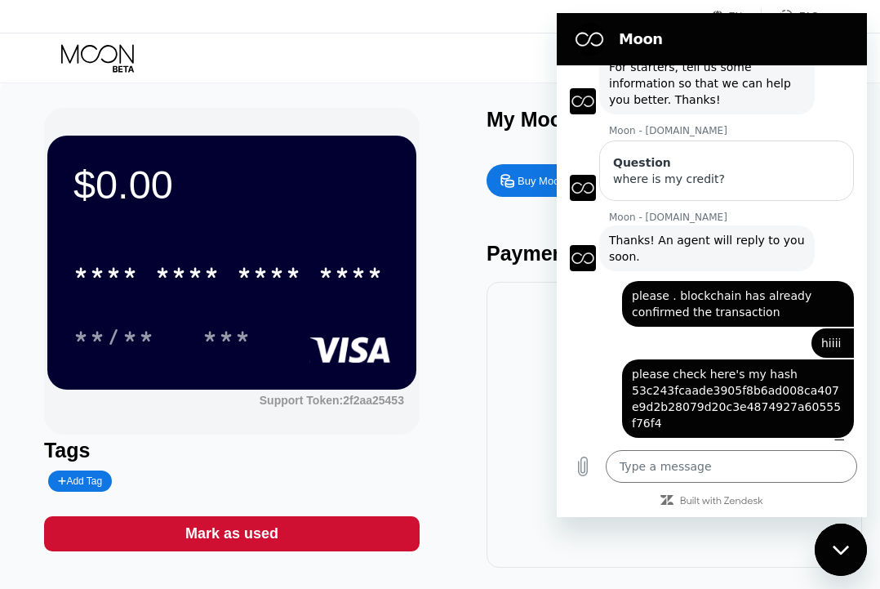
scroll to position [0, 0]
click at [838, 550] on icon "Close messaging window" at bounding box center [840, 549] width 16 height 9
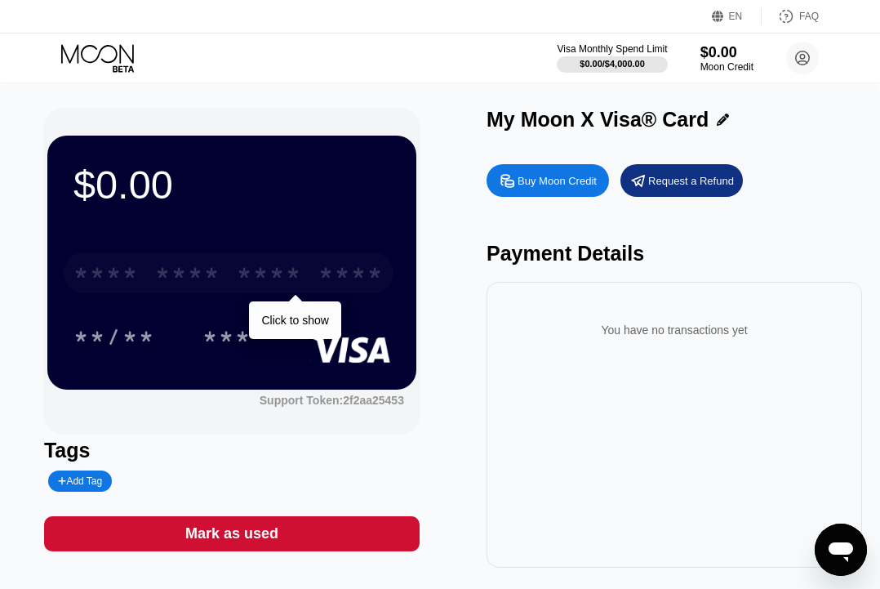
click at [273, 284] on div "* * * *" at bounding box center [269, 275] width 65 height 26
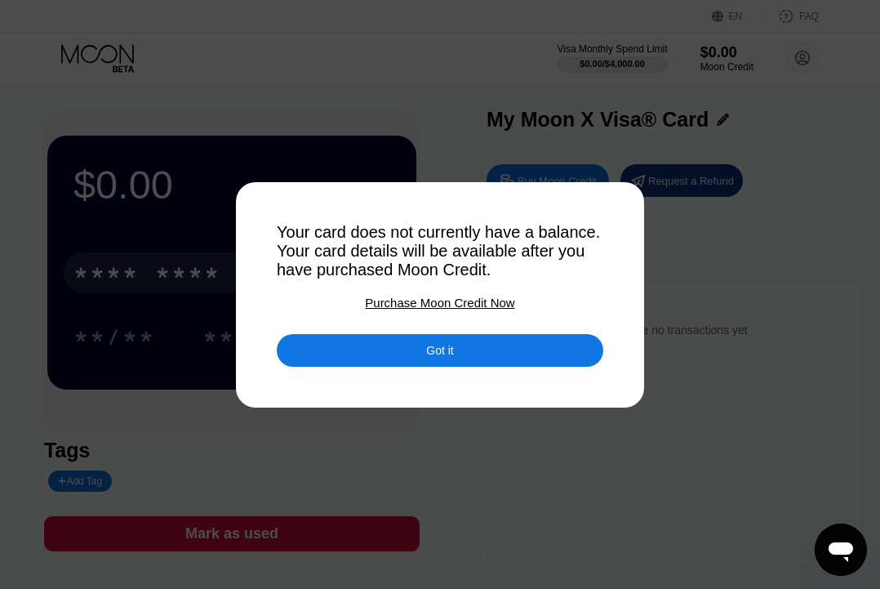
click at [342, 354] on div "Got it" at bounding box center [440, 350] width 327 height 33
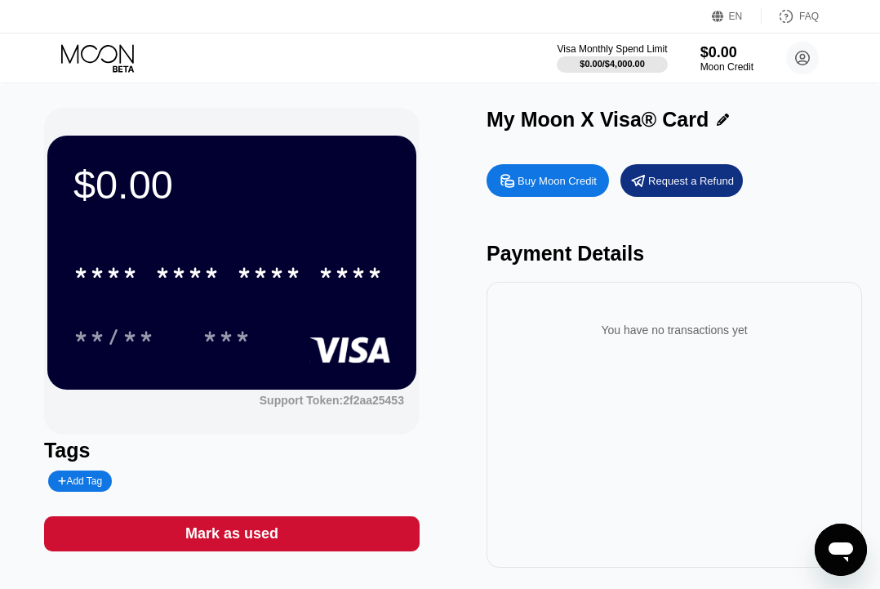
click at [833, 545] on icon "Open messaging window" at bounding box center [841, 552] width 24 height 20
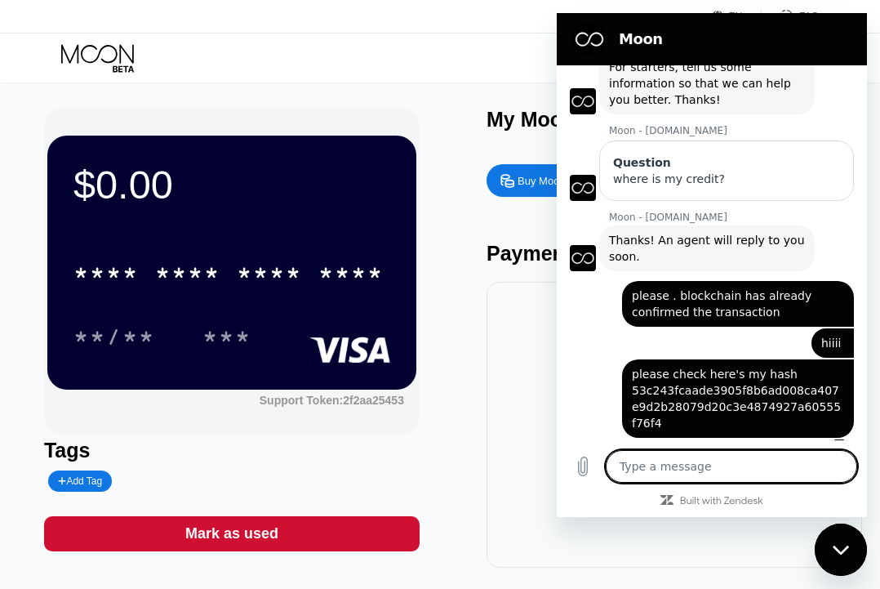
click at [458, 412] on div "$0.00 * * * * * * * * * * * * **** **/** *** Support Token: 2f2aa25453 Tags Add…" at bounding box center [440, 338] width 792 height 460
click at [594, 36] on figure at bounding box center [589, 39] width 33 height 33
click at [485, 124] on div "$0.00 * * * * * * * * * * * * **** **/** *** Support Token: 2f2aa25453 Tags Add…" at bounding box center [440, 338] width 792 height 460
click at [843, 549] on icon "Close messaging window" at bounding box center [841, 550] width 17 height 11
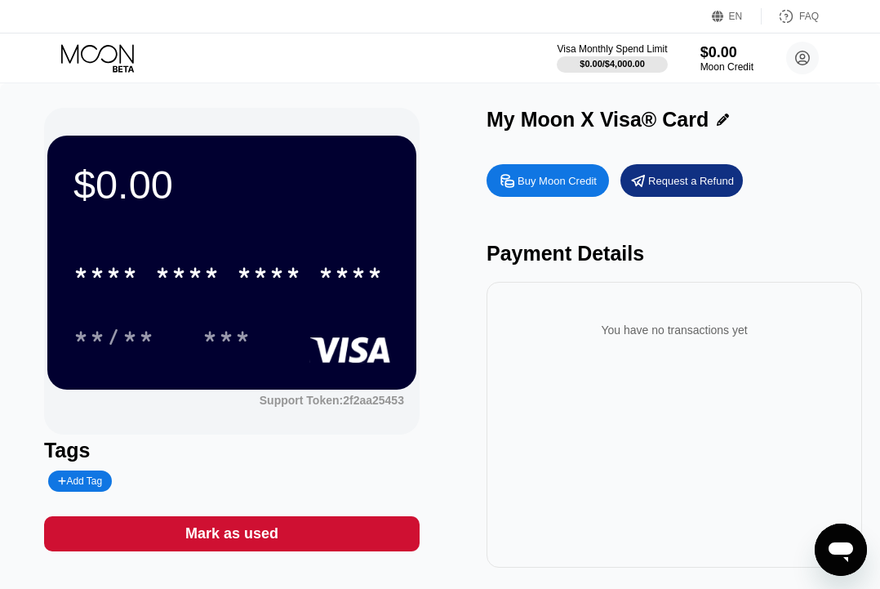
type textarea "x"
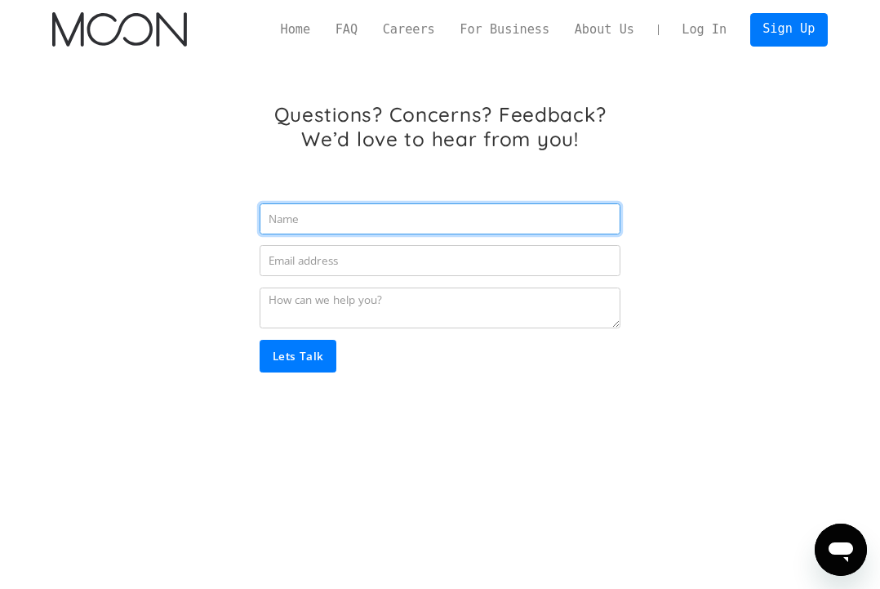
click at [489, 224] on input "Email Form" at bounding box center [440, 218] width 361 height 31
type input "[PERSON_NAME]"
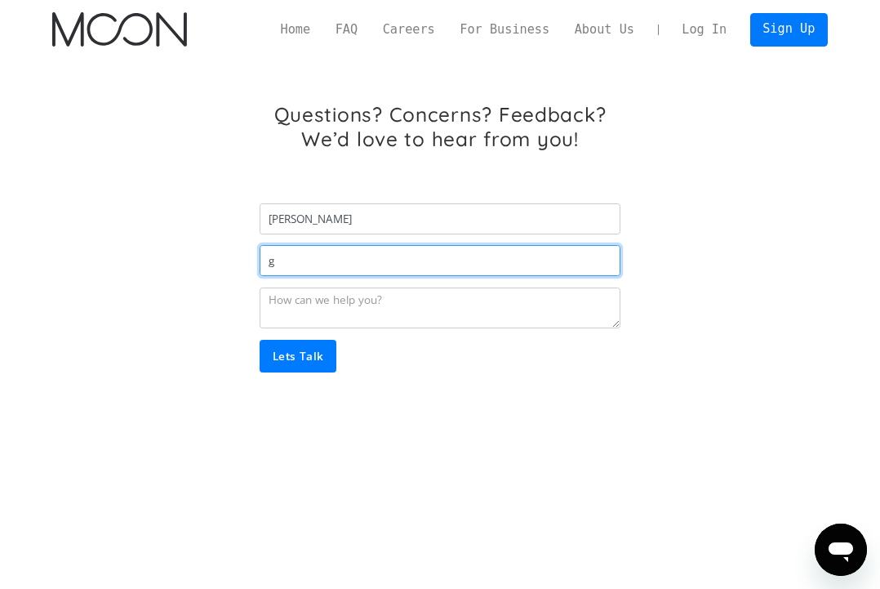
type input "[EMAIL_ADDRESS][DOMAIN_NAME]"
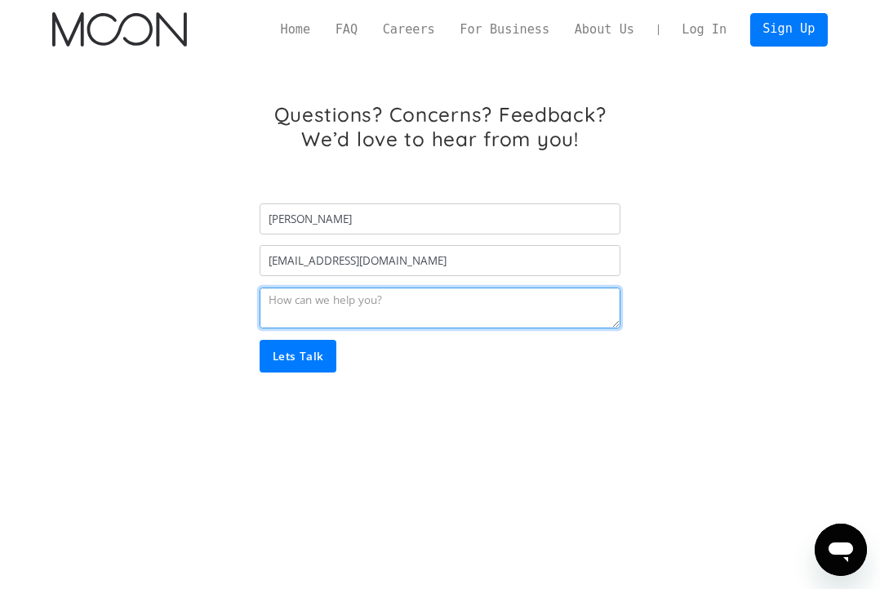
click at [430, 320] on textarea "Email Form" at bounding box center [440, 308] width 361 height 42
paste textarea "53c243fcaade3905f8b6ad008ca407e9d2b28079d20c3e4874927a60555f76f4"
type textarea "I've deposited and hash has been confirmed but until now my credit is not in my…"
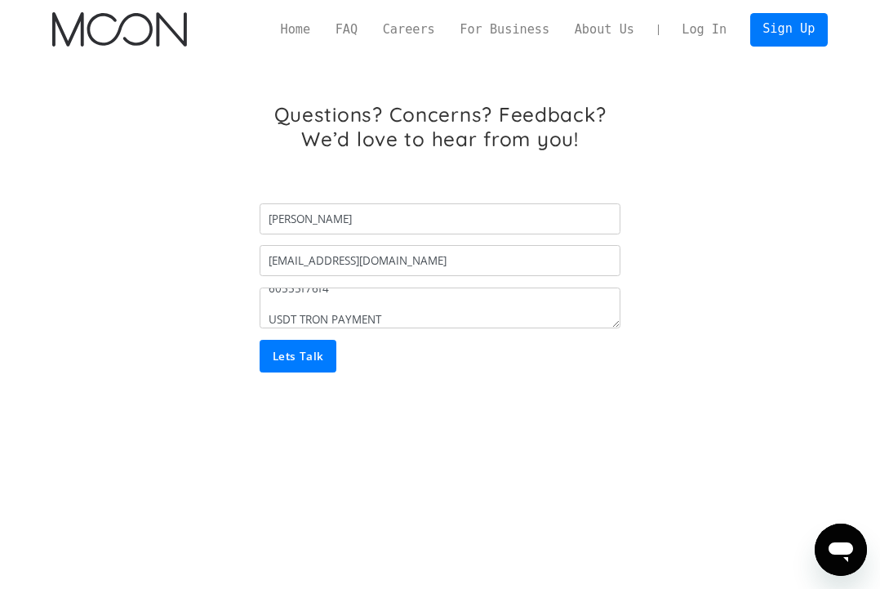
click at [307, 354] on input "Lets Talk" at bounding box center [299, 356] width 78 height 33
type input "Please wait..."
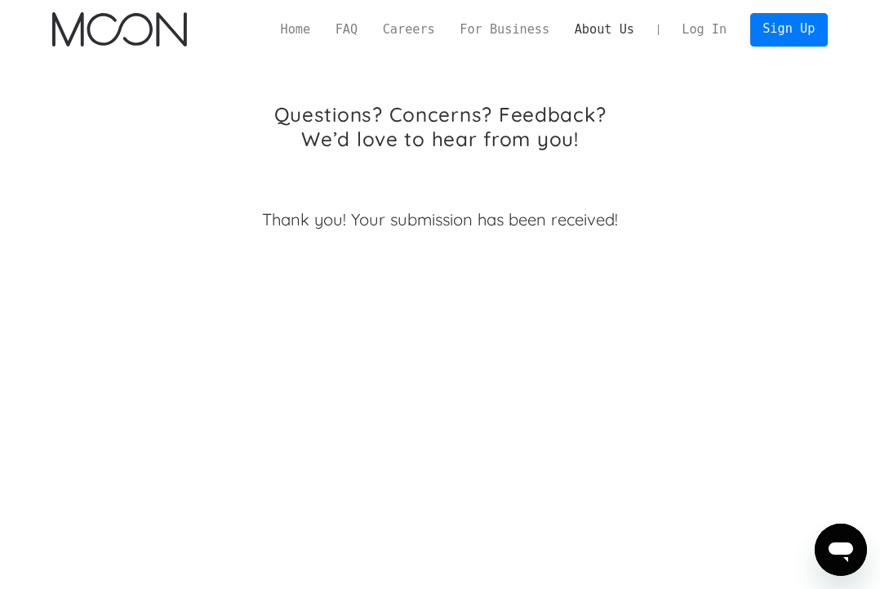
click at [598, 34] on link "About Us" at bounding box center [604, 29] width 85 height 19
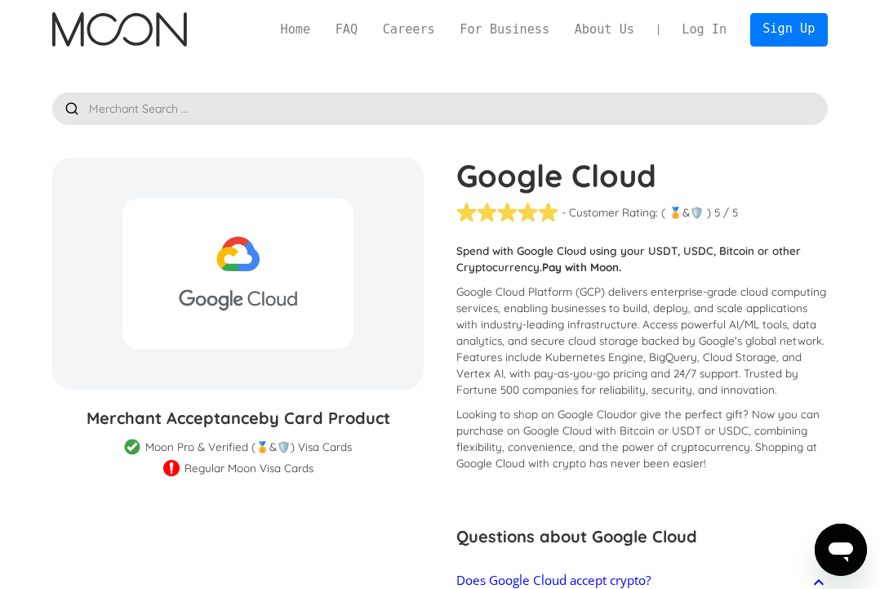
click at [718, 33] on link "Log In" at bounding box center [704, 29] width 69 height 33
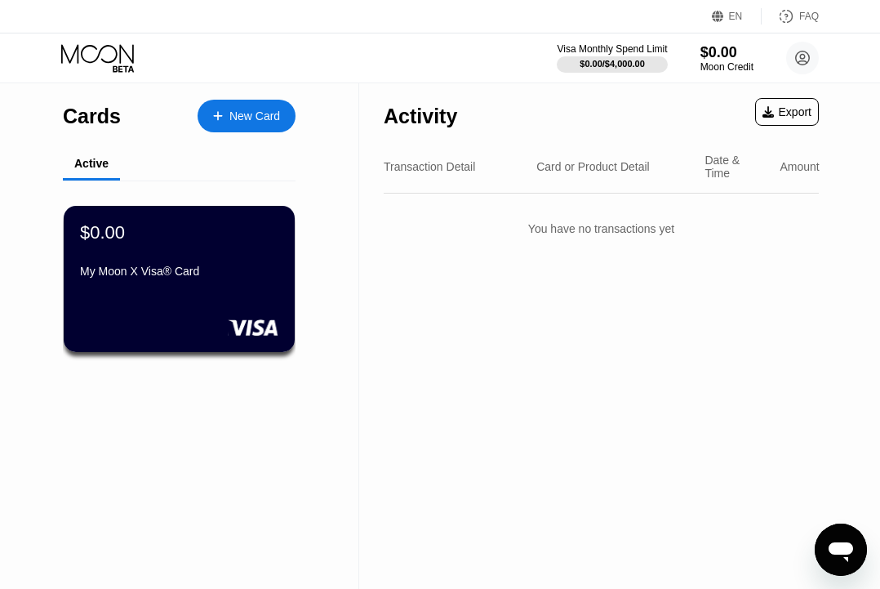
click at [838, 545] on icon "Open messaging window" at bounding box center [841, 552] width 24 height 20
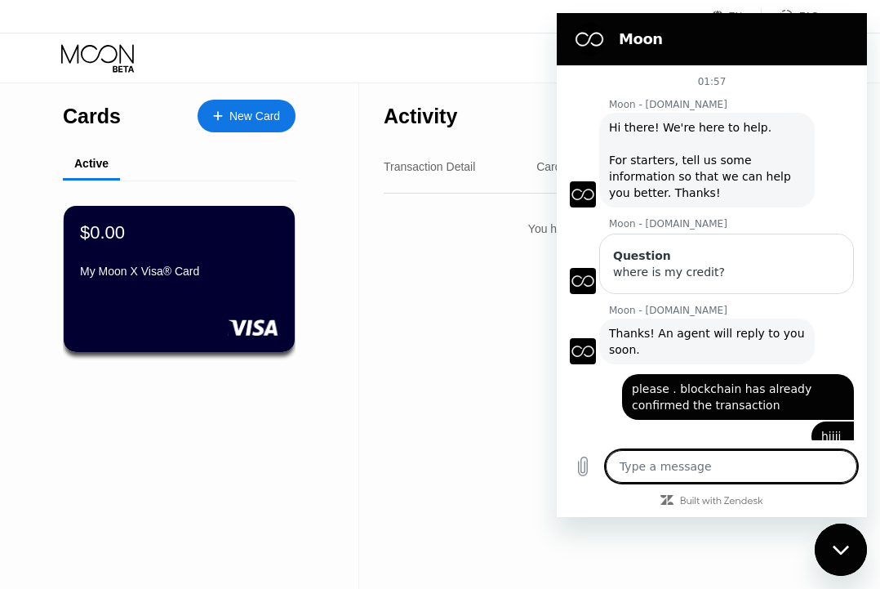
scroll to position [93, 0]
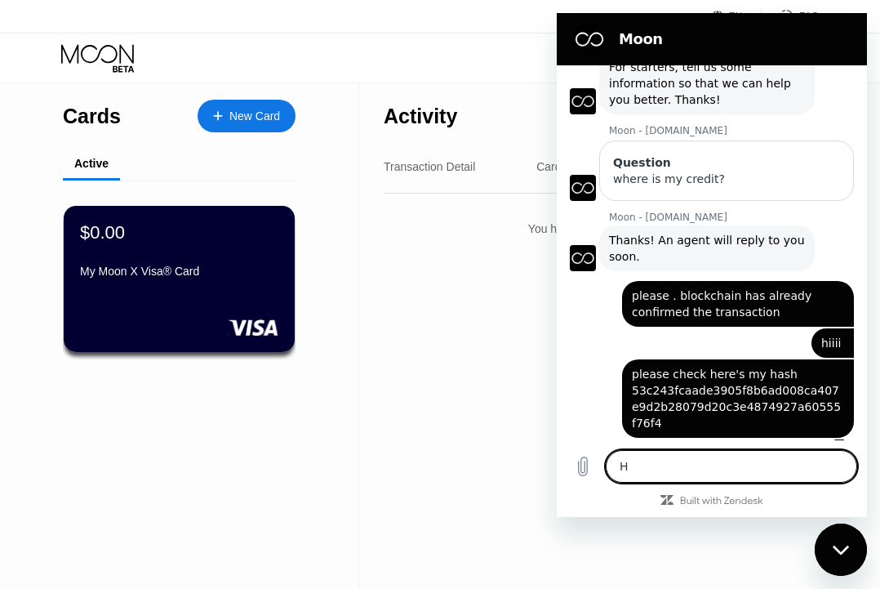
type textarea "HH"
click at [729, 468] on textarea "HH" at bounding box center [731, 466] width 251 height 33
type textarea "x"
type textarea "HHH"
type textarea "x"
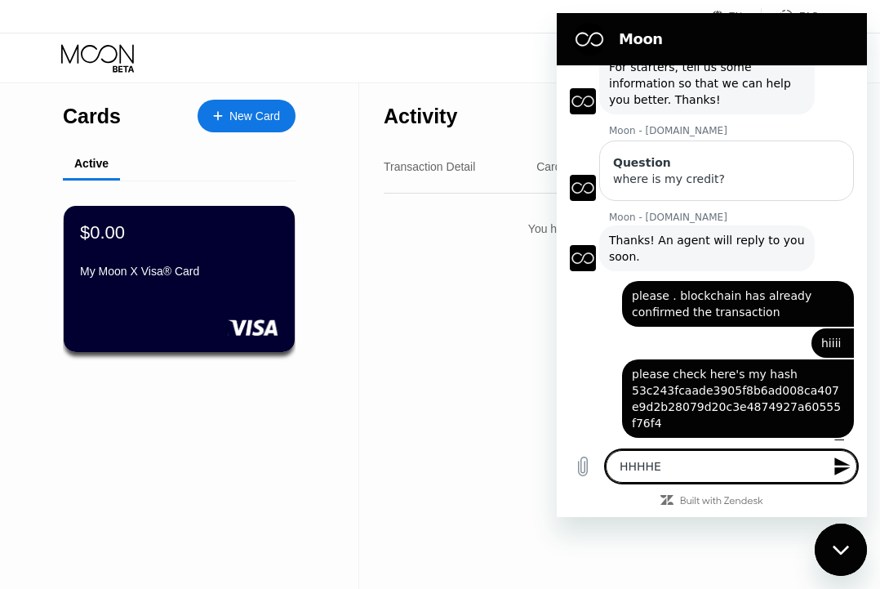
type textarea "HHHHEH"
click at [614, 465] on textarea "HHH" at bounding box center [731, 466] width 251 height 33
type textarea "x"
click at [614, 465] on textarea "HHHHEH" at bounding box center [731, 466] width 251 height 33
type textarea "HHHHEH"
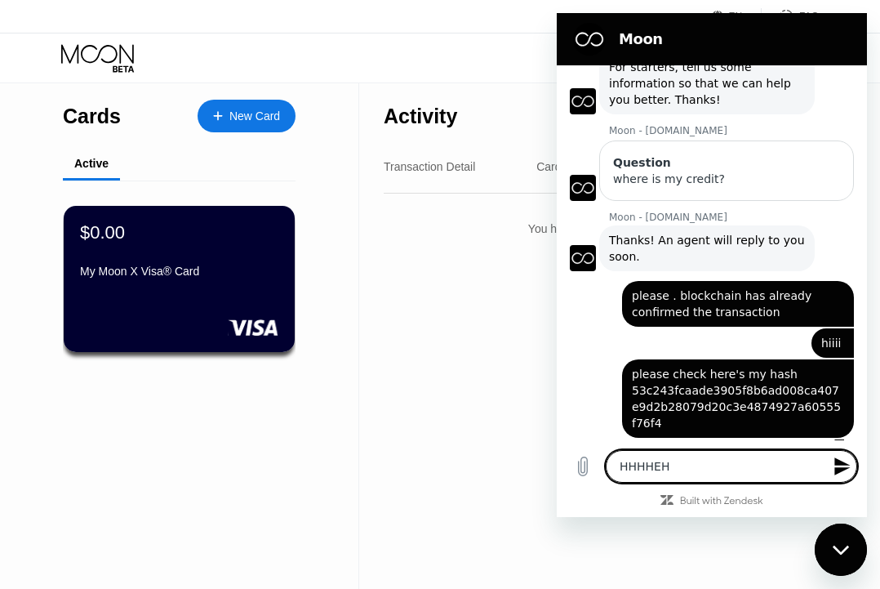
drag, startPoint x: 985, startPoint y: 640, endPoint x: 830, endPoint y: 545, distance: 181.1
click at [830, 545] on div "Close messaging window" at bounding box center [840, 549] width 49 height 49
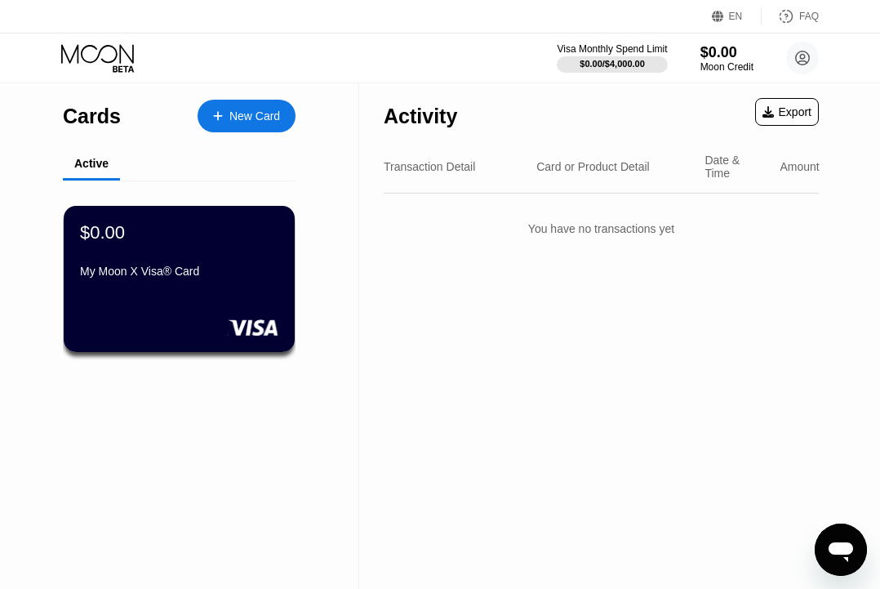
type textarea "x"
